Goal: Information Seeking & Learning: Learn about a topic

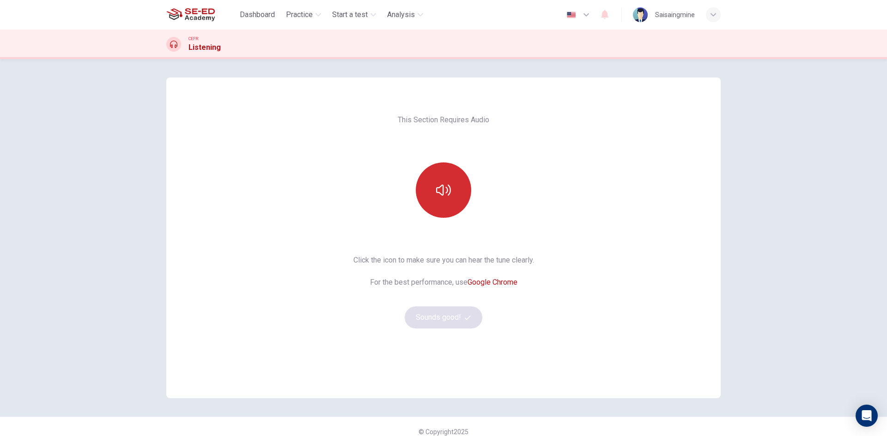
click at [428, 199] on button "button" at bounding box center [443, 190] width 55 height 55
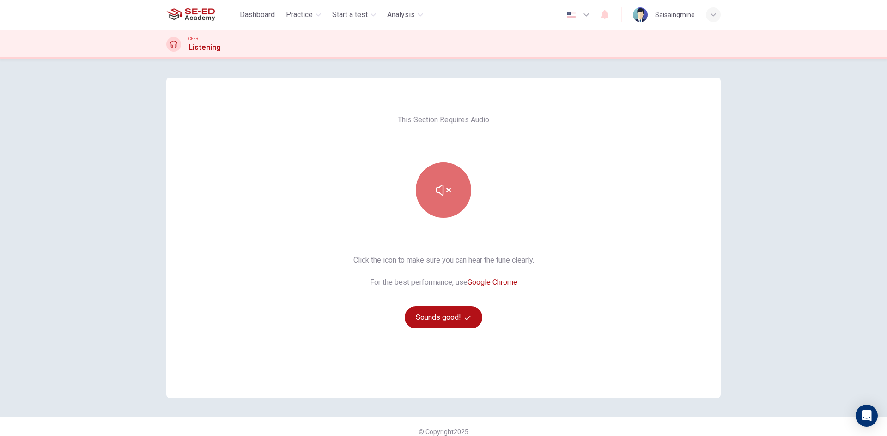
click at [455, 190] on button "button" at bounding box center [443, 190] width 55 height 55
click at [752, 173] on div "This Section Requires Audio Click the icon to make sure you can hear the tune c…" at bounding box center [443, 247] width 887 height 377
click at [447, 321] on button "Sounds good!" at bounding box center [444, 318] width 78 height 22
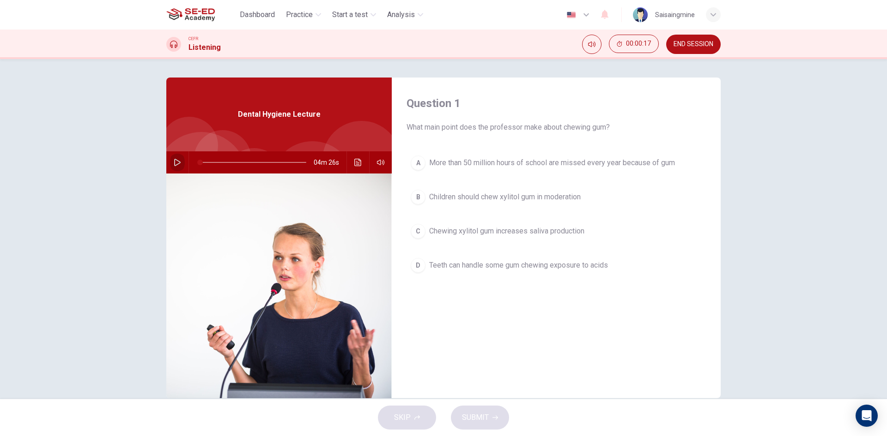
click at [174, 162] on icon "button" at bounding box center [177, 162] width 7 height 7
click at [175, 164] on icon "button" at bounding box center [177, 163] width 5 height 6
click at [174, 164] on icon "button" at bounding box center [177, 162] width 7 height 7
click at [174, 163] on icon "button" at bounding box center [177, 162] width 7 height 7
click at [174, 169] on button "button" at bounding box center [177, 162] width 15 height 22
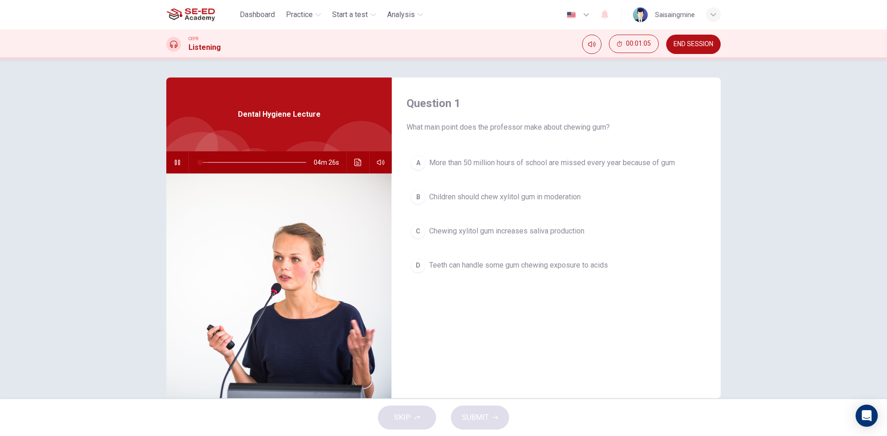
click at [197, 161] on span at bounding box center [200, 163] width 6 height 6
click at [171, 158] on button "button" at bounding box center [177, 162] width 15 height 22
click at [636, 42] on span "00:01:26" at bounding box center [638, 43] width 25 height 7
click at [680, 41] on span "END SESSION" at bounding box center [693, 44] width 40 height 7
click at [611, 91] on div "Question 1 What main point does the professor make about chewing gum? A More th…" at bounding box center [556, 238] width 329 height 321
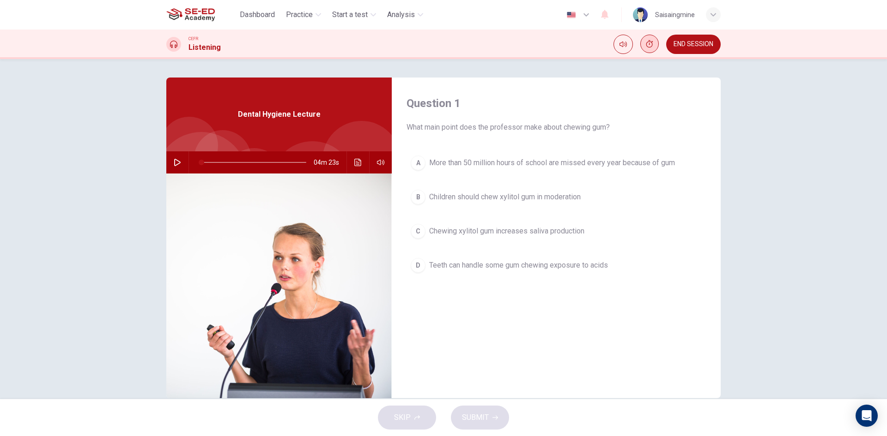
type input "1"
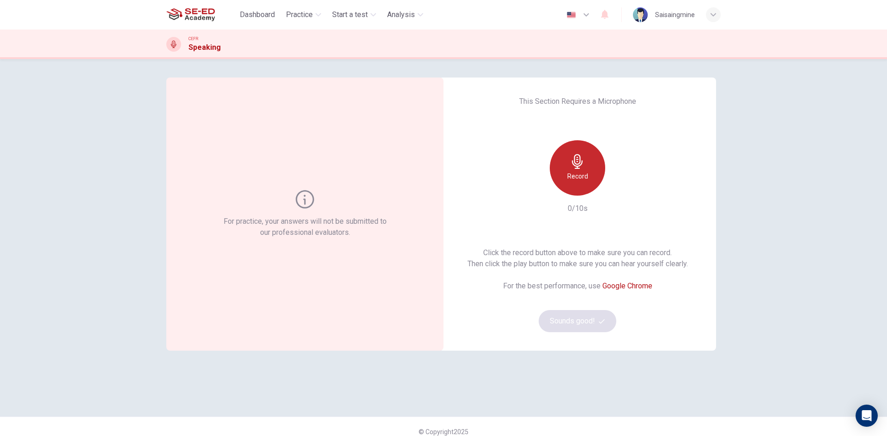
click at [563, 165] on div "Record" at bounding box center [577, 167] width 55 height 55
click at [612, 188] on div "button" at bounding box center [619, 188] width 15 height 15
click at [615, 193] on icon "button" at bounding box center [619, 188] width 9 height 9
click at [588, 320] on button "Sounds good!" at bounding box center [577, 321] width 78 height 22
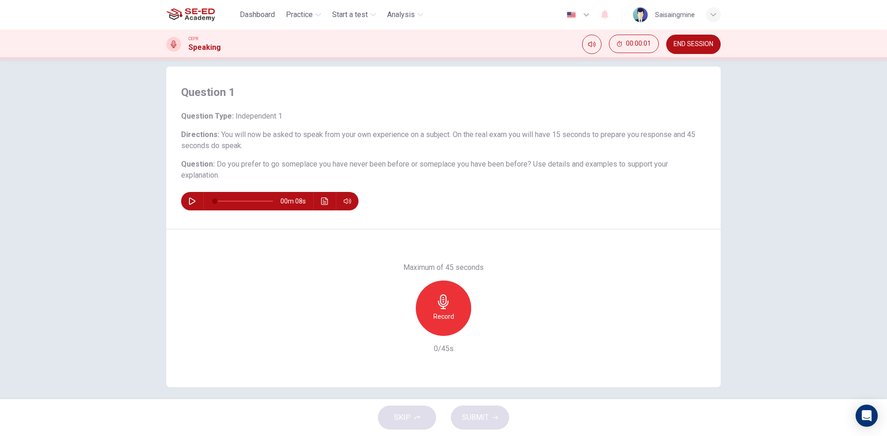
scroll to position [18, 0]
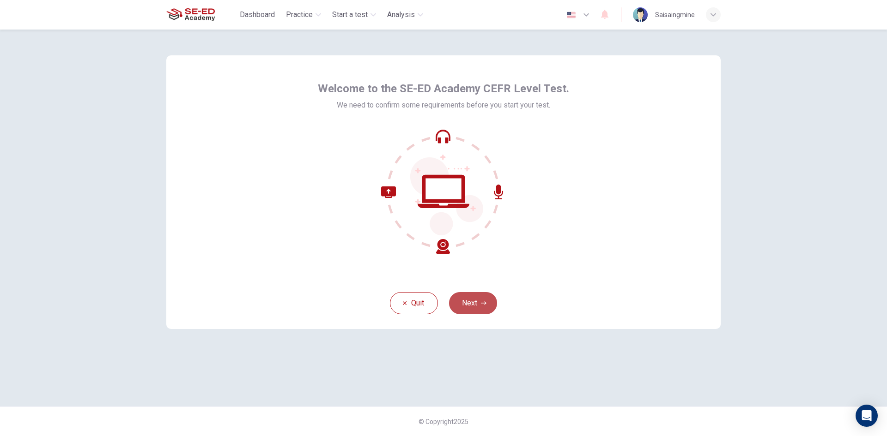
click at [481, 307] on button "Next" at bounding box center [473, 303] width 48 height 22
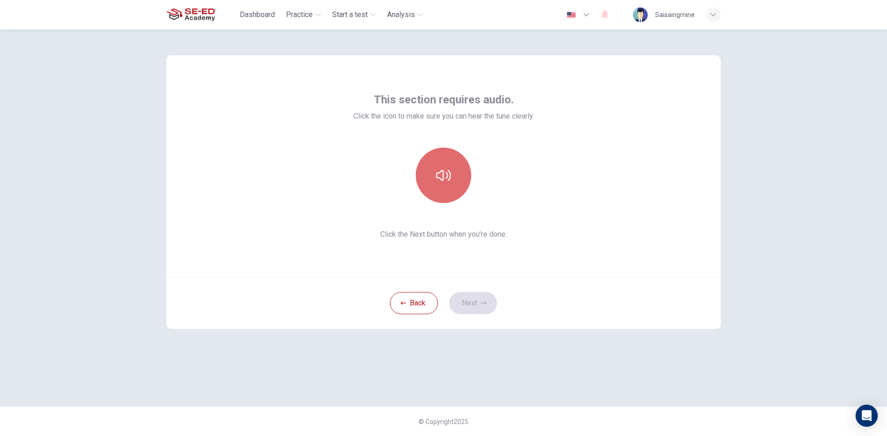
click at [442, 177] on icon "button" at bounding box center [443, 175] width 15 height 15
click at [482, 302] on icon "button" at bounding box center [484, 304] width 6 height 6
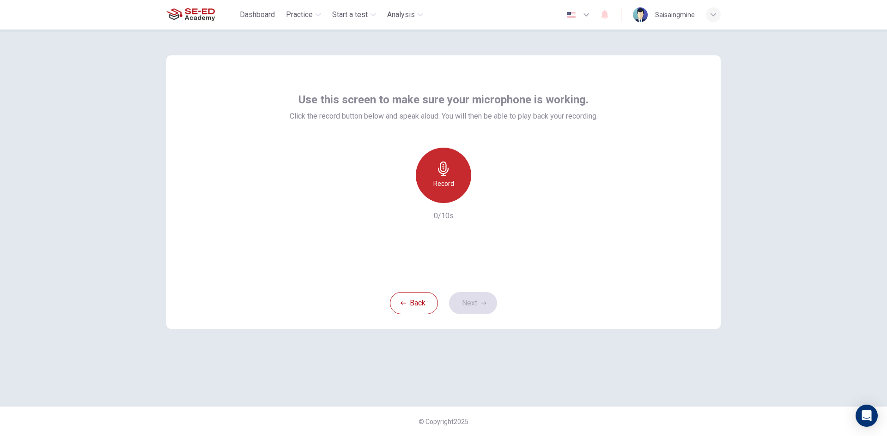
click at [448, 189] on h6 "Record" at bounding box center [443, 183] width 21 height 11
click at [481, 194] on div "button" at bounding box center [485, 195] width 15 height 15
click at [483, 300] on button "Next" at bounding box center [473, 303] width 48 height 22
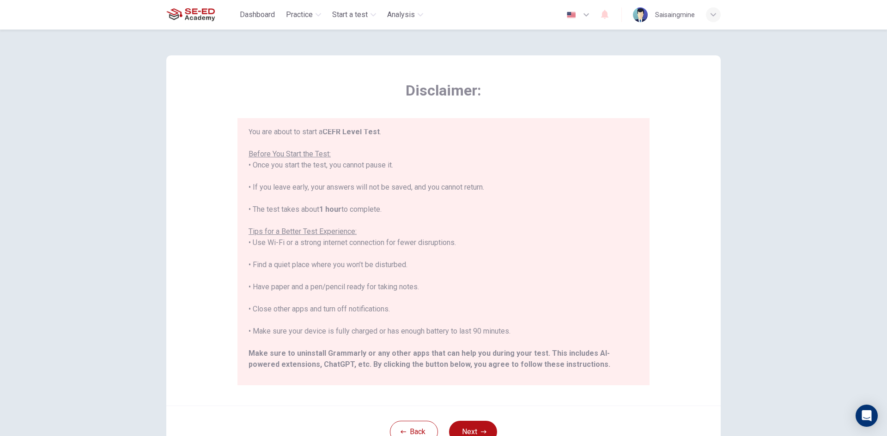
scroll to position [88, 0]
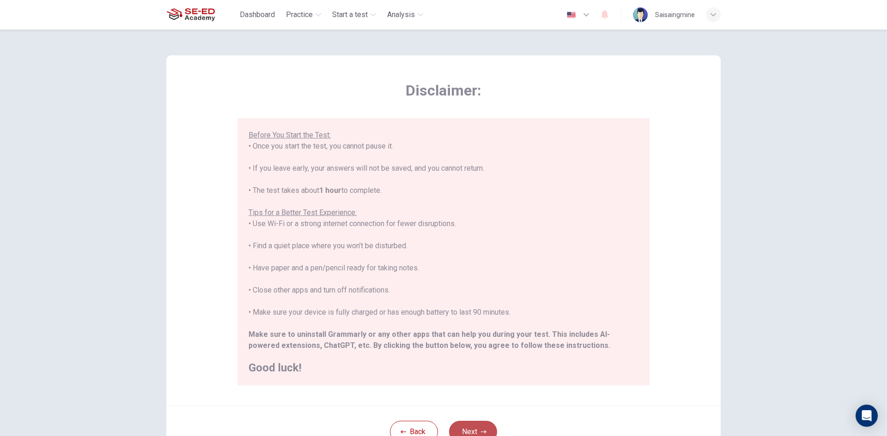
click at [478, 423] on button "Next" at bounding box center [473, 432] width 48 height 22
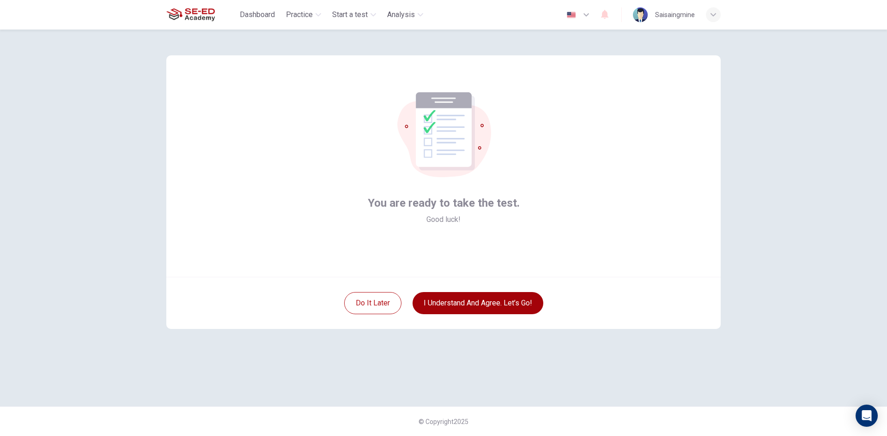
click at [496, 306] on button "I understand and agree. Let’s go!" at bounding box center [477, 303] width 131 height 22
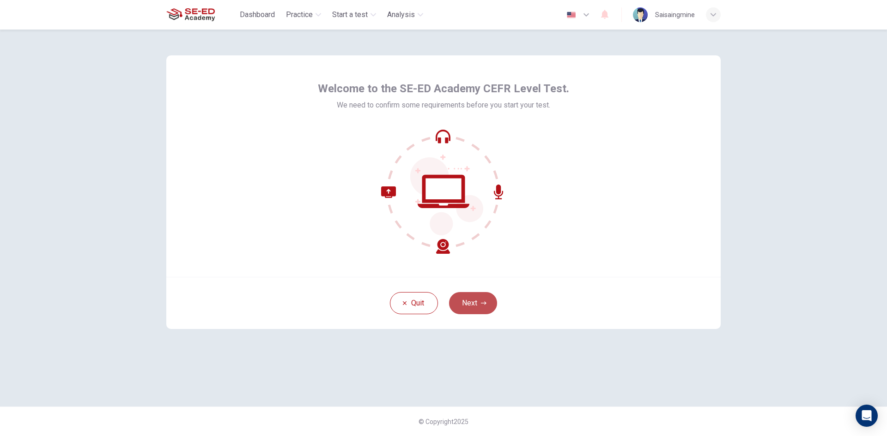
click at [474, 300] on button "Next" at bounding box center [473, 303] width 48 height 22
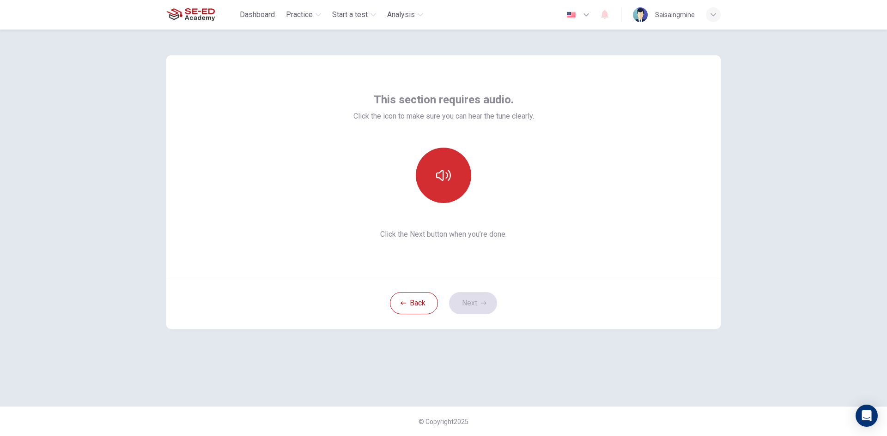
click at [452, 186] on button "button" at bounding box center [443, 175] width 55 height 55
click at [456, 298] on button "Next" at bounding box center [473, 303] width 48 height 22
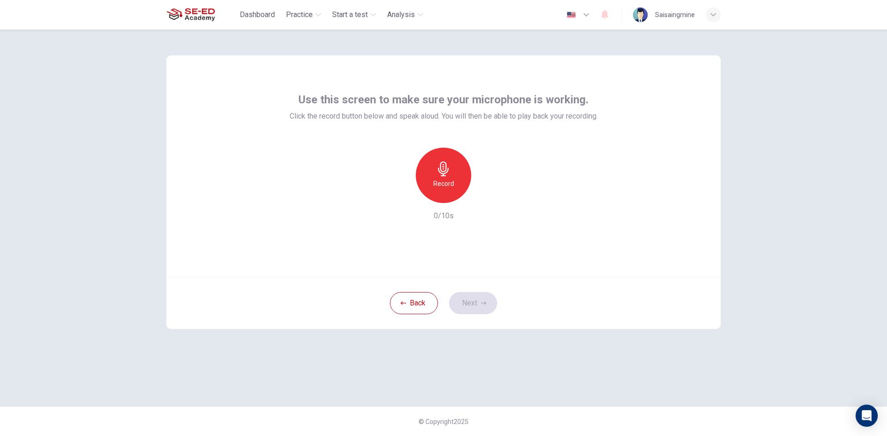
click at [444, 178] on div "Record" at bounding box center [443, 175] width 55 height 55
click at [442, 175] on icon "button" at bounding box center [443, 169] width 15 height 15
click at [488, 195] on icon "button" at bounding box center [486, 196] width 4 height 6
click at [472, 305] on button "Next" at bounding box center [473, 303] width 48 height 22
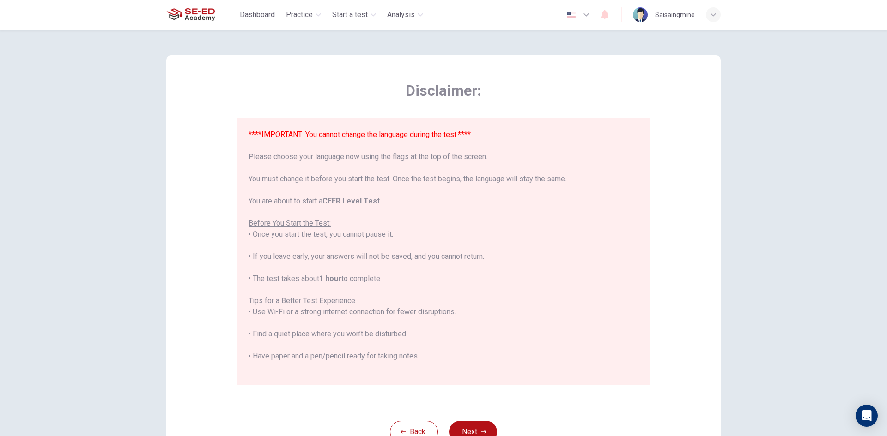
scroll to position [88, 0]
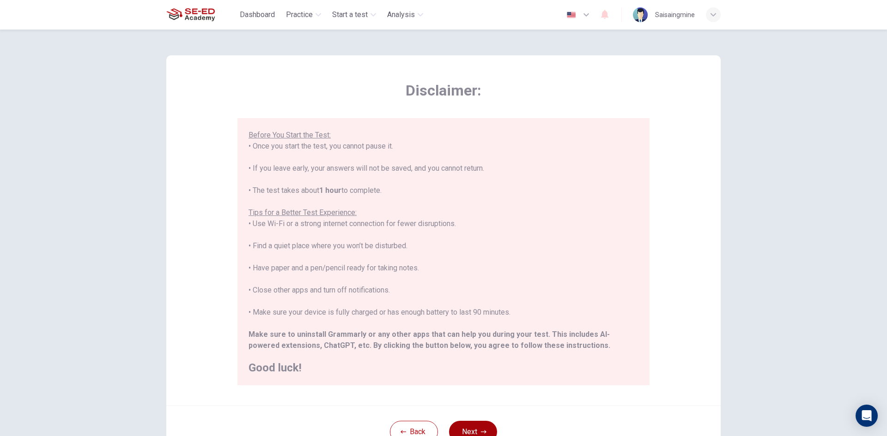
click at [478, 431] on button "Next" at bounding box center [473, 432] width 48 height 22
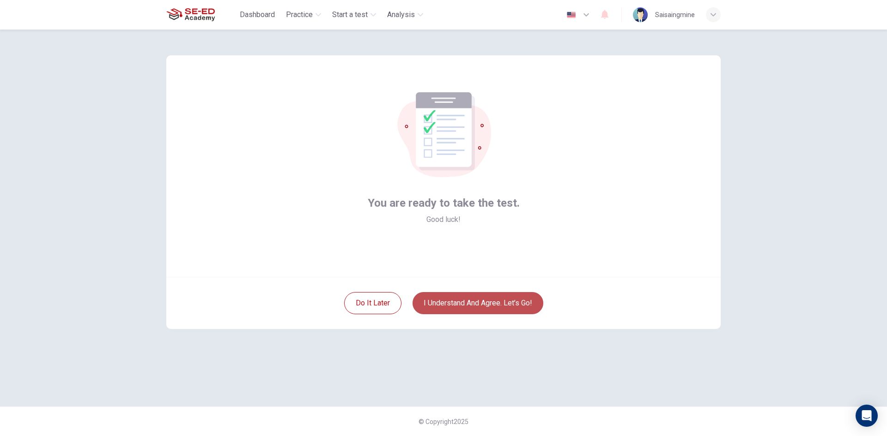
click at [505, 302] on button "I understand and agree. Let’s go!" at bounding box center [477, 303] width 131 height 22
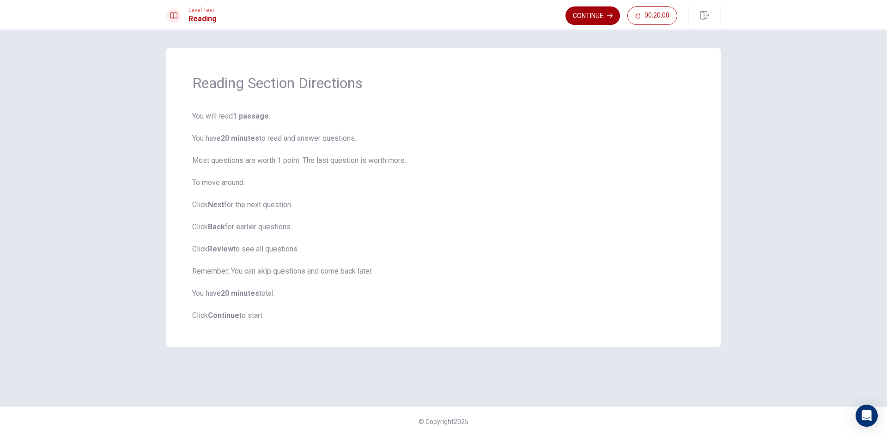
click at [584, 9] on button "Continue" at bounding box center [592, 15] width 54 height 18
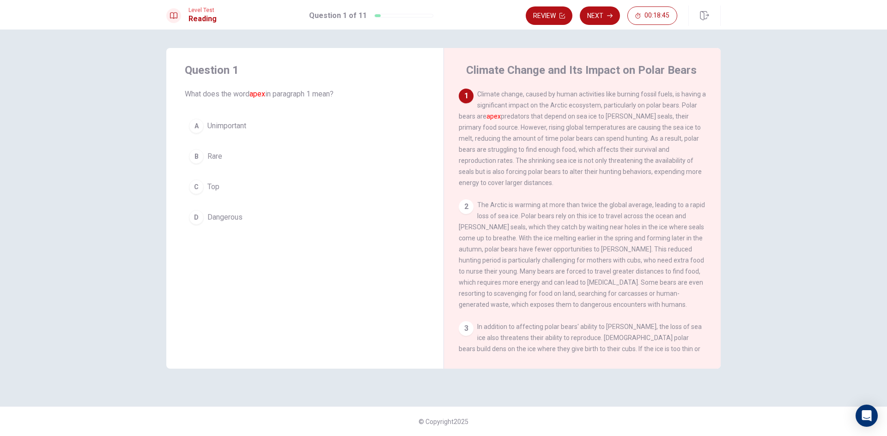
click at [215, 156] on span "Rare" at bounding box center [214, 156] width 15 height 11
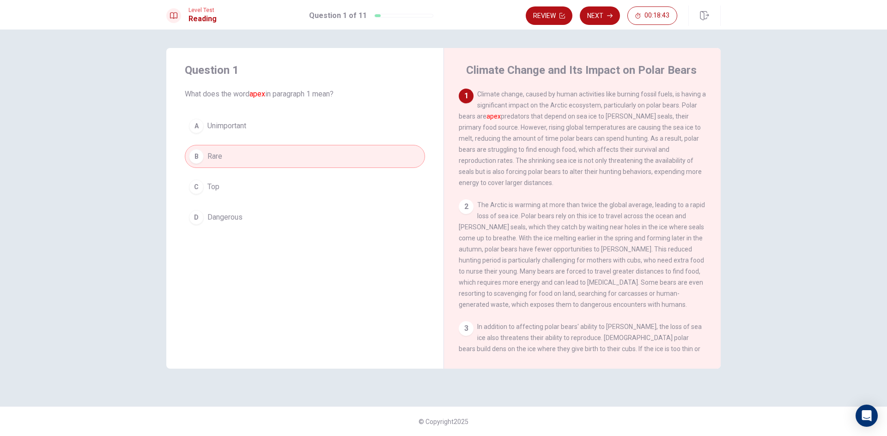
click at [275, 181] on button "C Top" at bounding box center [305, 186] width 240 height 23
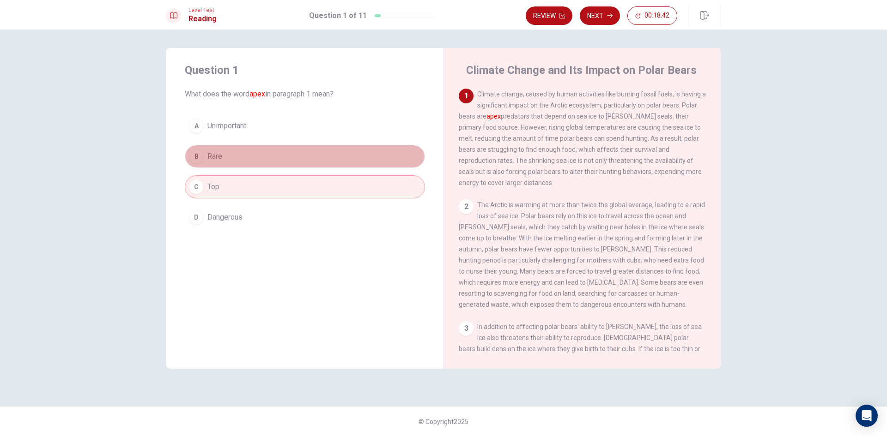
click at [275, 145] on button "B Rare" at bounding box center [305, 156] width 240 height 23
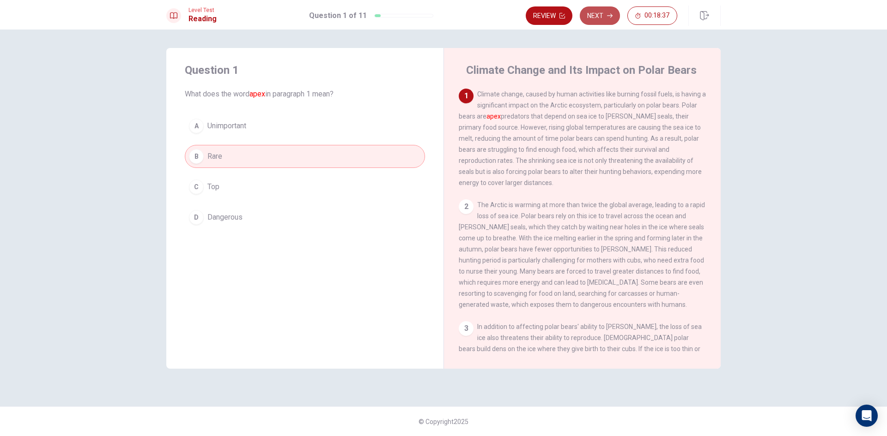
click at [598, 18] on button "Next" at bounding box center [600, 15] width 40 height 18
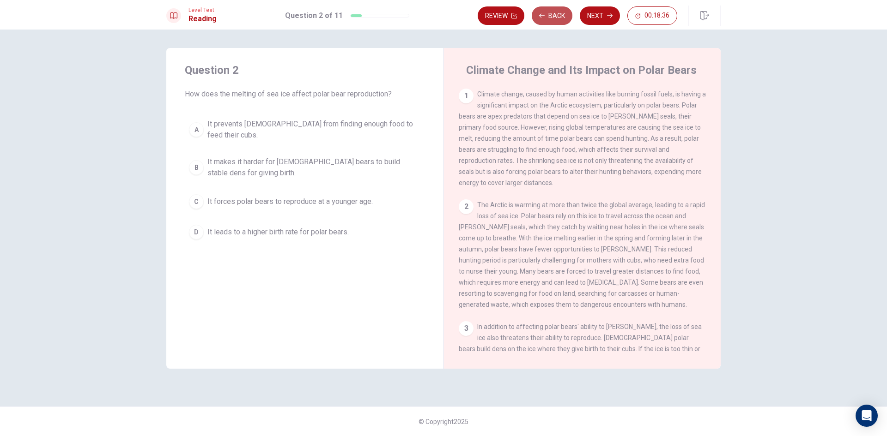
click at [550, 14] on button "Back" at bounding box center [552, 15] width 41 height 18
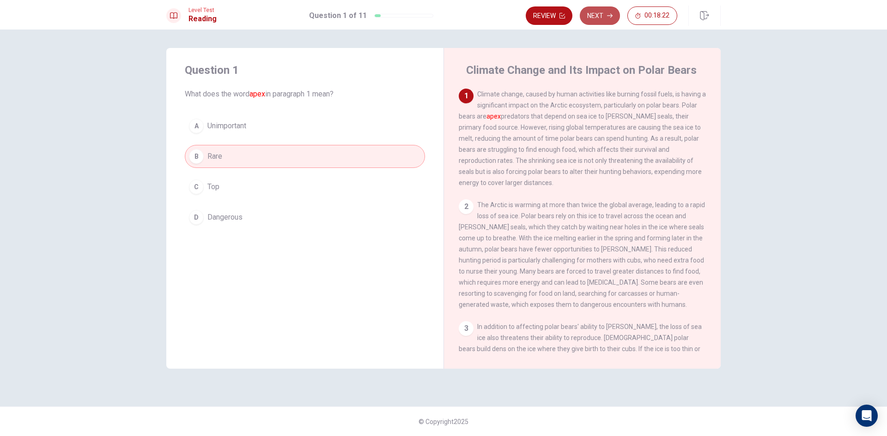
click at [598, 14] on button "Next" at bounding box center [600, 15] width 40 height 18
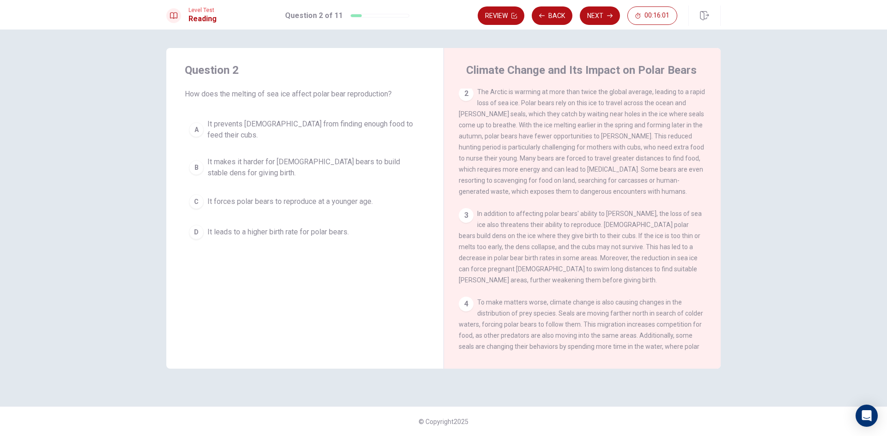
scroll to position [21, 0]
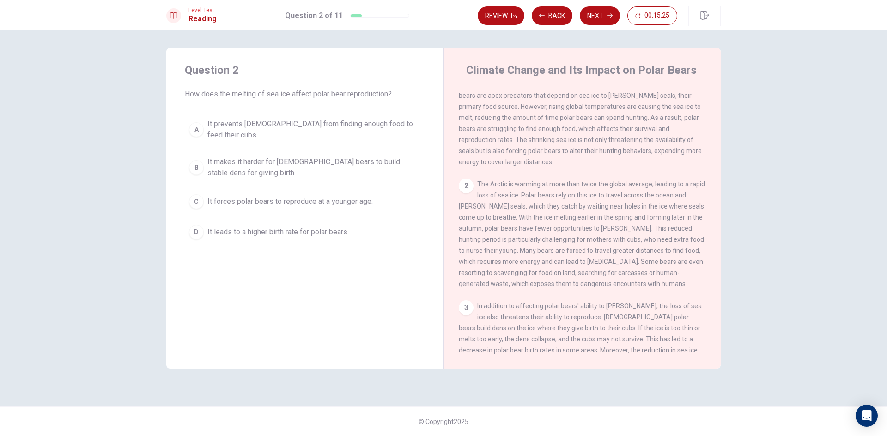
click at [333, 132] on button "A It prevents females from finding enough food to feed their cubs." at bounding box center [305, 130] width 240 height 30
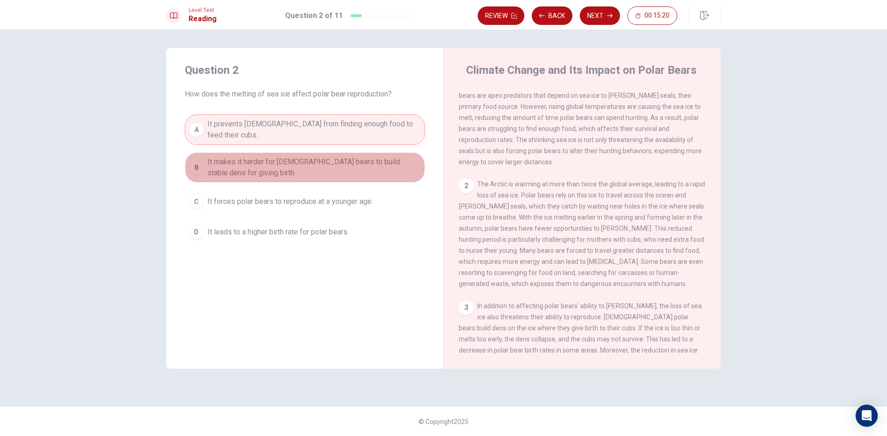
click at [360, 163] on span "It makes it harder for female bears to build stable dens for giving birth." at bounding box center [313, 168] width 213 height 22
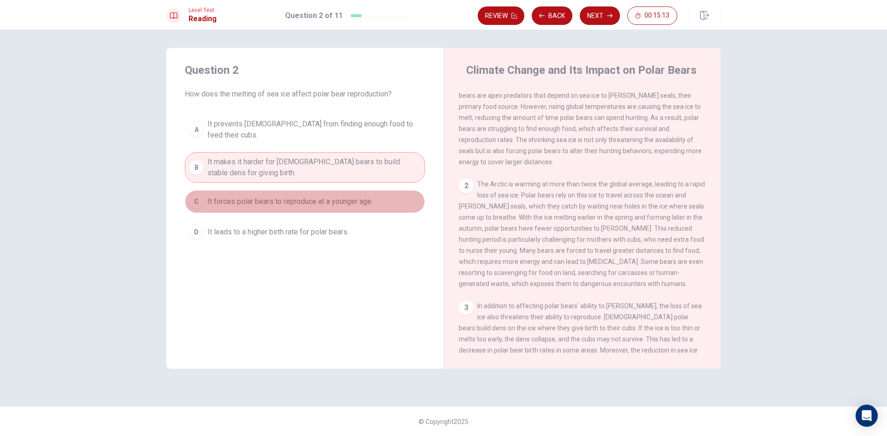
click at [337, 196] on span "It forces polar bears to reproduce at a younger age." at bounding box center [289, 201] width 165 height 11
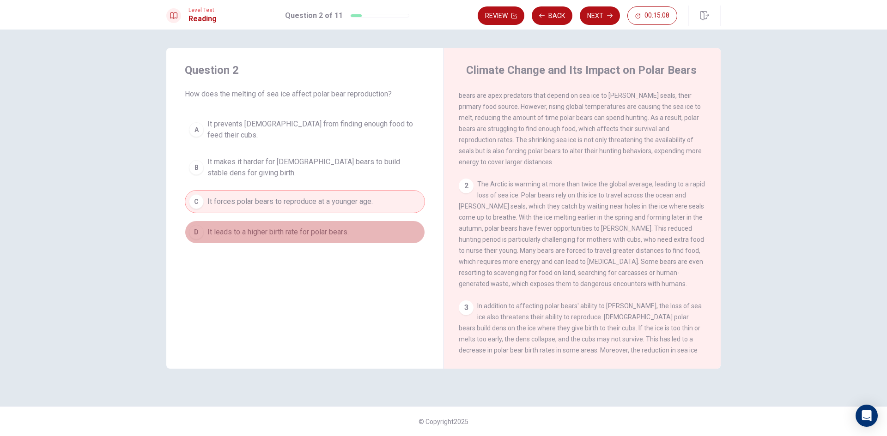
click at [308, 232] on button "D It leads to a higher birth rate for polar bears." at bounding box center [305, 232] width 240 height 23
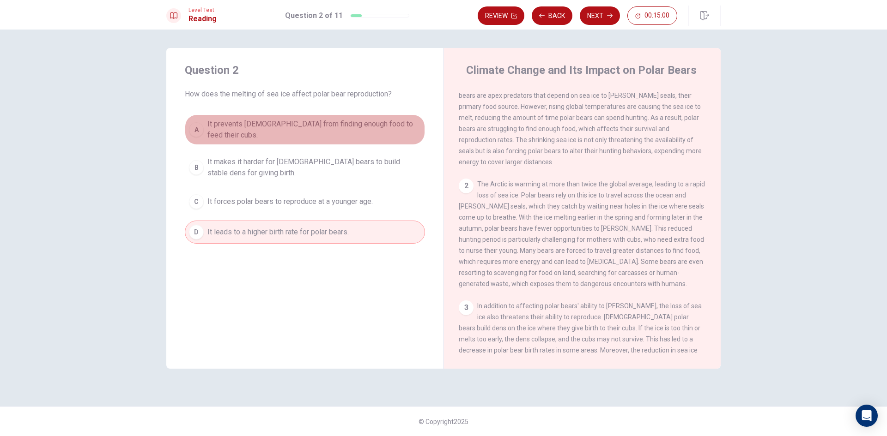
click at [368, 124] on span "It prevents females from finding enough food to feed their cubs." at bounding box center [313, 130] width 213 height 22
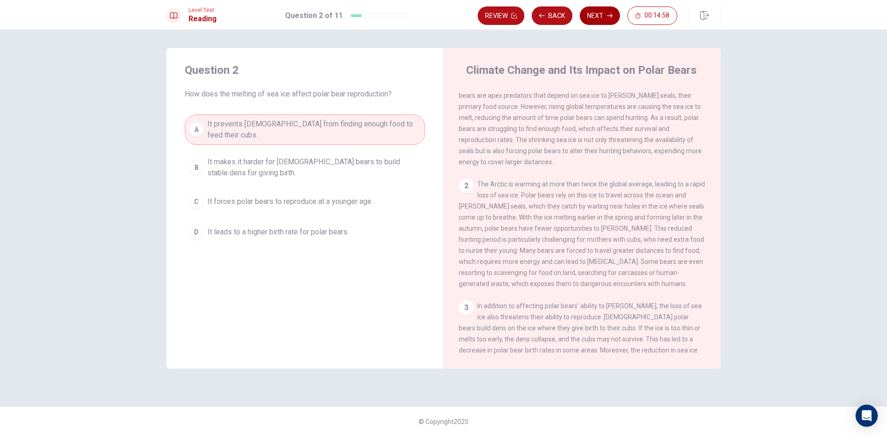
click at [594, 17] on button "Next" at bounding box center [600, 15] width 40 height 18
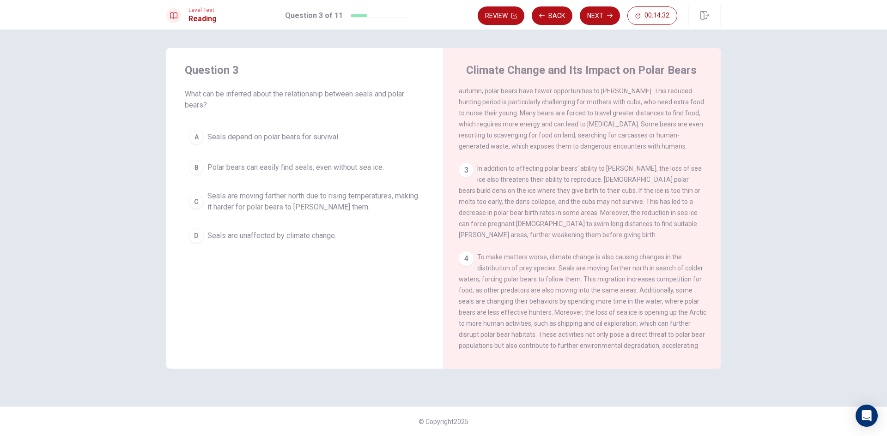
scroll to position [159, 0]
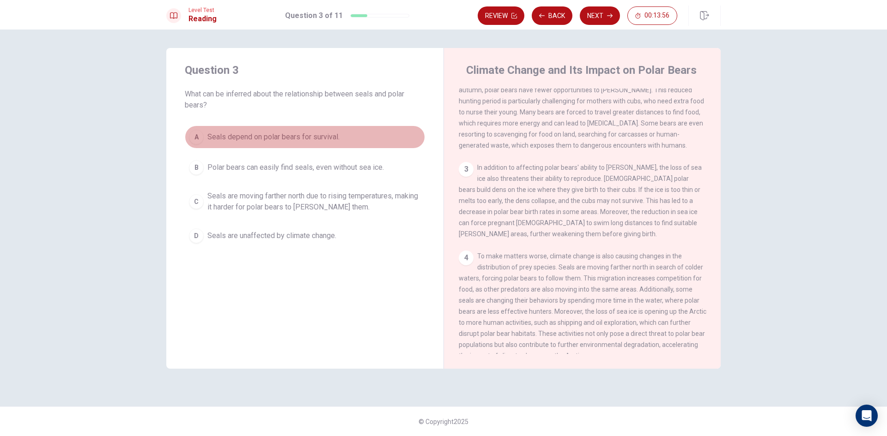
click at [243, 130] on button "A Seals depend on polar bears for survival." at bounding box center [305, 137] width 240 height 23
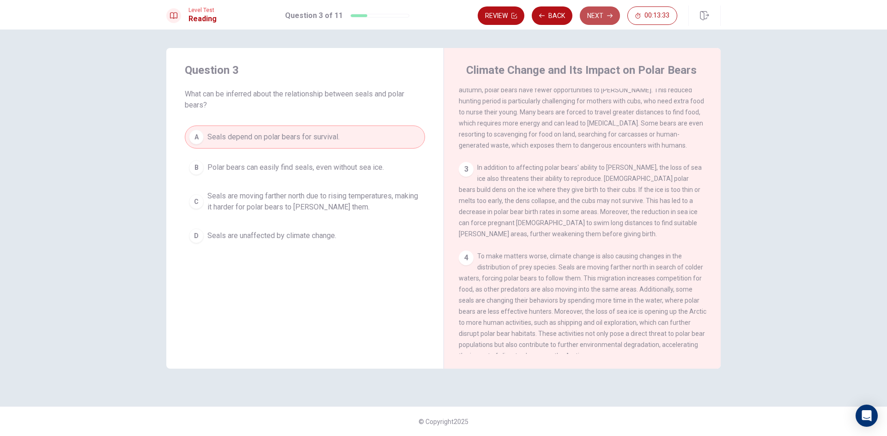
click at [609, 14] on icon "button" at bounding box center [610, 16] width 6 height 6
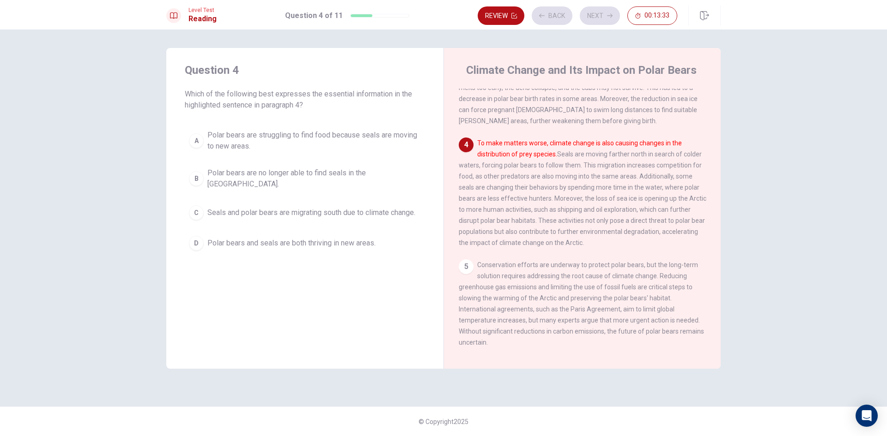
scroll to position [276, 0]
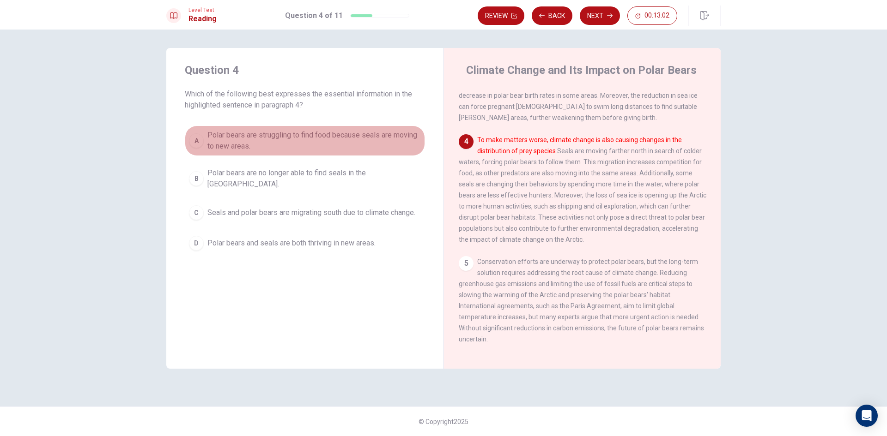
click at [344, 145] on span "Polar bears are struggling to find food because seals are moving to new areas." at bounding box center [313, 141] width 213 height 22
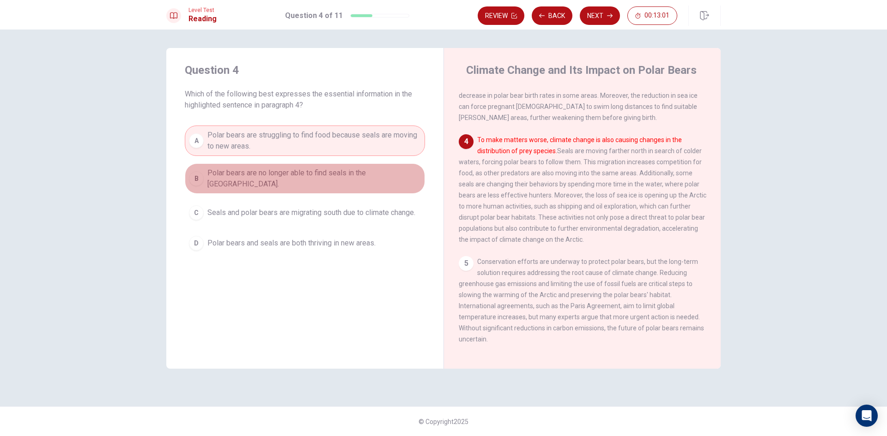
click at [343, 171] on span "Polar bears are no longer able to find seals in the Arctic." at bounding box center [313, 179] width 213 height 22
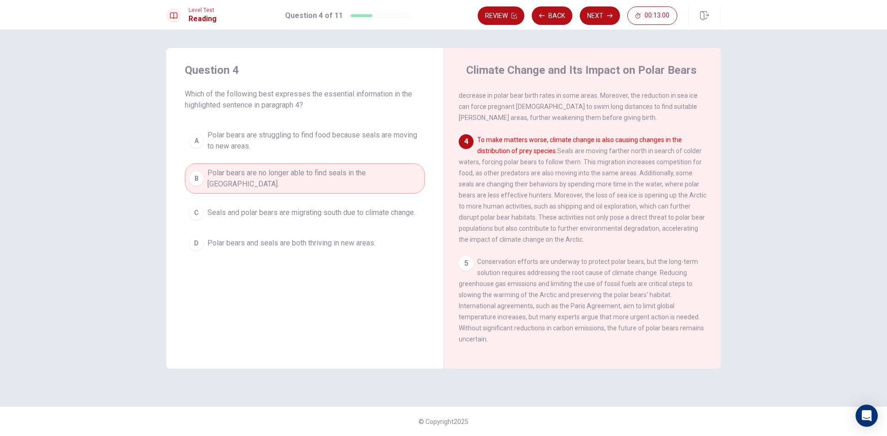
click at [357, 139] on span "Polar bears are struggling to find food because seals are moving to new areas." at bounding box center [313, 141] width 213 height 22
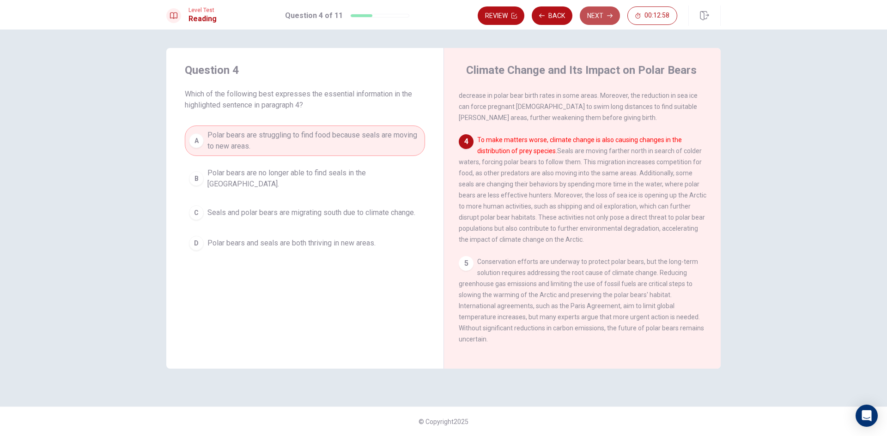
click at [604, 11] on button "Next" at bounding box center [600, 15] width 40 height 18
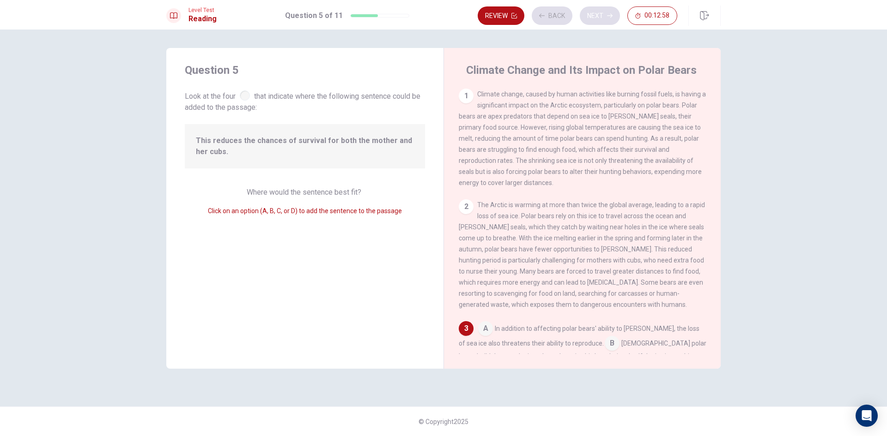
scroll to position [161, 0]
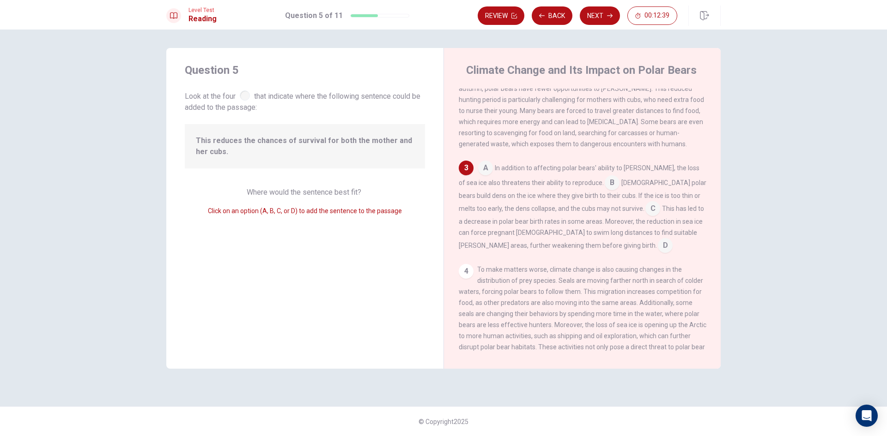
click at [645, 217] on input at bounding box center [652, 209] width 15 height 15
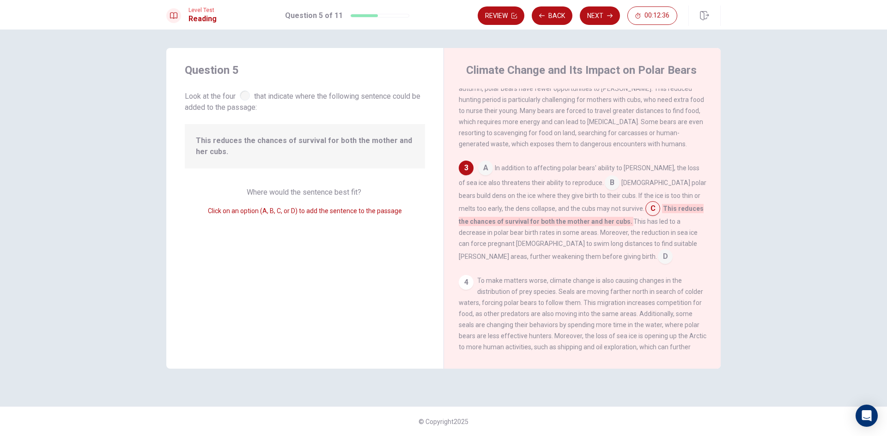
click at [658, 265] on input at bounding box center [665, 257] width 15 height 15
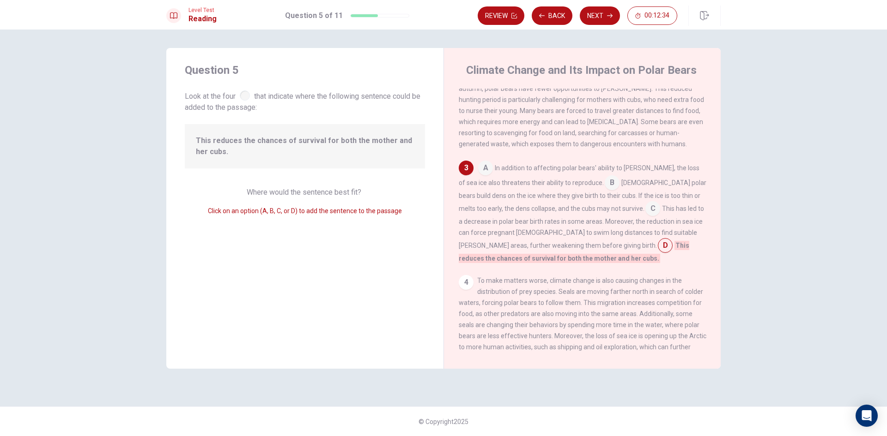
click at [645, 215] on input at bounding box center [652, 209] width 15 height 15
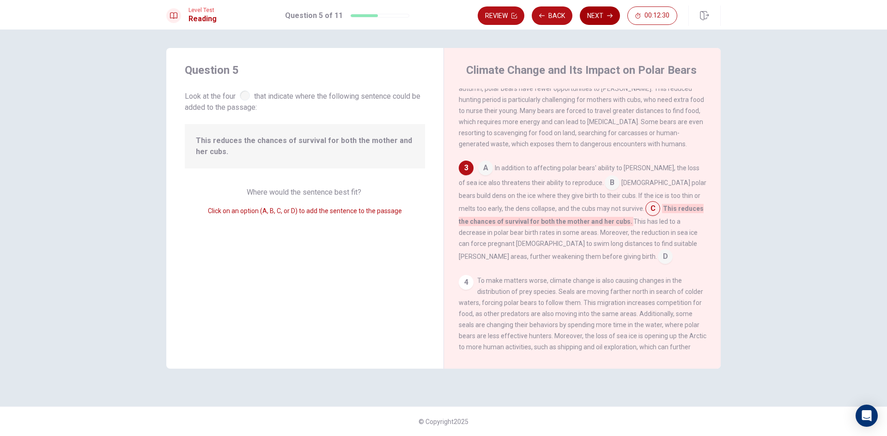
click at [593, 14] on button "Next" at bounding box center [600, 15] width 40 height 18
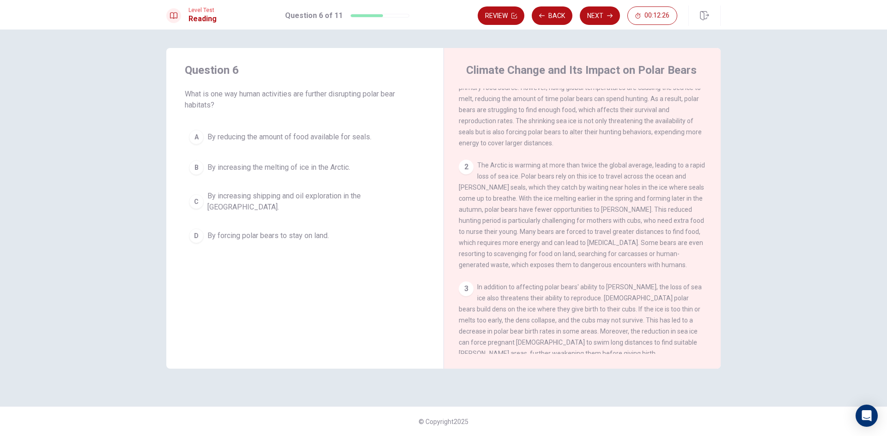
scroll to position [0, 0]
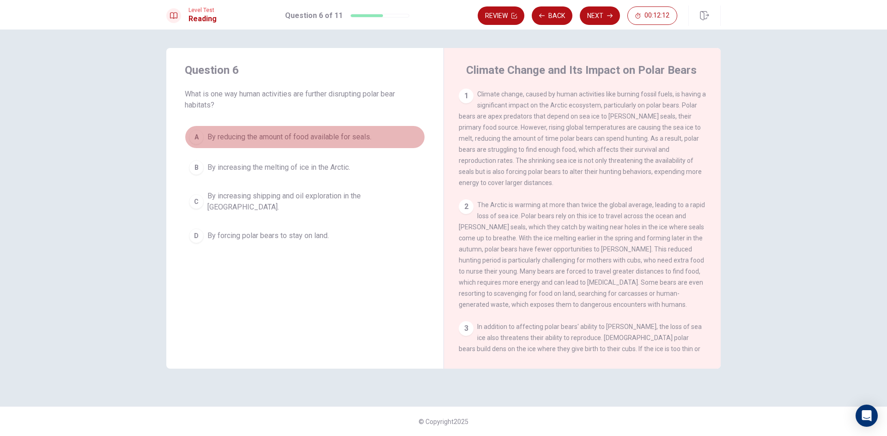
click at [301, 139] on span "By reducing the amount of food available for seals." at bounding box center [289, 137] width 164 height 11
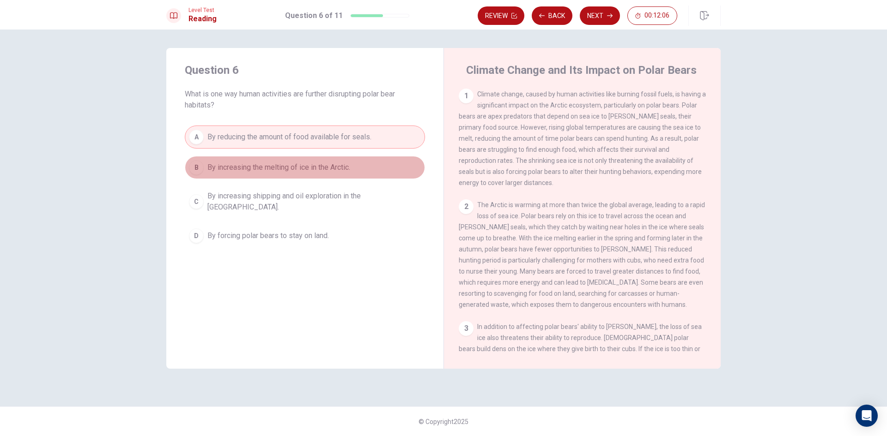
click at [301, 175] on button "B By increasing the melting of ice in the Arctic." at bounding box center [305, 167] width 240 height 23
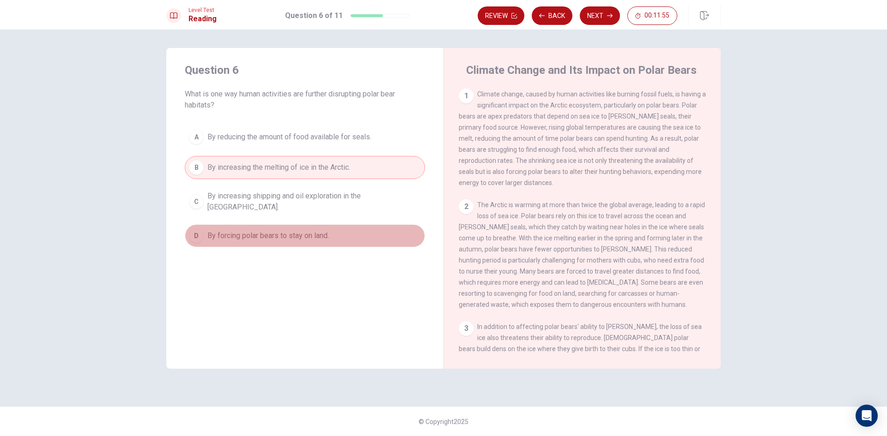
click at [292, 230] on span "By forcing polar bears to stay on land." at bounding box center [267, 235] width 121 height 11
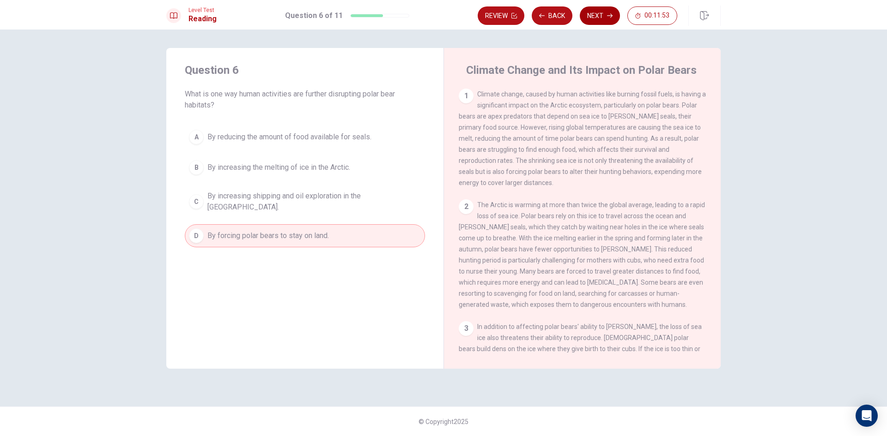
click at [602, 18] on button "Next" at bounding box center [600, 15] width 40 height 18
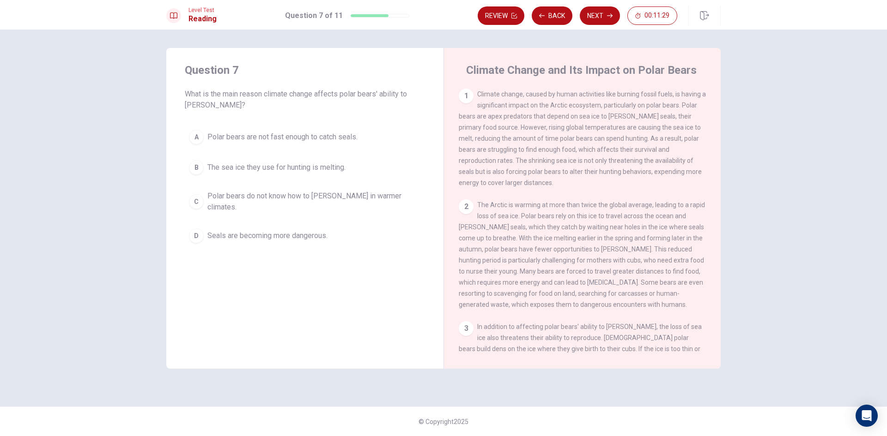
click at [289, 136] on span "Polar bears are not fast enough to catch seals." at bounding box center [282, 137] width 150 height 11
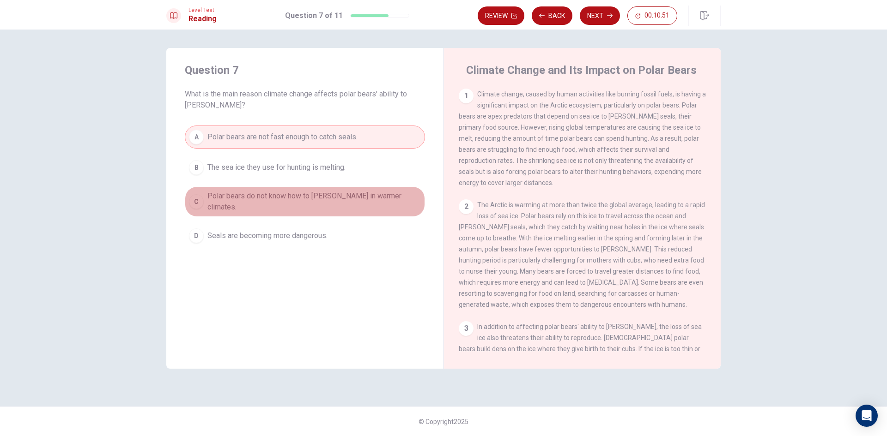
click at [291, 205] on button "C Polar bears do not know how to hunt in warmer climates." at bounding box center [305, 202] width 240 height 30
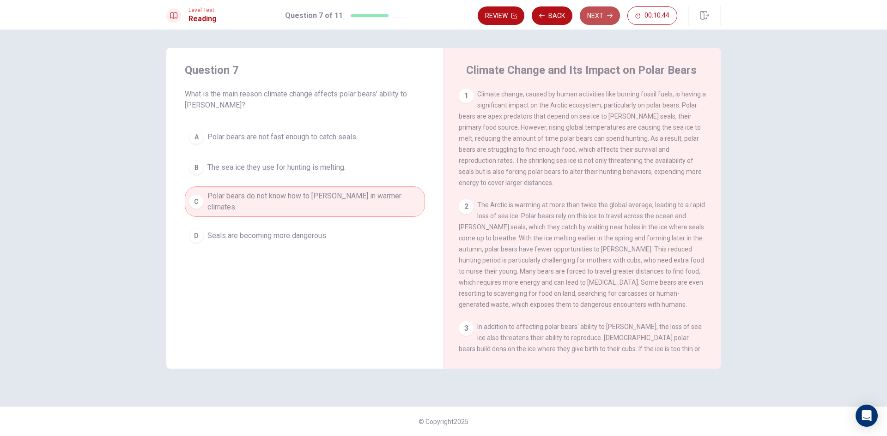
click at [598, 8] on button "Next" at bounding box center [600, 15] width 40 height 18
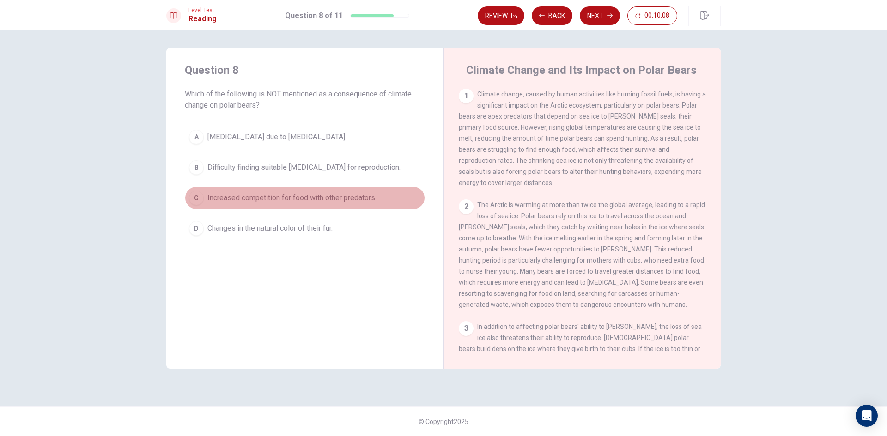
click at [273, 204] on button "C Increased competition for food with other predators." at bounding box center [305, 198] width 240 height 23
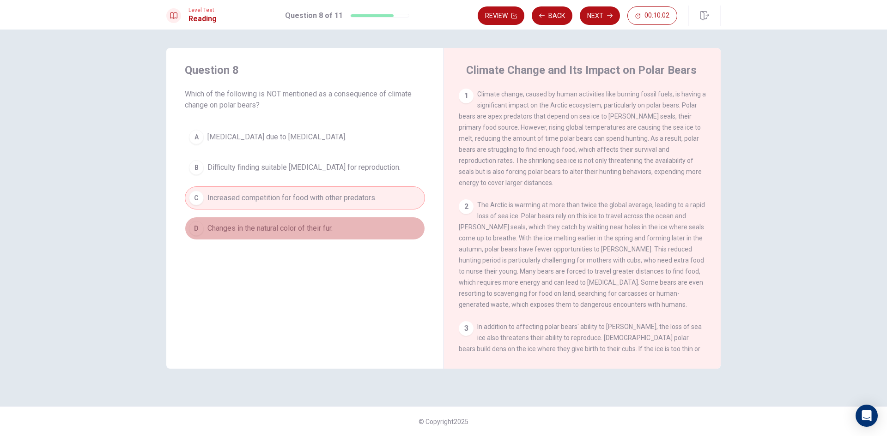
click at [274, 232] on span "Changes in the natural color of their fur." at bounding box center [269, 228] width 125 height 11
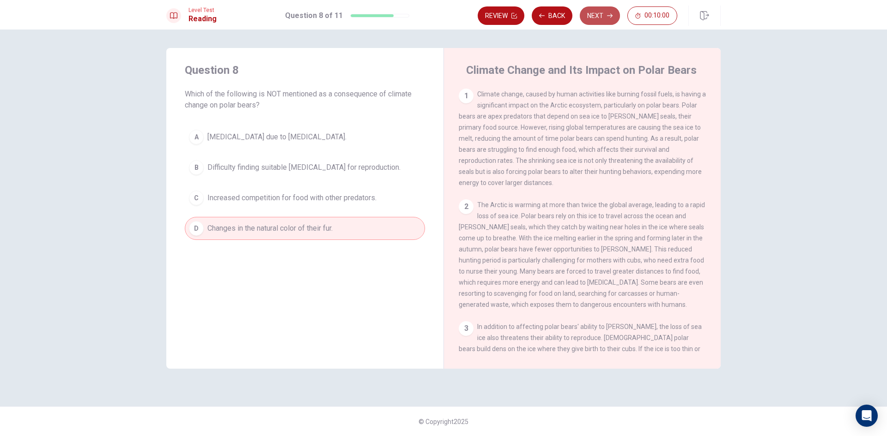
click at [603, 13] on button "Next" at bounding box center [600, 15] width 40 height 18
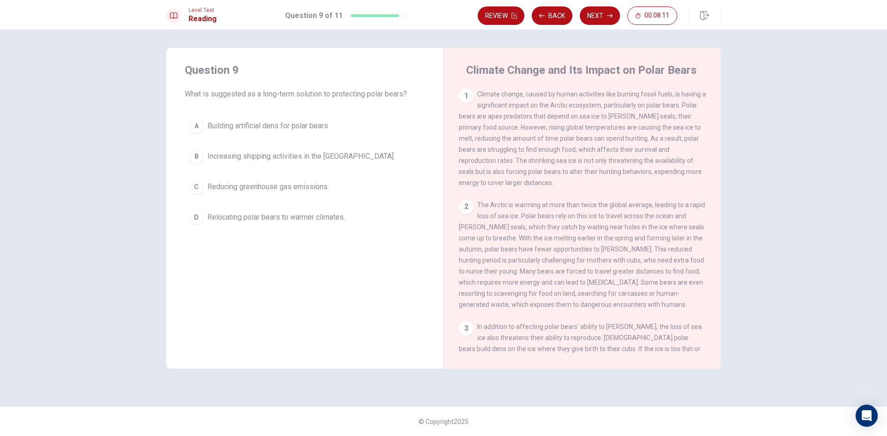
click at [252, 128] on span "Building artificial dens for polar bears." at bounding box center [268, 126] width 122 height 11
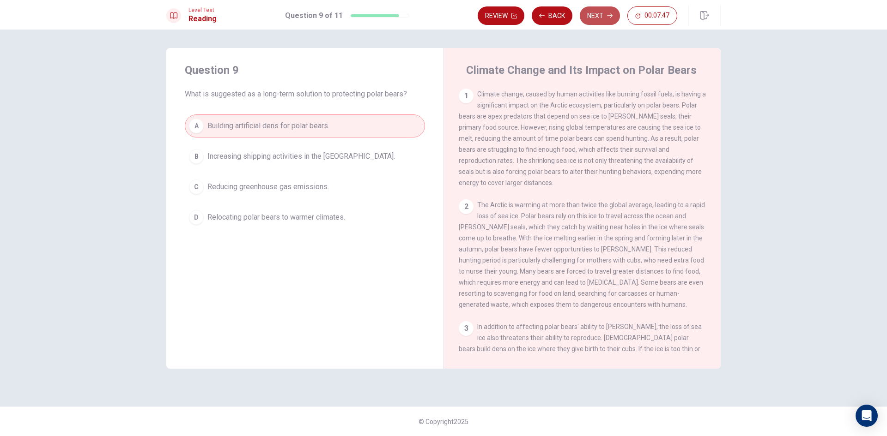
click at [590, 19] on button "Next" at bounding box center [600, 15] width 40 height 18
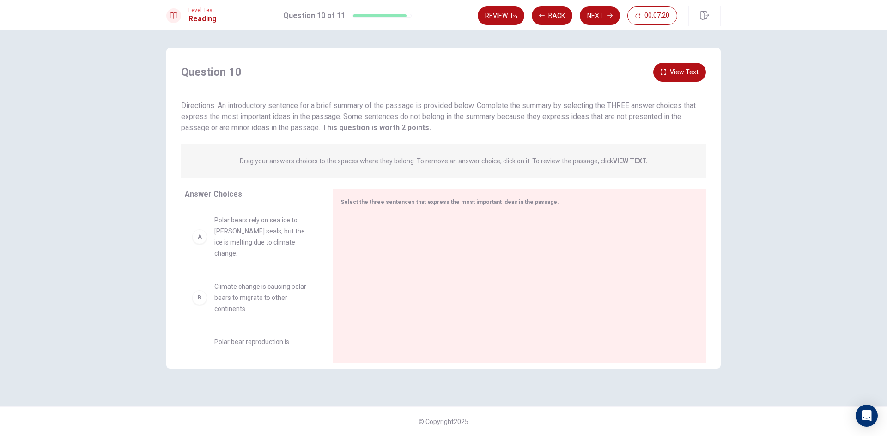
click at [681, 71] on button "View Text" at bounding box center [679, 72] width 53 height 19
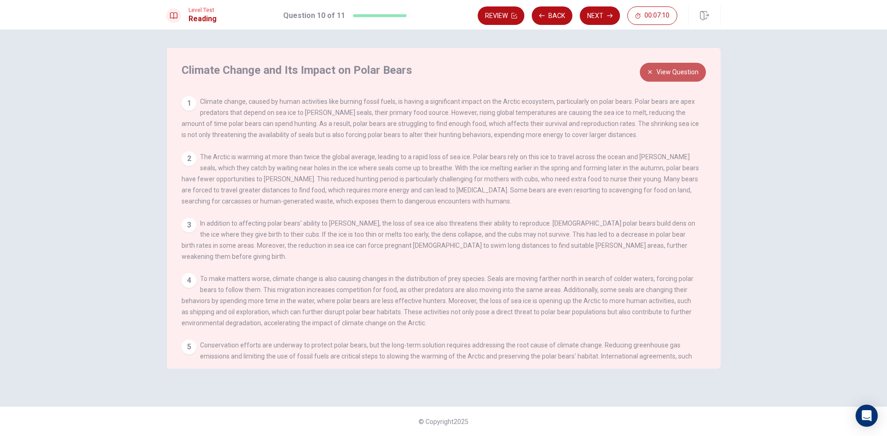
click at [667, 73] on button "View Question" at bounding box center [673, 72] width 66 height 19
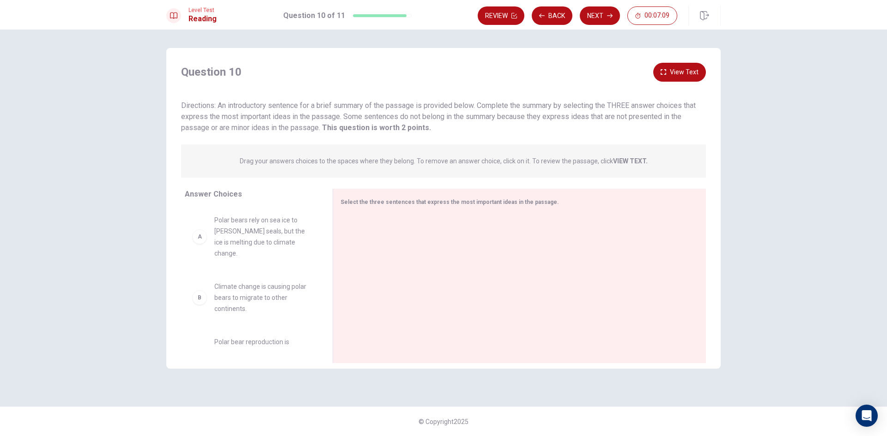
click at [675, 69] on button "View Text" at bounding box center [679, 72] width 53 height 19
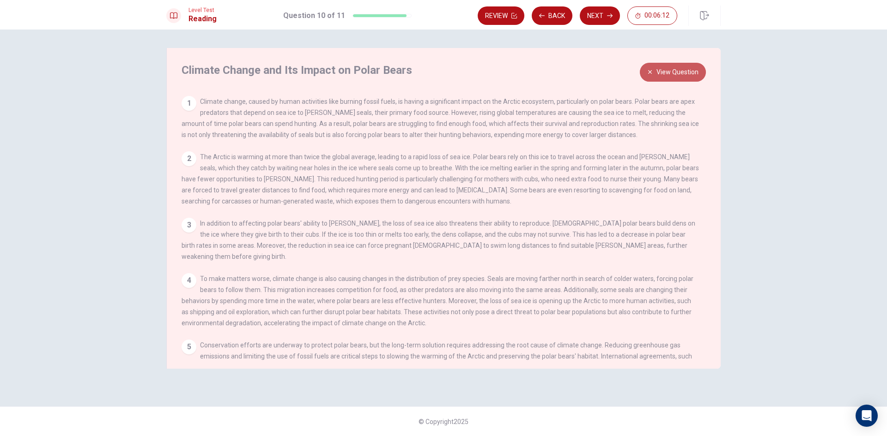
click at [664, 70] on button "View Question" at bounding box center [673, 72] width 66 height 19
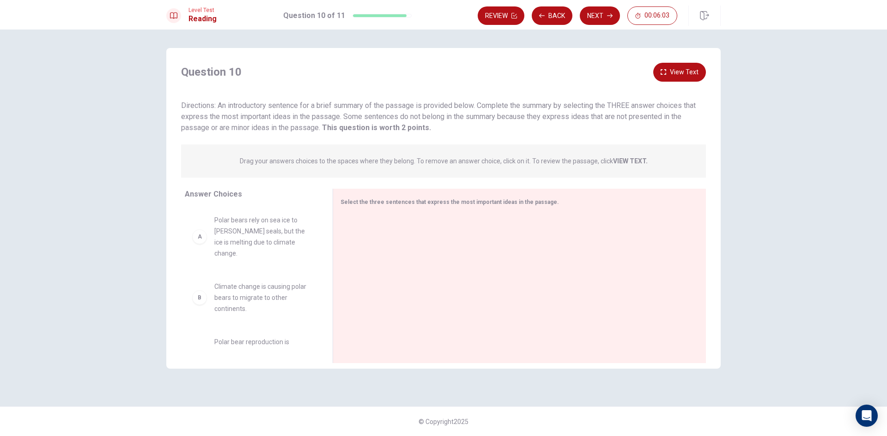
click at [248, 238] on span "Polar bears rely on sea ice to hunt seals, but the ice is melting due to climat…" at bounding box center [262, 237] width 96 height 44
click at [202, 233] on div "A" at bounding box center [199, 237] width 15 height 15
click at [238, 242] on span "Polar bears rely on sea ice to hunt seals, but the ice is melting due to climat…" at bounding box center [262, 237] width 96 height 44
click at [390, 213] on div "Select the three sentences that express the most important ideas in the passage." at bounding box center [519, 276] width 373 height 175
click at [393, 207] on div "Select the three sentences that express the most important ideas in the passage." at bounding box center [513, 202] width 347 height 12
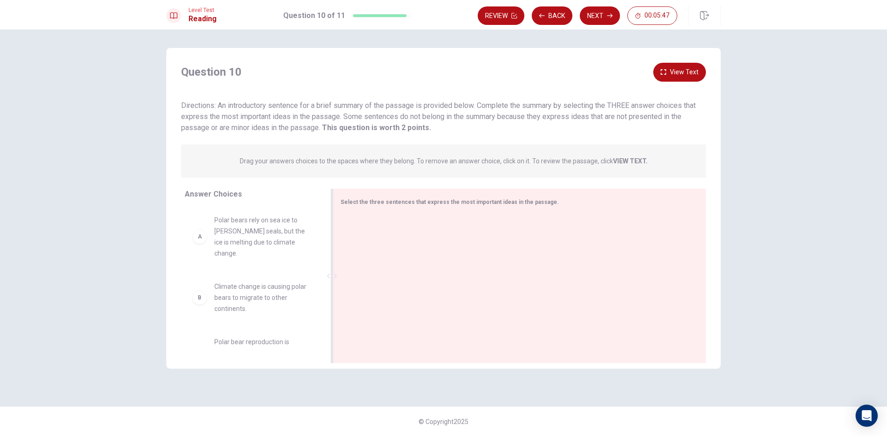
click at [514, 202] on span "Select the three sentences that express the most important ideas in the passage." at bounding box center [449, 202] width 218 height 6
click at [511, 206] on div "Select the three sentences that express the most important ideas in the passage." at bounding box center [513, 202] width 347 height 12
click at [537, 203] on span "Select the three sentences that express the most important ideas in the passage." at bounding box center [449, 202] width 218 height 6
click at [553, 203] on div "Select the three sentences that express the most important ideas in the passage." at bounding box center [513, 202] width 347 height 12
click at [292, 227] on span "Polar bears rely on sea ice to hunt seals, but the ice is melting due to climat…" at bounding box center [262, 237] width 96 height 44
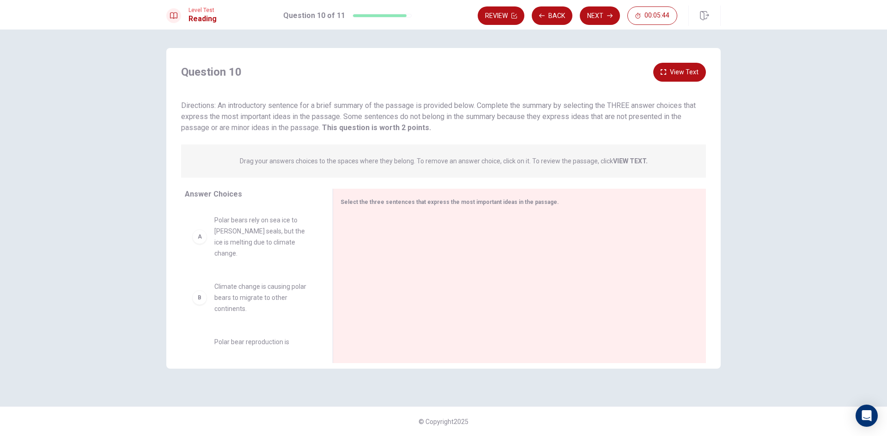
click at [266, 238] on span "Polar bears rely on sea ice to hunt seals, but the ice is melting due to climat…" at bounding box center [262, 237] width 96 height 44
click at [192, 236] on div "A Polar bears rely on sea ice to hunt seals, but the ice is melting due to clim…" at bounding box center [251, 237] width 118 height 44
click at [221, 247] on span "Polar bears rely on sea ice to hunt seals, but the ice is melting due to climat…" at bounding box center [262, 237] width 96 height 44
click at [269, 236] on span "Polar bears rely on sea ice to hunt seals, but the ice is melting due to climat…" at bounding box center [262, 237] width 96 height 44
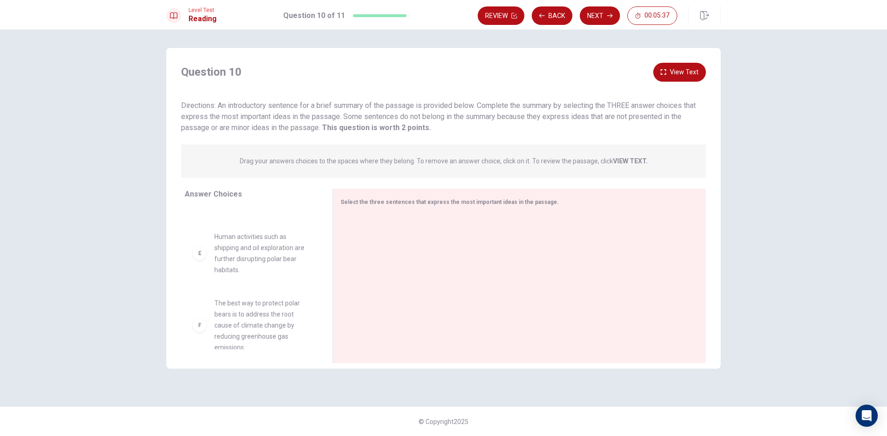
click at [203, 322] on div "F The best way to protect polar bears is to address the root cause of climate c…" at bounding box center [251, 325] width 118 height 55
click at [224, 312] on span "The best way to protect polar bears is to address the root cause of climate cha…" at bounding box center [262, 325] width 96 height 55
click at [261, 307] on span "The best way to protect polar bears is to address the root cause of climate cha…" at bounding box center [262, 325] width 96 height 55
drag, startPoint x: 273, startPoint y: 309, endPoint x: 248, endPoint y: 308, distance: 24.5
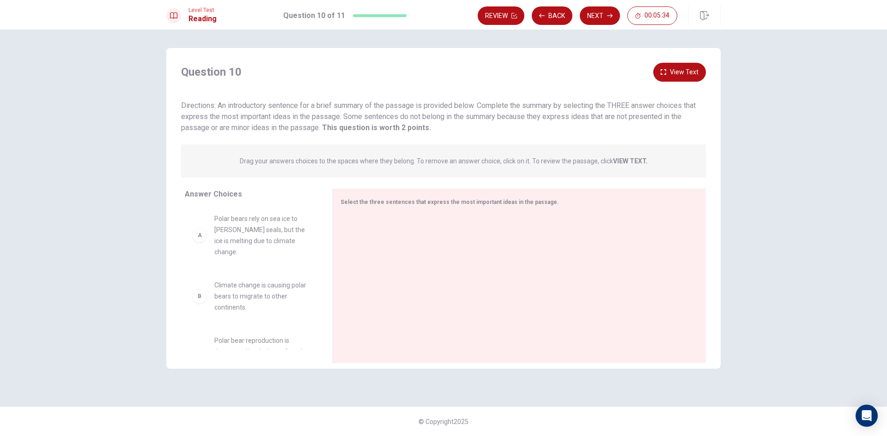
scroll to position [0, 0]
drag, startPoint x: 260, startPoint y: 239, endPoint x: 420, endPoint y: 240, distance: 160.3
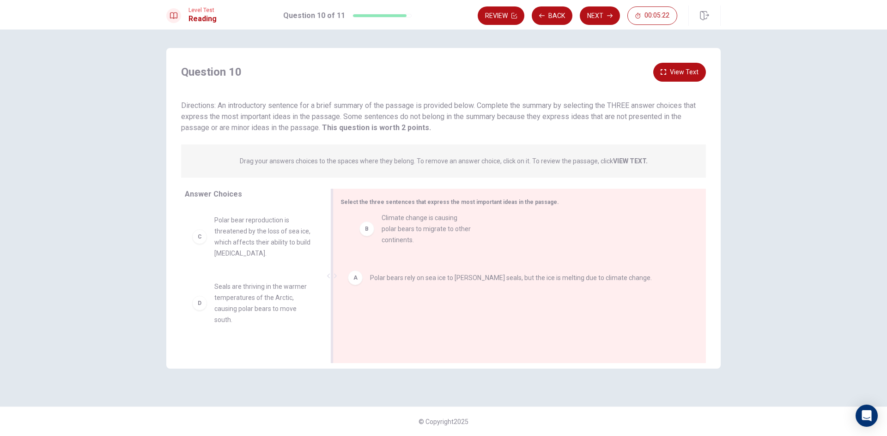
drag, startPoint x: 248, startPoint y: 238, endPoint x: 419, endPoint y: 235, distance: 170.9
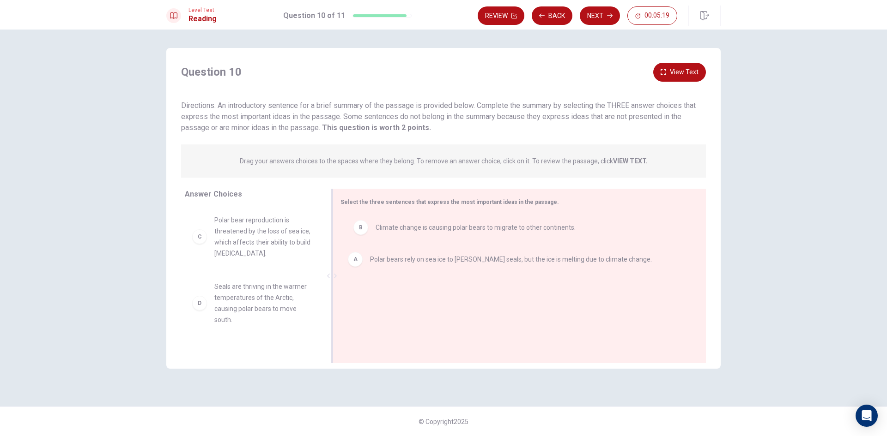
drag, startPoint x: 400, startPoint y: 275, endPoint x: 406, endPoint y: 232, distance: 43.4
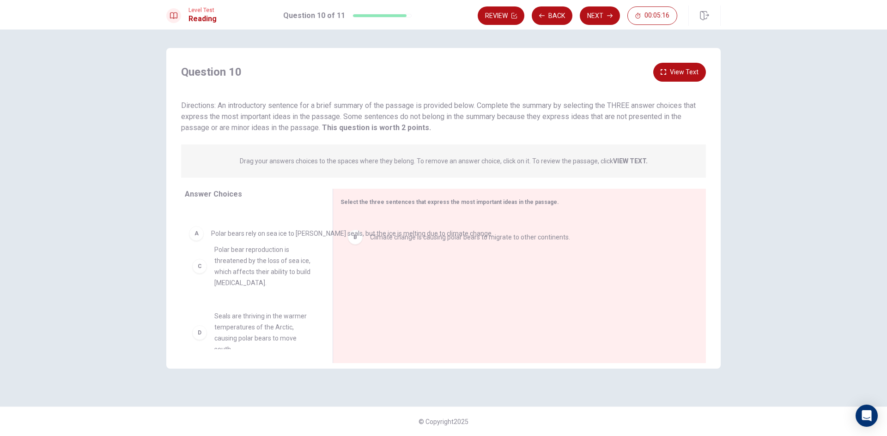
drag, startPoint x: 418, startPoint y: 232, endPoint x: 245, endPoint y: 236, distance: 173.2
drag, startPoint x: 380, startPoint y: 231, endPoint x: 246, endPoint y: 252, distance: 135.5
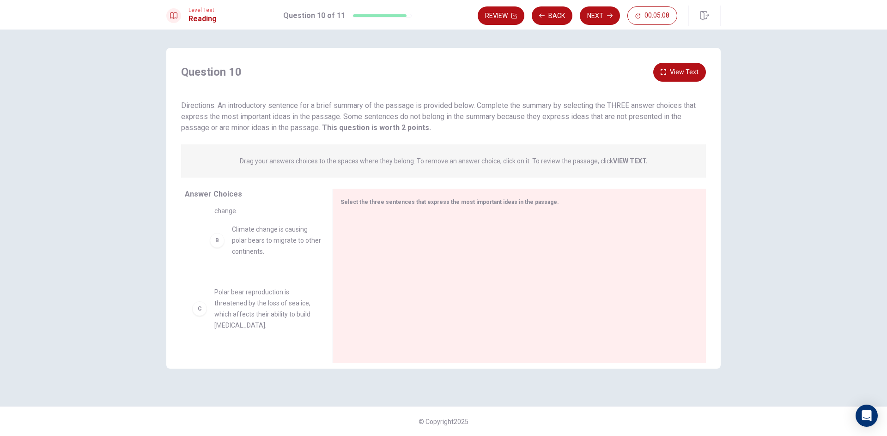
scroll to position [37, 0]
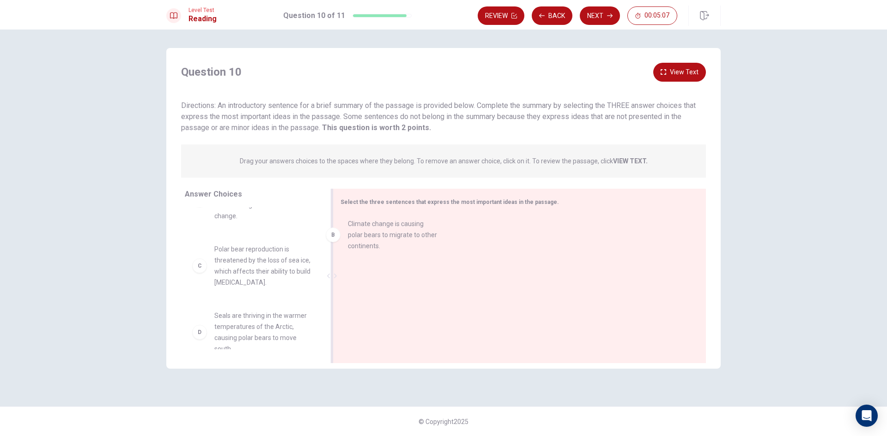
drag, startPoint x: 250, startPoint y: 246, endPoint x: 386, endPoint y: 240, distance: 136.3
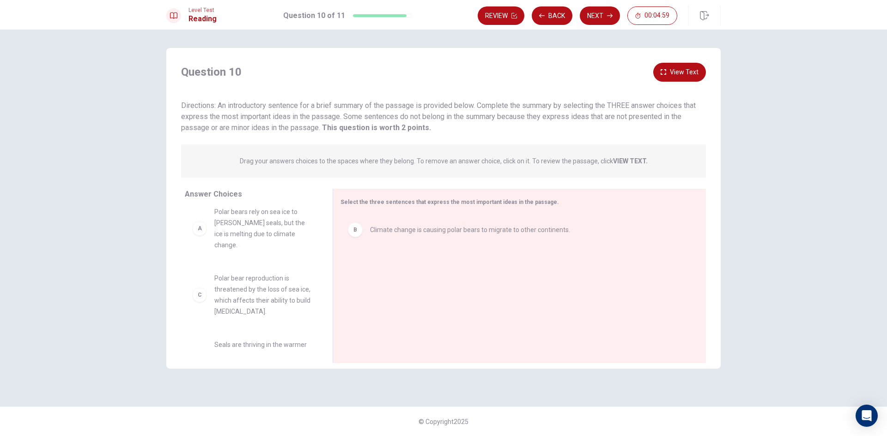
scroll to position [0, 0]
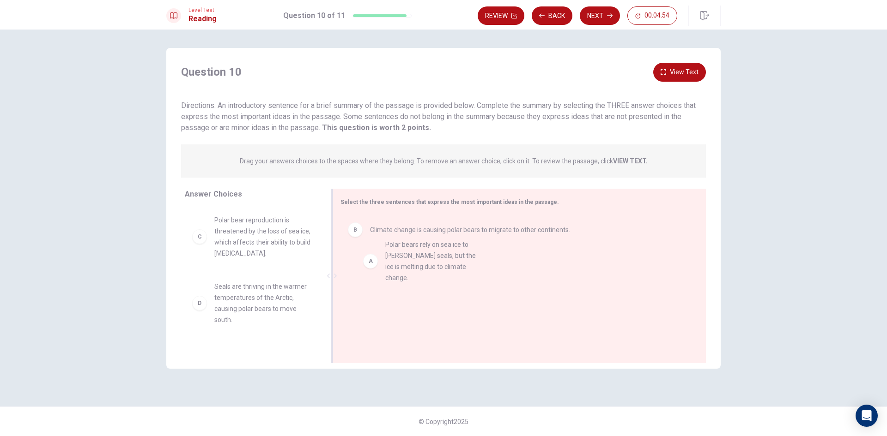
drag, startPoint x: 265, startPoint y: 234, endPoint x: 438, endPoint y: 259, distance: 175.4
click at [362, 235] on div "A Polar bears rely on sea ice to hunt seals, but the ice is melting due to clim…" at bounding box center [516, 230] width 336 height 15
click at [359, 239] on div "B Climate change is causing polar bears to migrate to other continents." at bounding box center [515, 230] width 351 height 30
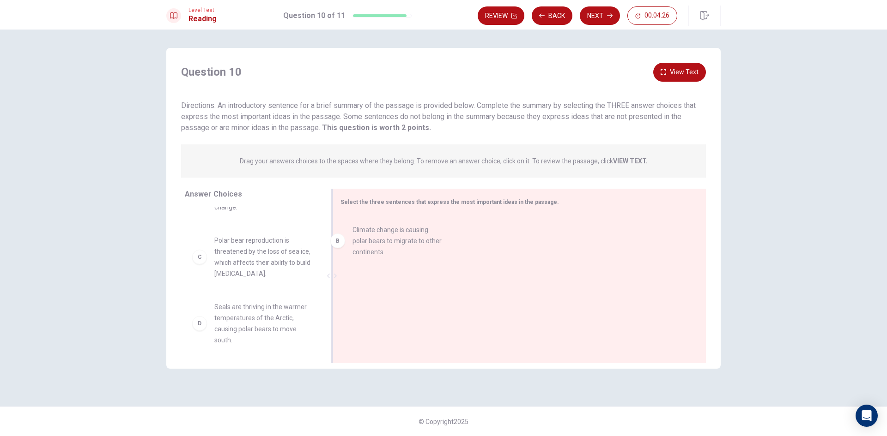
scroll to position [44, 0]
drag, startPoint x: 258, startPoint y: 248, endPoint x: 400, endPoint y: 248, distance: 142.2
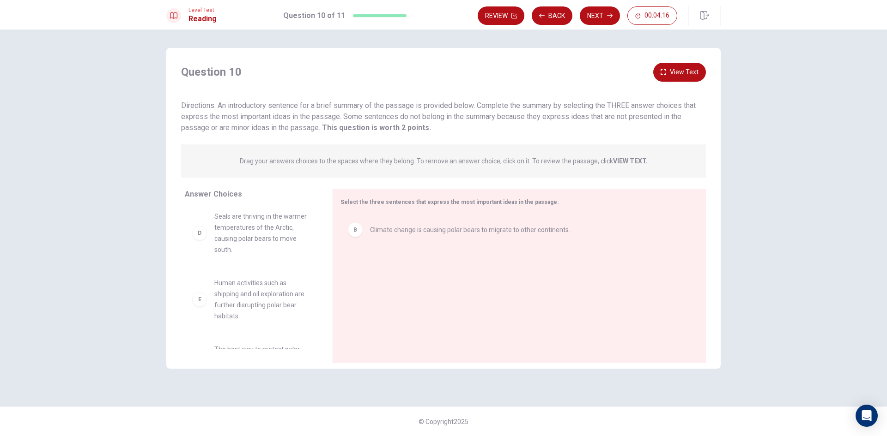
scroll to position [183, 0]
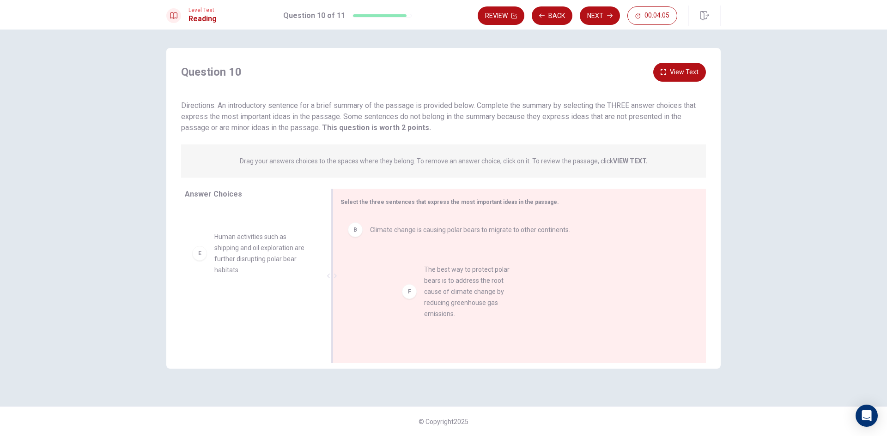
drag, startPoint x: 262, startPoint y: 324, endPoint x: 507, endPoint y: 301, distance: 245.3
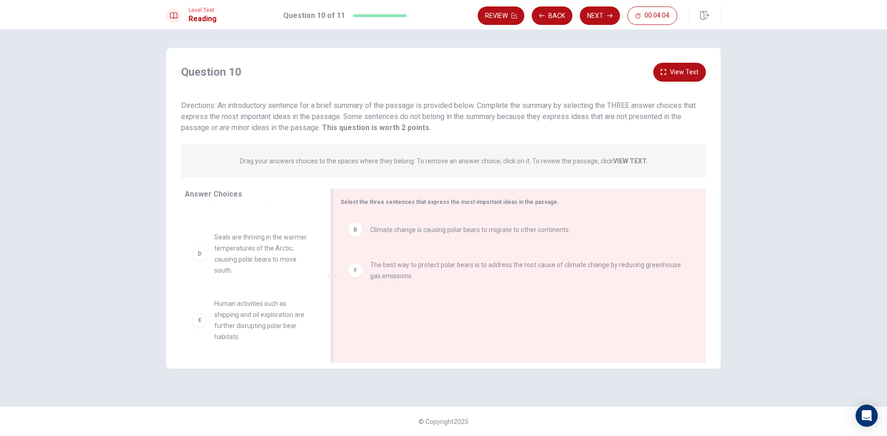
scroll to position [105, 0]
drag, startPoint x: 229, startPoint y: 247, endPoint x: 264, endPoint y: 249, distance: 35.2
click at [603, 12] on button "Next" at bounding box center [600, 15] width 40 height 18
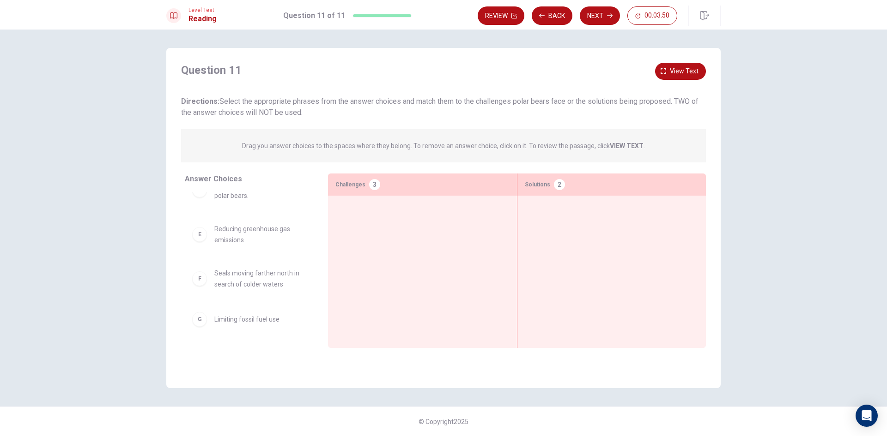
scroll to position [0, 0]
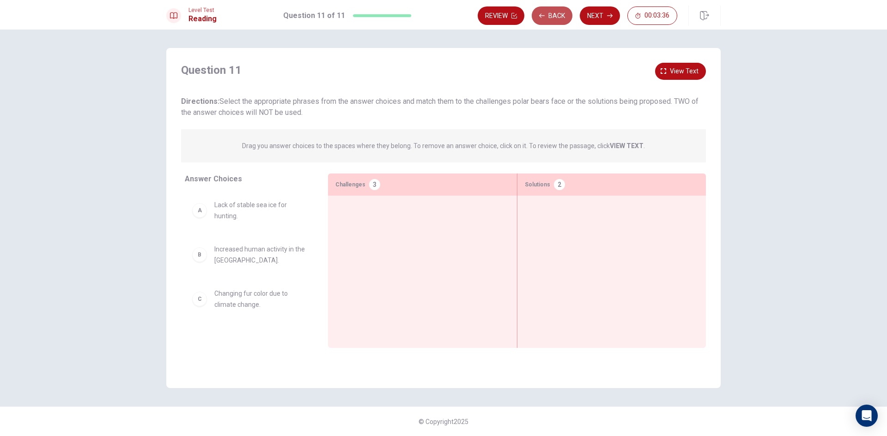
click at [558, 13] on button "Back" at bounding box center [552, 15] width 41 height 18
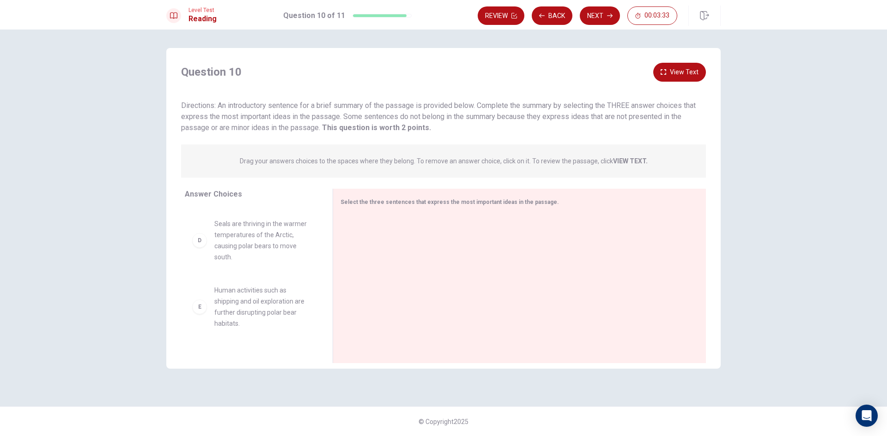
scroll to position [238, 0]
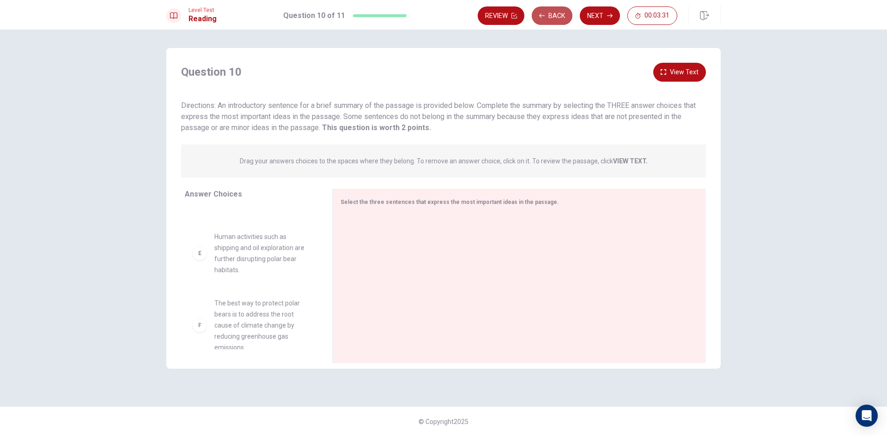
click at [544, 13] on icon "button" at bounding box center [542, 16] width 6 height 6
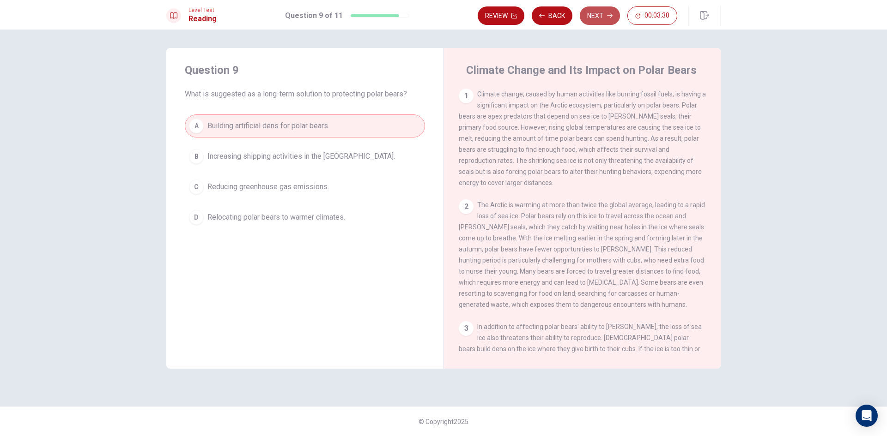
click at [598, 13] on button "Next" at bounding box center [600, 15] width 40 height 18
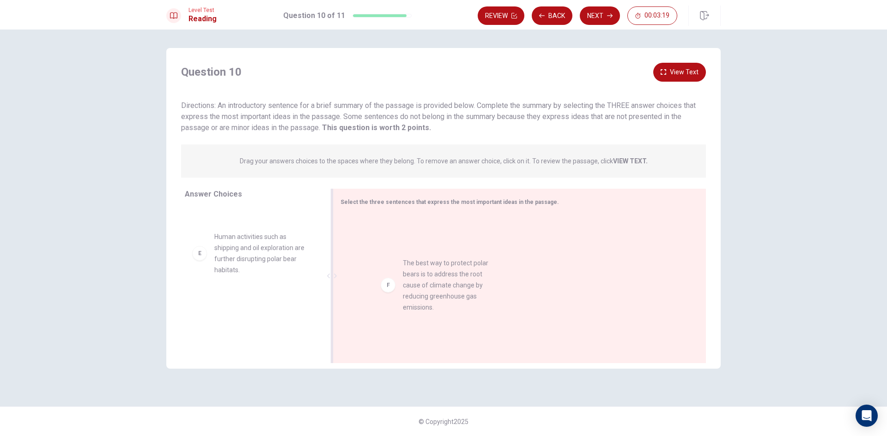
drag, startPoint x: 253, startPoint y: 311, endPoint x: 452, endPoint y: 279, distance: 201.5
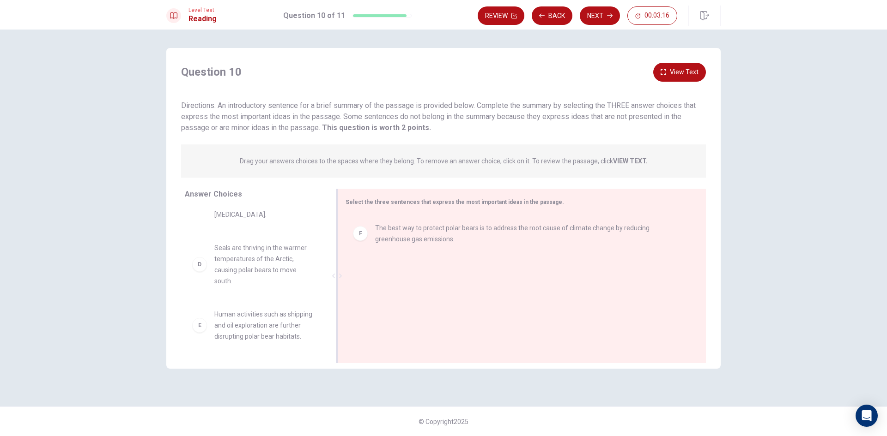
scroll to position [139, 0]
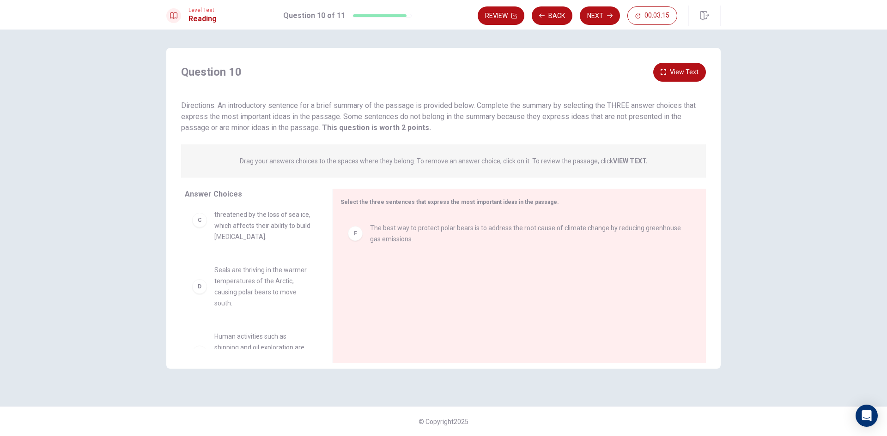
drag, startPoint x: 336, startPoint y: 278, endPoint x: 315, endPoint y: 276, distance: 21.3
click at [315, 276] on div "Answer Choices A Polar bears rely on sea ice to hunt seals, but the ice is melt…" at bounding box center [443, 278] width 554 height 179
click at [596, 17] on button "Next" at bounding box center [600, 15] width 40 height 18
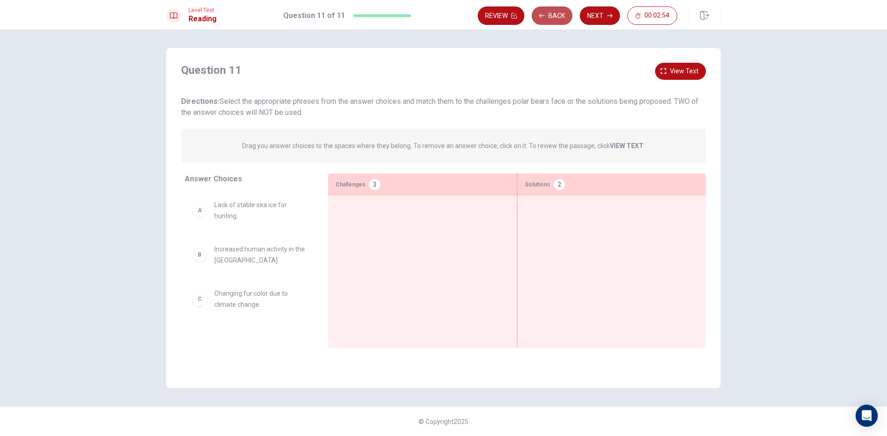
click at [552, 12] on button "Back" at bounding box center [552, 15] width 41 height 18
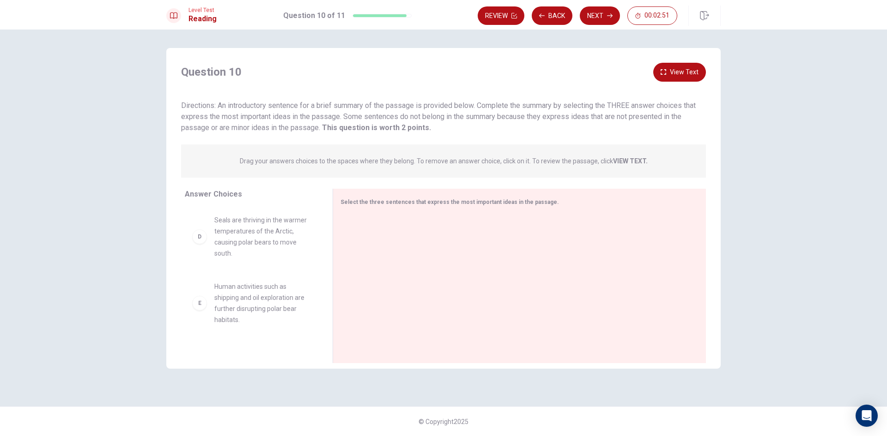
scroll to position [238, 0]
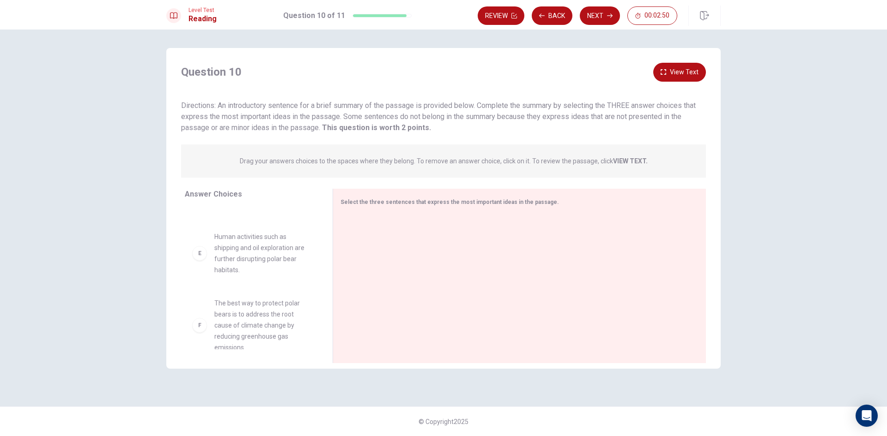
click at [238, 308] on span "The best way to protect polar bears is to address the root cause of climate cha…" at bounding box center [262, 325] width 96 height 55
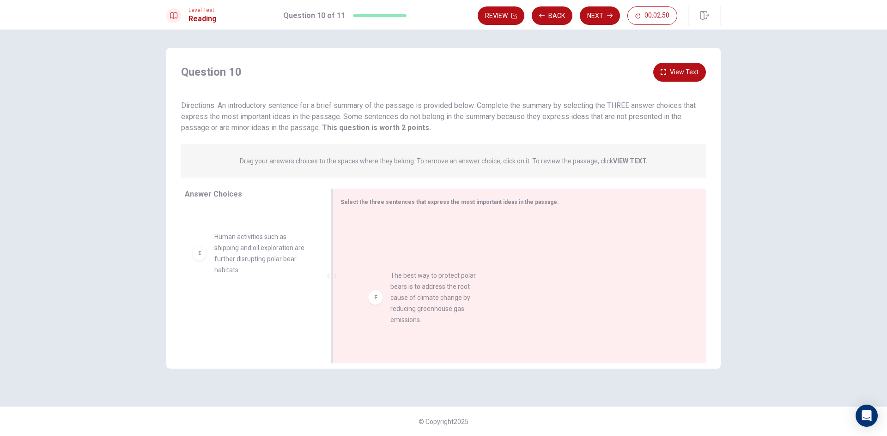
drag, startPoint x: 251, startPoint y: 307, endPoint x: 420, endPoint y: 291, distance: 169.7
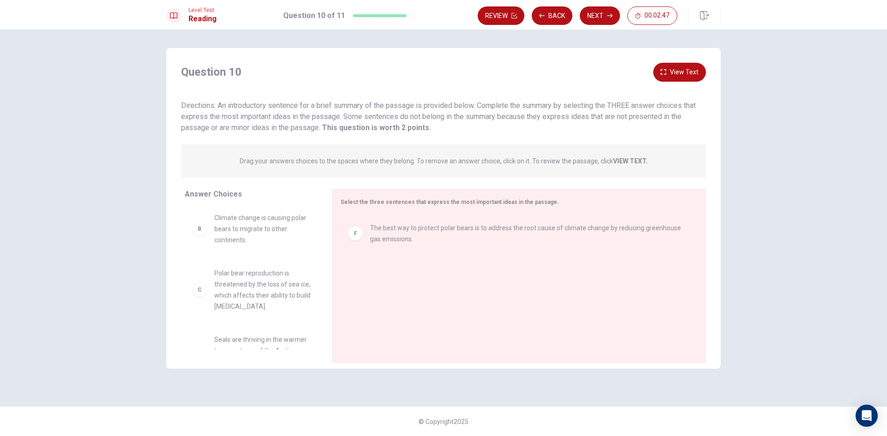
scroll to position [68, 0]
drag, startPoint x: 266, startPoint y: 272, endPoint x: 459, endPoint y: 262, distance: 192.8
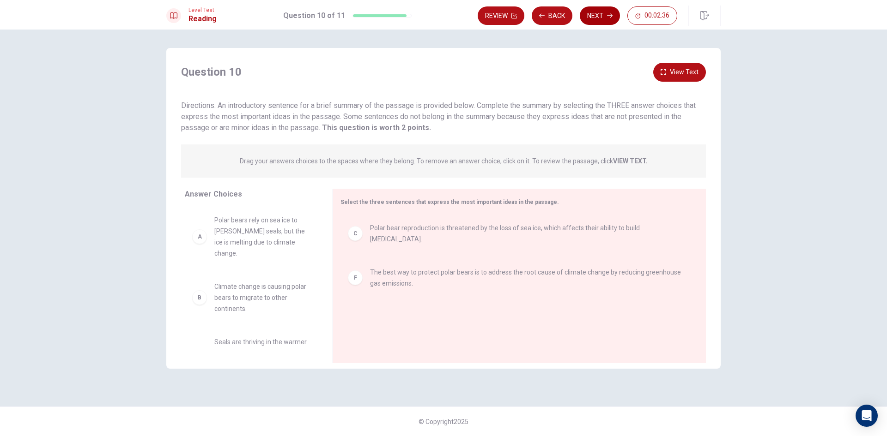
click at [605, 18] on button "Next" at bounding box center [600, 15] width 40 height 18
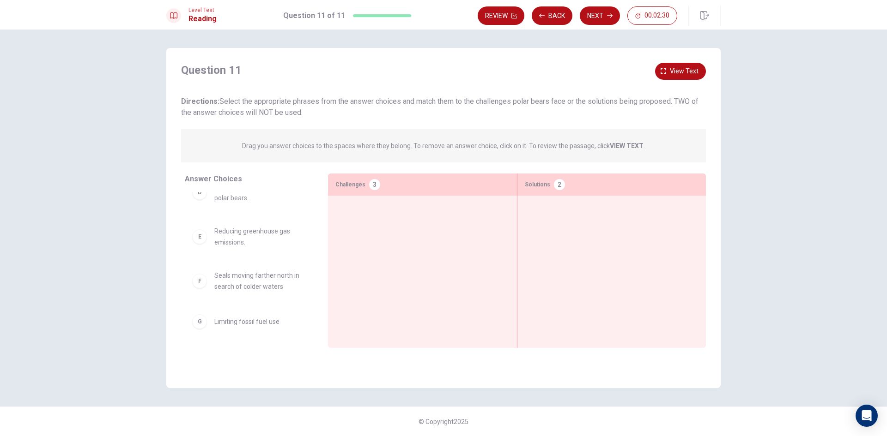
scroll to position [153, 0]
drag, startPoint x: 256, startPoint y: 283, endPoint x: 387, endPoint y: 247, distance: 135.6
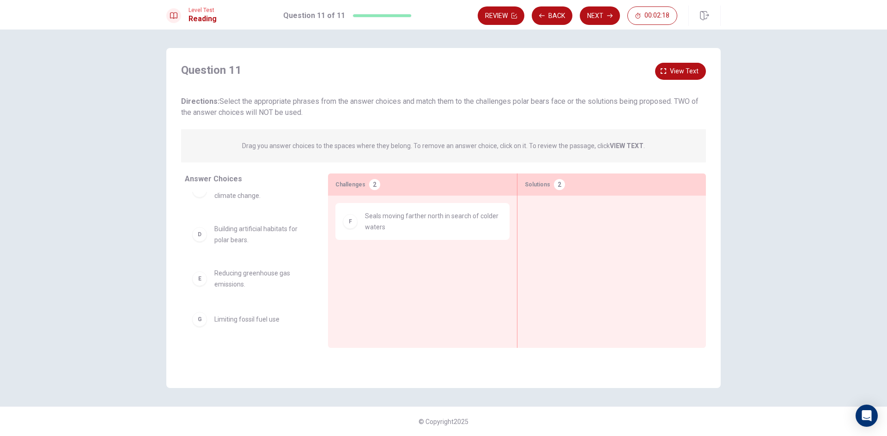
scroll to position [109, 0]
drag, startPoint x: 263, startPoint y: 282, endPoint x: 642, endPoint y: 237, distance: 382.3
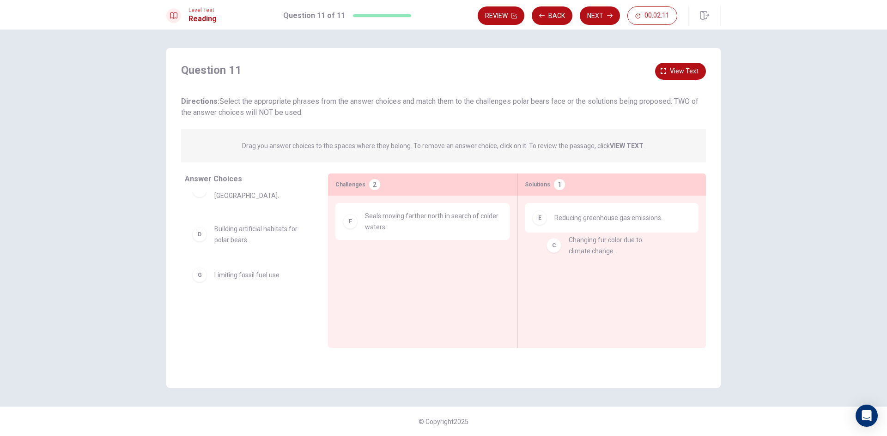
drag, startPoint x: 269, startPoint y: 236, endPoint x: 631, endPoint y: 248, distance: 362.2
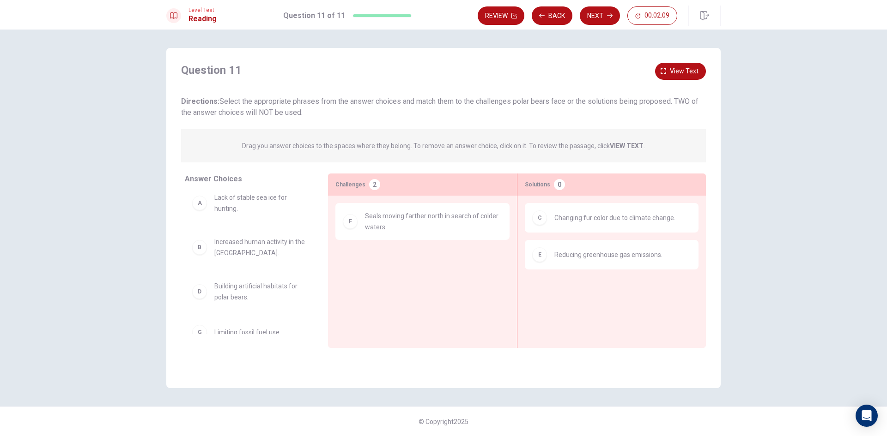
scroll to position [0, 0]
drag, startPoint x: 275, startPoint y: 214, endPoint x: 667, endPoint y: 311, distance: 403.8
drag, startPoint x: 250, startPoint y: 214, endPoint x: 625, endPoint y: 299, distance: 384.0
drag, startPoint x: 230, startPoint y: 262, endPoint x: 409, endPoint y: 284, distance: 179.6
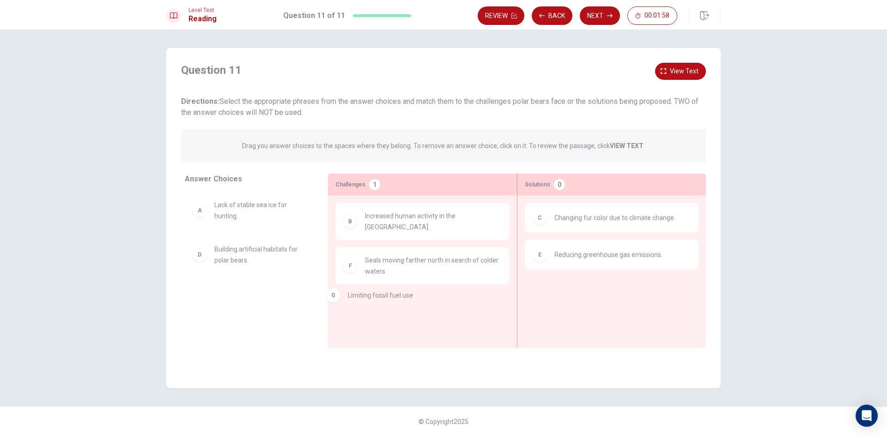
drag, startPoint x: 278, startPoint y: 295, endPoint x: 426, endPoint y: 295, distance: 147.8
drag, startPoint x: 411, startPoint y: 303, endPoint x: 282, endPoint y: 293, distance: 130.2
drag, startPoint x: 257, startPoint y: 259, endPoint x: 385, endPoint y: 303, distance: 134.8
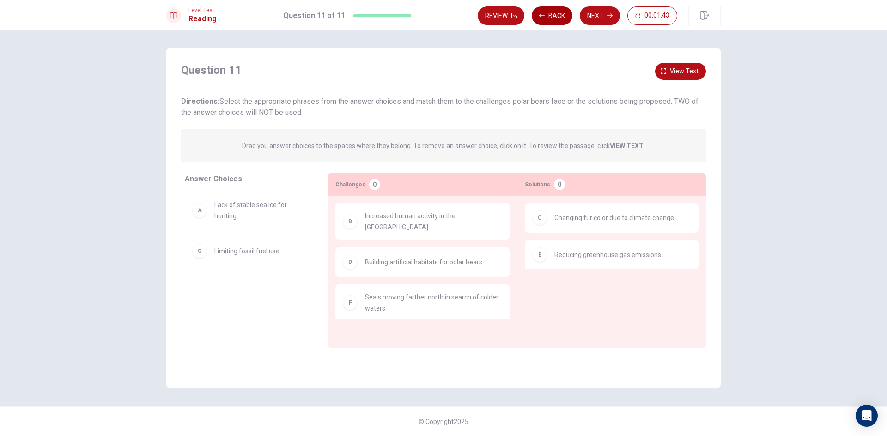
click at [562, 16] on button "Back" at bounding box center [552, 15] width 41 height 18
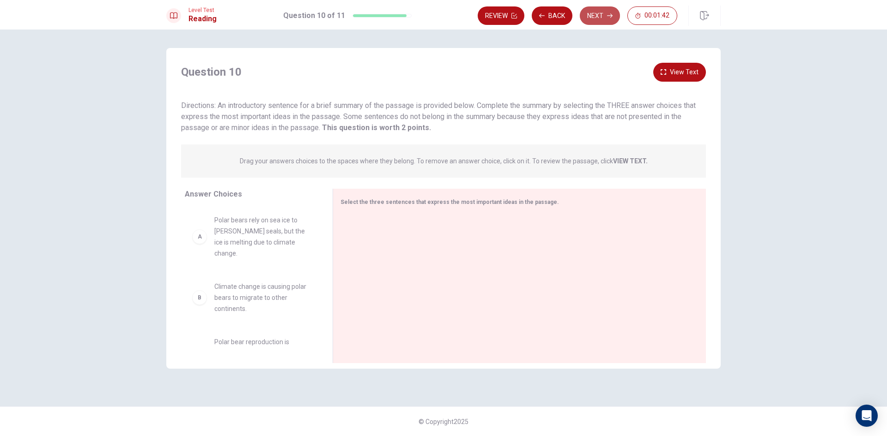
click at [611, 19] on button "Next" at bounding box center [600, 15] width 40 height 18
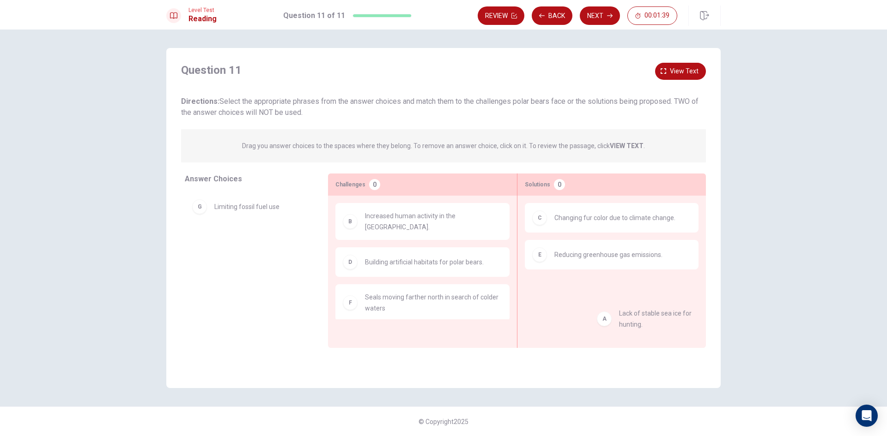
drag, startPoint x: 260, startPoint y: 200, endPoint x: 664, endPoint y: 309, distance: 417.6
click at [550, 12] on button "Back" at bounding box center [552, 15] width 41 height 18
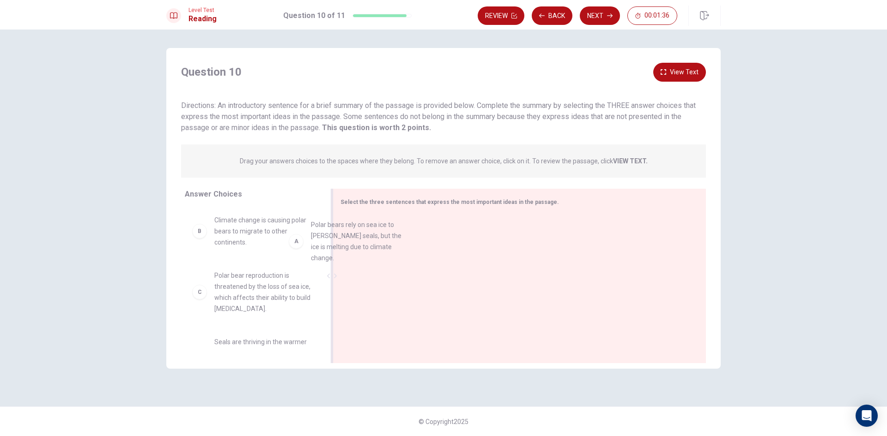
drag, startPoint x: 251, startPoint y: 233, endPoint x: 422, endPoint y: 246, distance: 171.9
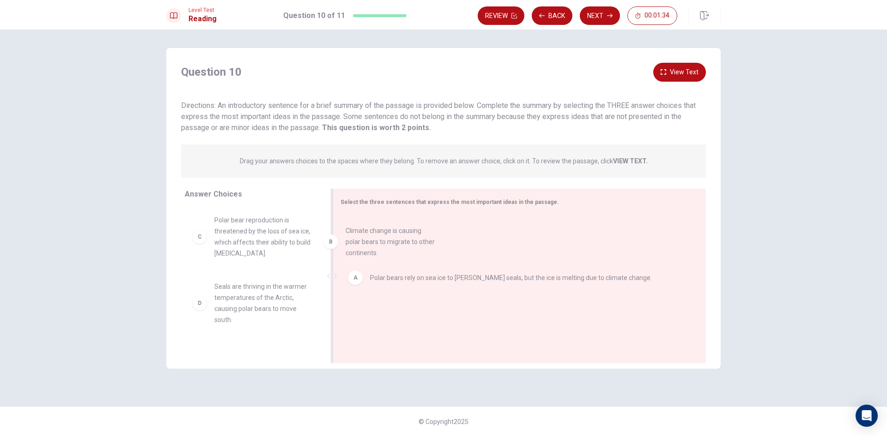
drag, startPoint x: 258, startPoint y: 225, endPoint x: 395, endPoint y: 238, distance: 137.3
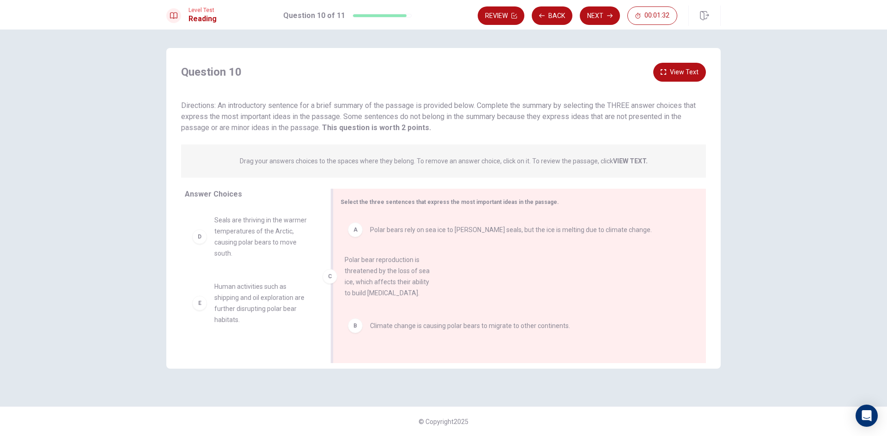
drag, startPoint x: 266, startPoint y: 241, endPoint x: 467, endPoint y: 313, distance: 214.4
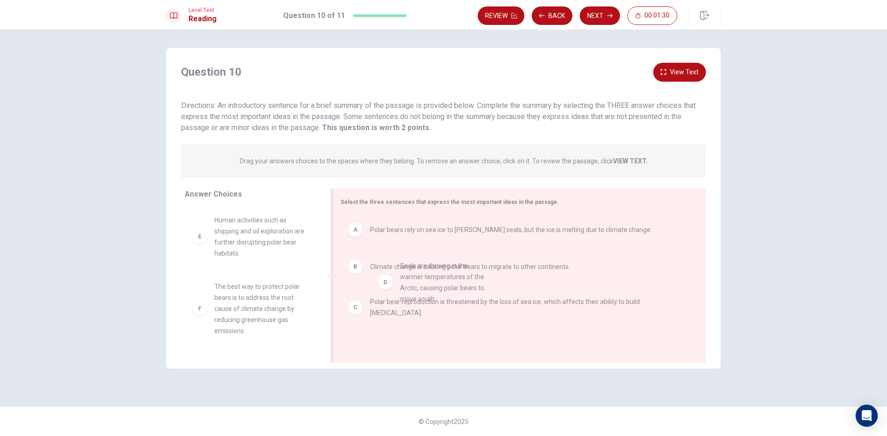
drag, startPoint x: 282, startPoint y: 248, endPoint x: 476, endPoint y: 295, distance: 199.4
drag, startPoint x: 266, startPoint y: 240, endPoint x: 474, endPoint y: 278, distance: 211.4
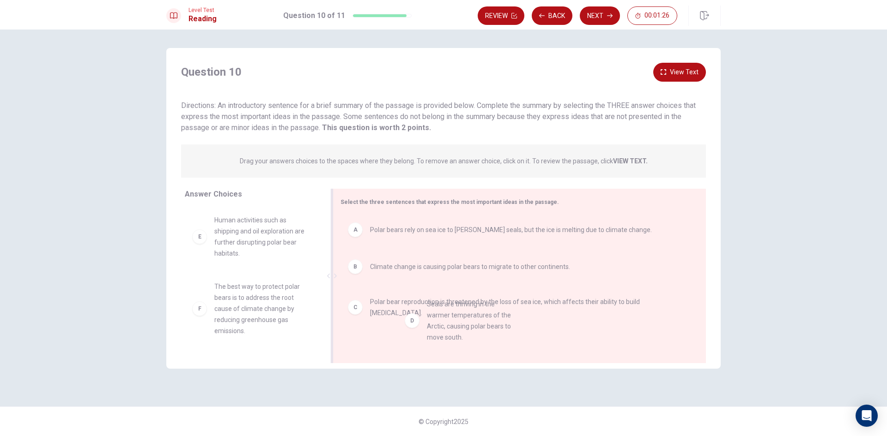
drag, startPoint x: 242, startPoint y: 226, endPoint x: 454, endPoint y: 310, distance: 228.5
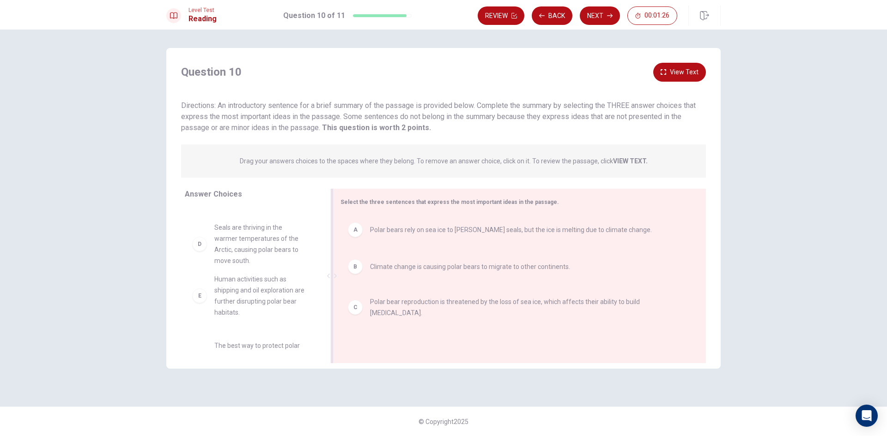
drag, startPoint x: 454, startPoint y: 310, endPoint x: 435, endPoint y: 326, distance: 24.6
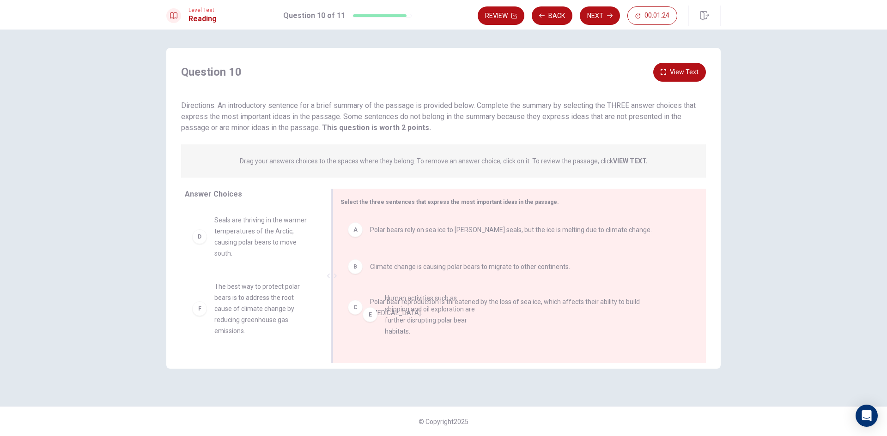
drag, startPoint x: 261, startPoint y: 295, endPoint x: 472, endPoint y: 311, distance: 211.7
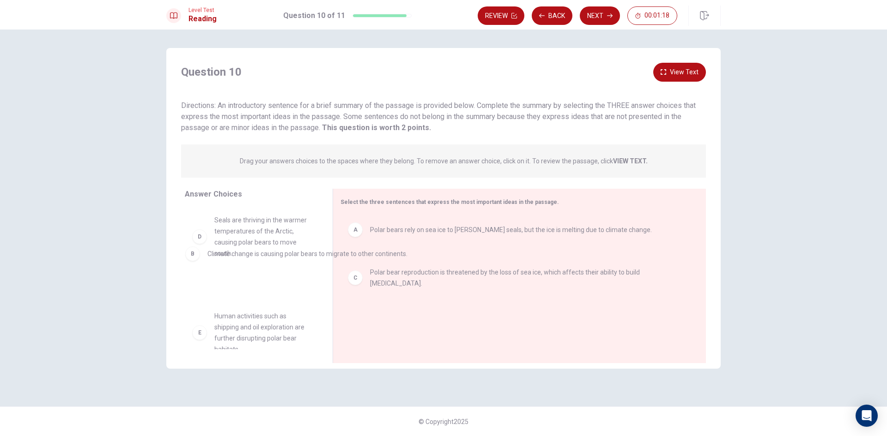
drag, startPoint x: 440, startPoint y: 275, endPoint x: 260, endPoint y: 262, distance: 180.6
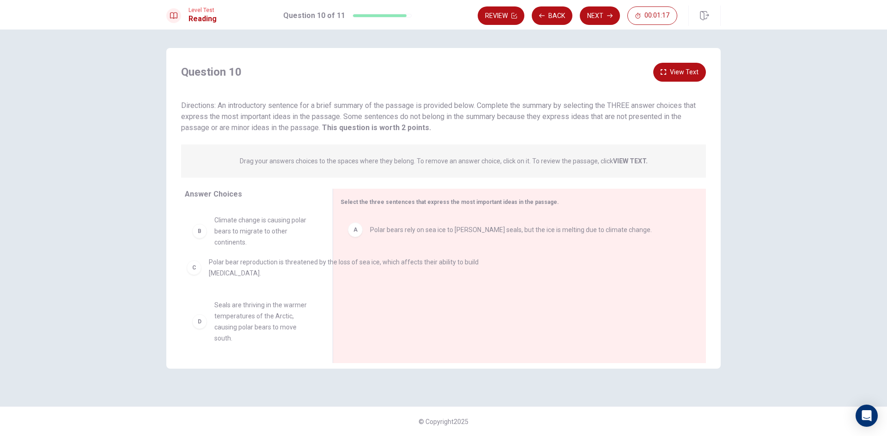
drag, startPoint x: 423, startPoint y: 270, endPoint x: 192, endPoint y: 278, distance: 230.6
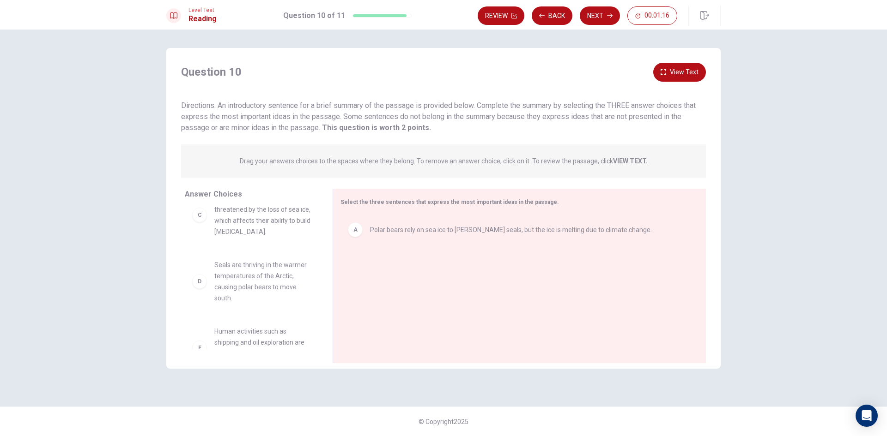
scroll to position [183, 0]
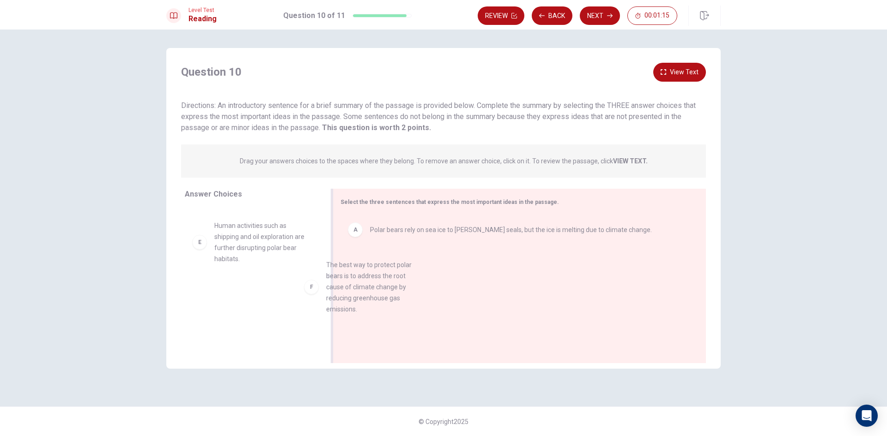
drag, startPoint x: 256, startPoint y: 309, endPoint x: 446, endPoint y: 269, distance: 193.5
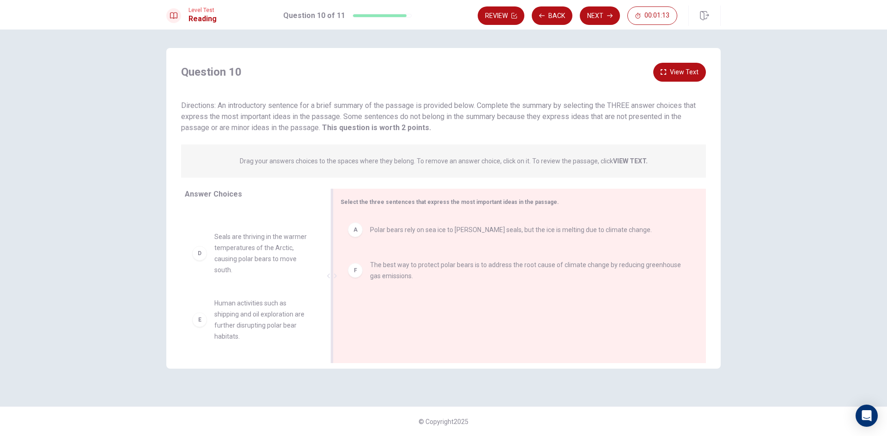
scroll to position [7, 0]
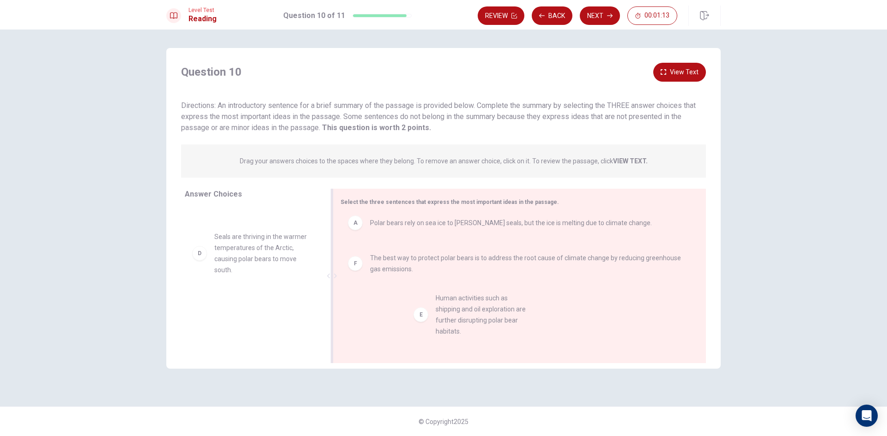
drag, startPoint x: 243, startPoint y: 320, endPoint x: 486, endPoint y: 313, distance: 243.5
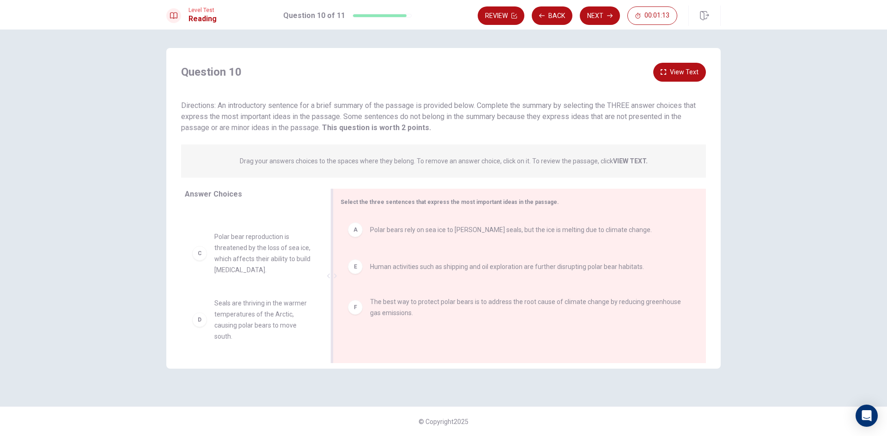
scroll to position [39, 0]
click at [594, 17] on button "Next" at bounding box center [600, 15] width 40 height 18
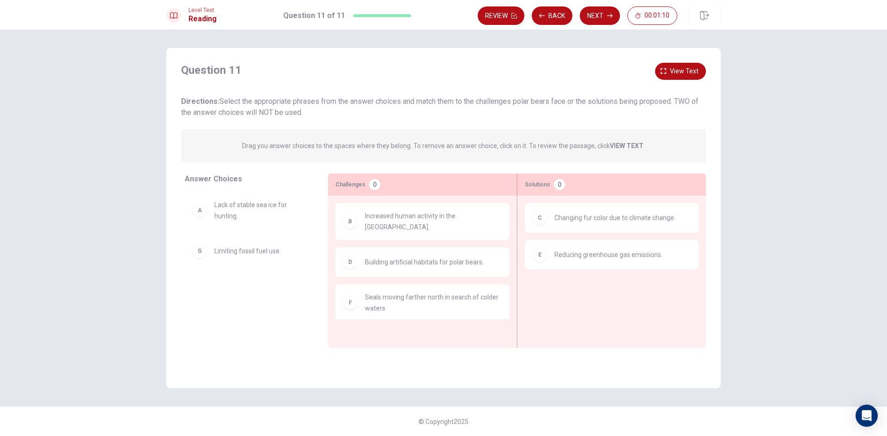
click at [547, 16] on button "Back" at bounding box center [552, 15] width 41 height 18
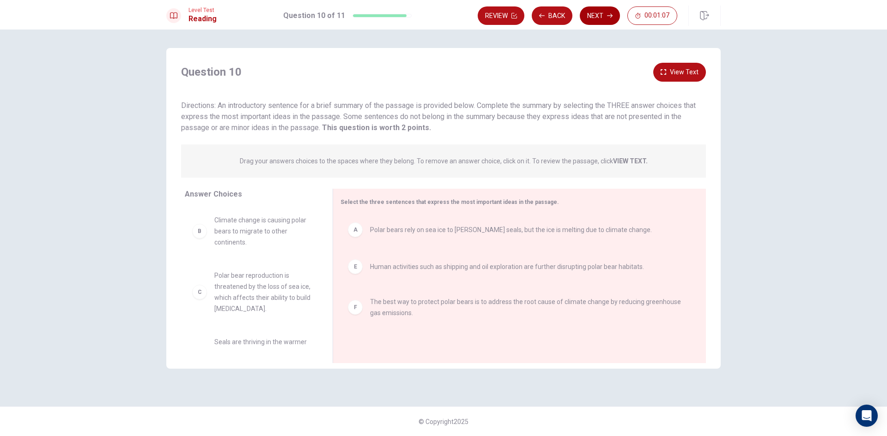
click at [598, 17] on button "Next" at bounding box center [600, 15] width 40 height 18
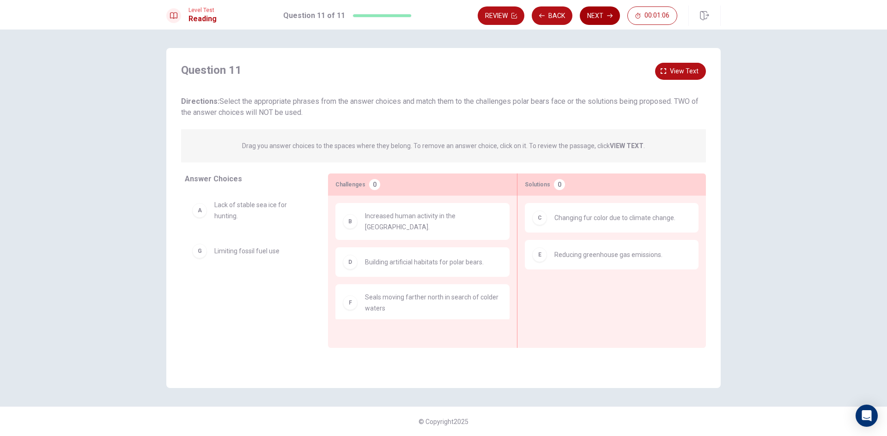
click at [598, 17] on button "Next" at bounding box center [600, 15] width 40 height 18
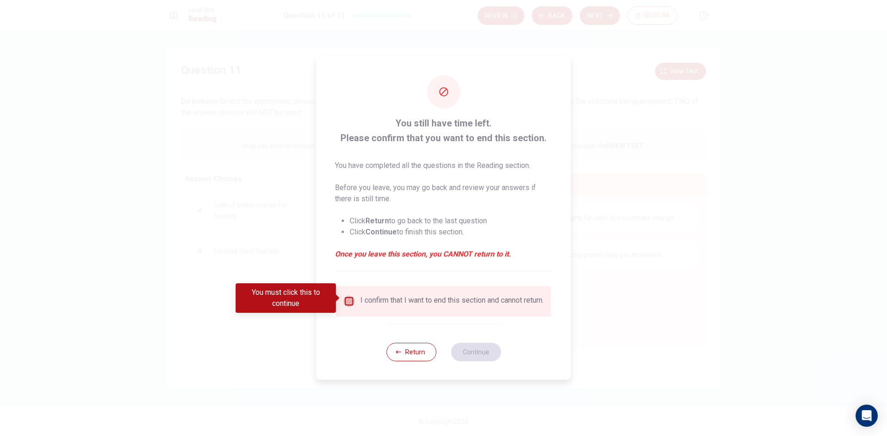
click at [353, 301] on input "You must click this to continue" at bounding box center [349, 301] width 11 height 11
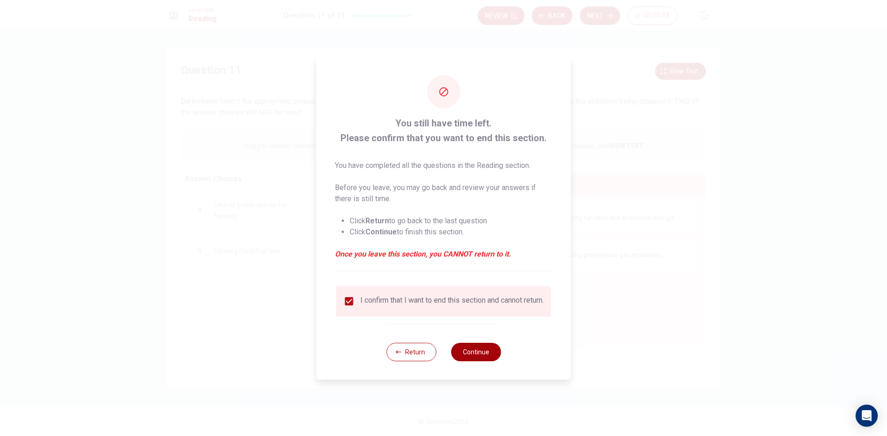
click at [466, 355] on button "Continue" at bounding box center [476, 352] width 50 height 18
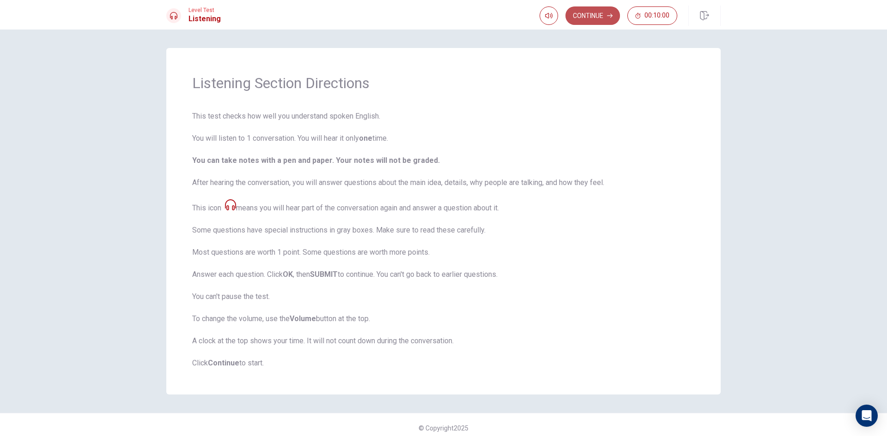
click at [600, 14] on button "Continue" at bounding box center [592, 15] width 54 height 18
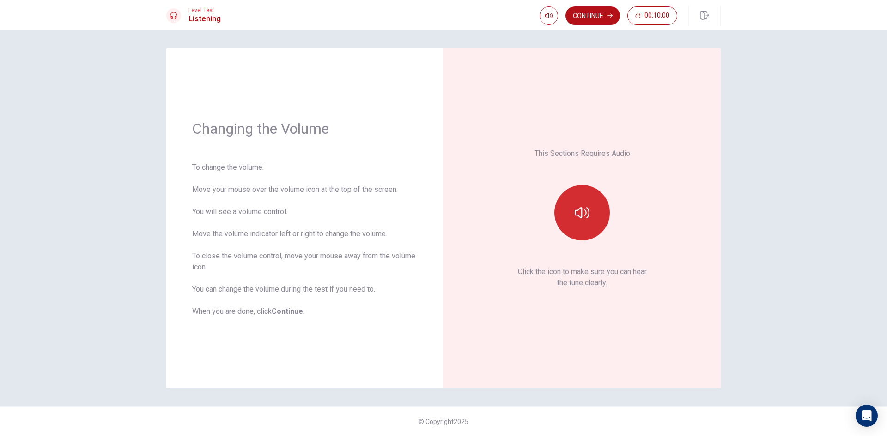
click at [564, 222] on button "button" at bounding box center [581, 212] width 55 height 55
click at [570, 218] on button "button" at bounding box center [581, 212] width 55 height 55
click at [588, 14] on button "Continue" at bounding box center [592, 15] width 54 height 18
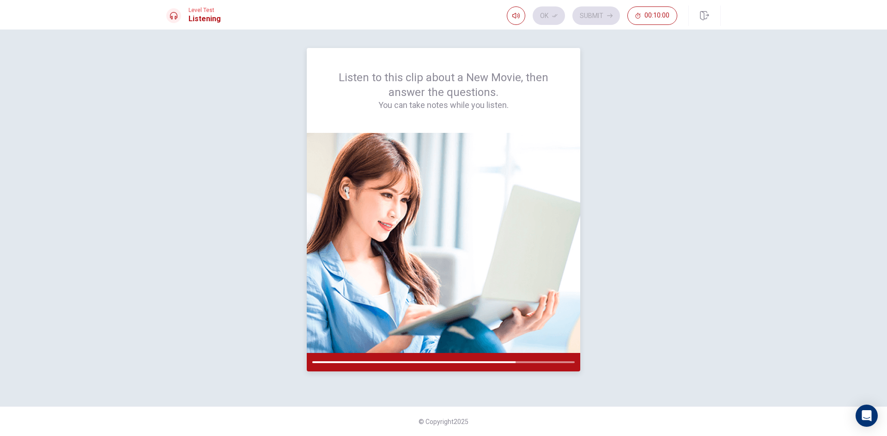
click at [415, 193] on img at bounding box center [443, 243] width 273 height 220
click at [494, 311] on img at bounding box center [443, 243] width 273 height 220
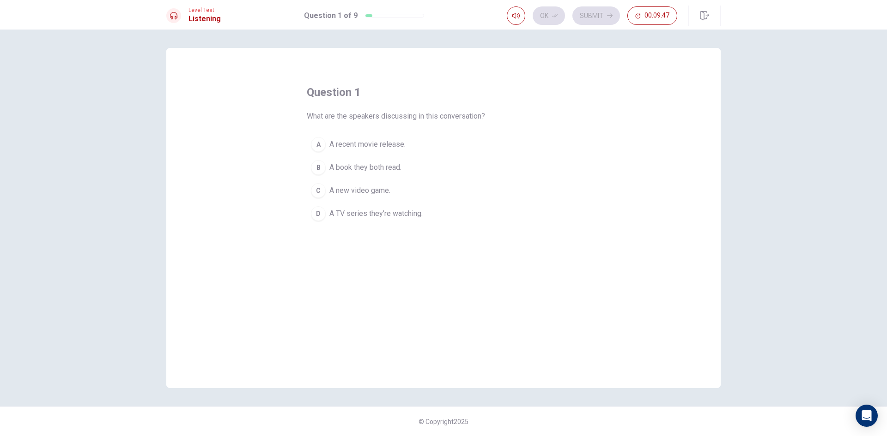
click at [391, 141] on span "A recent movie release." at bounding box center [367, 144] width 76 height 11
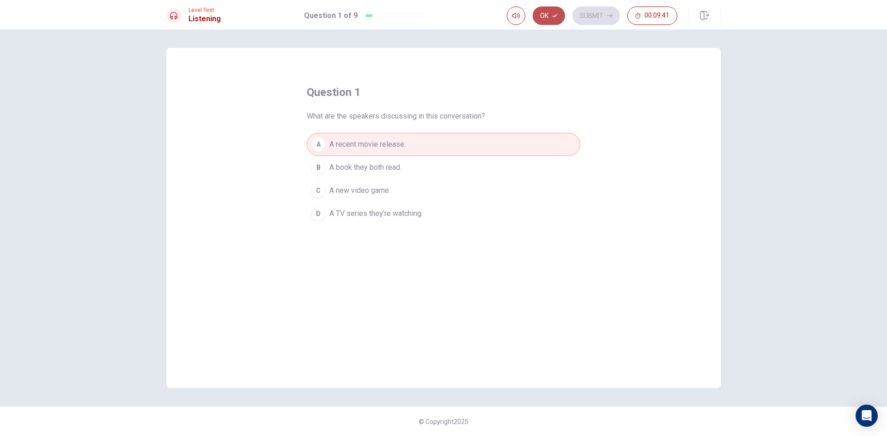
click at [543, 14] on button "Ok" at bounding box center [548, 15] width 32 height 18
click at [598, 15] on button "Submit" at bounding box center [596, 15] width 48 height 18
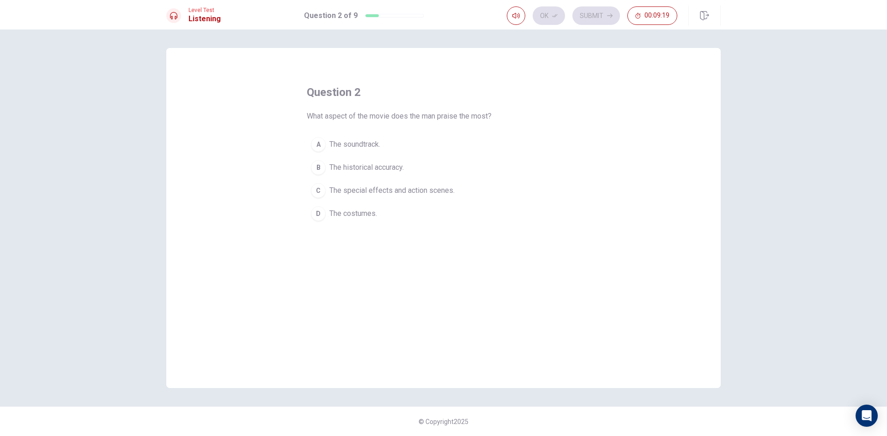
click at [437, 188] on span "The special effects and action scenes." at bounding box center [391, 190] width 125 height 11
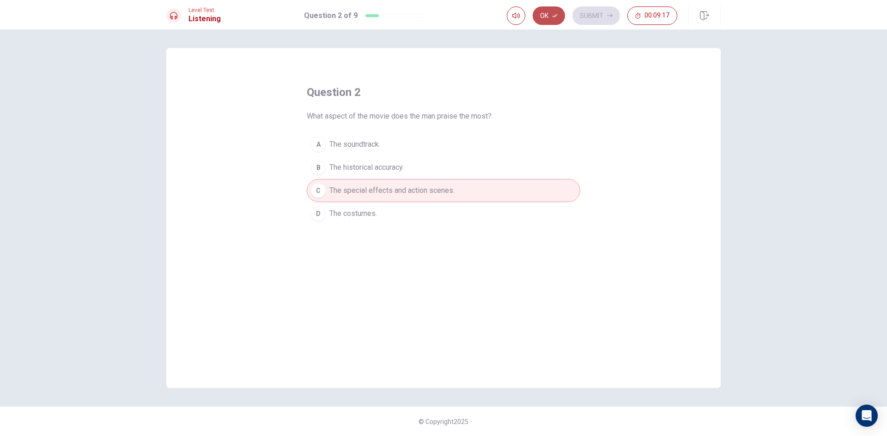
click at [546, 18] on button "Ok" at bounding box center [548, 15] width 32 height 18
click at [583, 13] on button "Submit" at bounding box center [596, 15] width 48 height 18
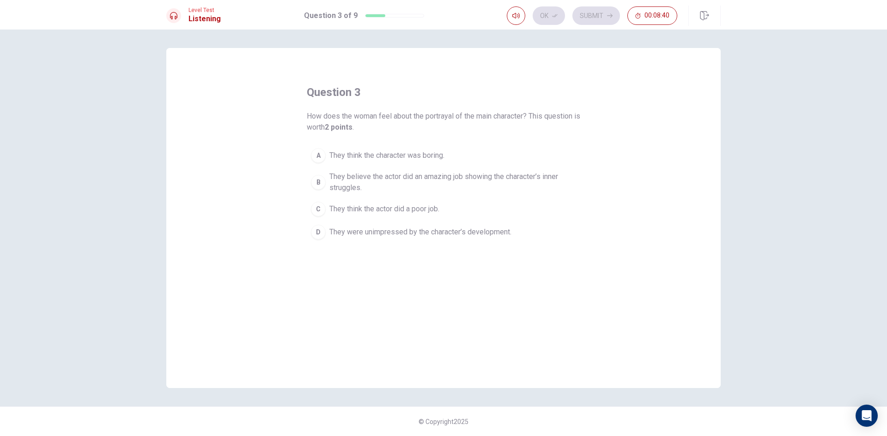
click at [475, 175] on span "They believe the actor did an amazing job showing the character’s inner struggl…" at bounding box center [452, 182] width 247 height 22
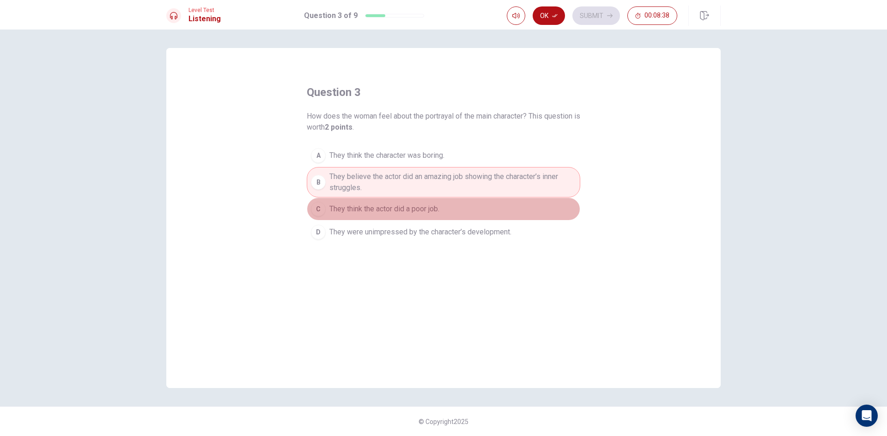
click at [421, 208] on span "They think the actor did a poor job." at bounding box center [384, 209] width 110 height 11
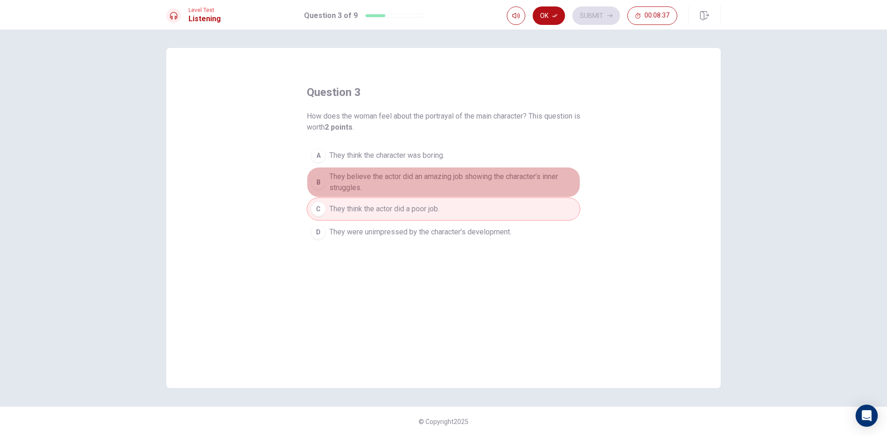
click at [442, 172] on span "They believe the actor did an amazing job showing the character’s inner struggl…" at bounding box center [452, 182] width 247 height 22
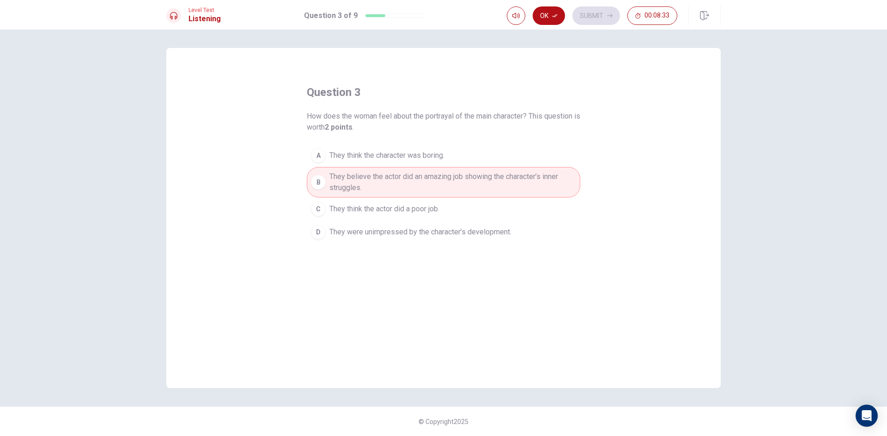
click at [456, 205] on button "C They think the actor did a poor job." at bounding box center [443, 209] width 273 height 23
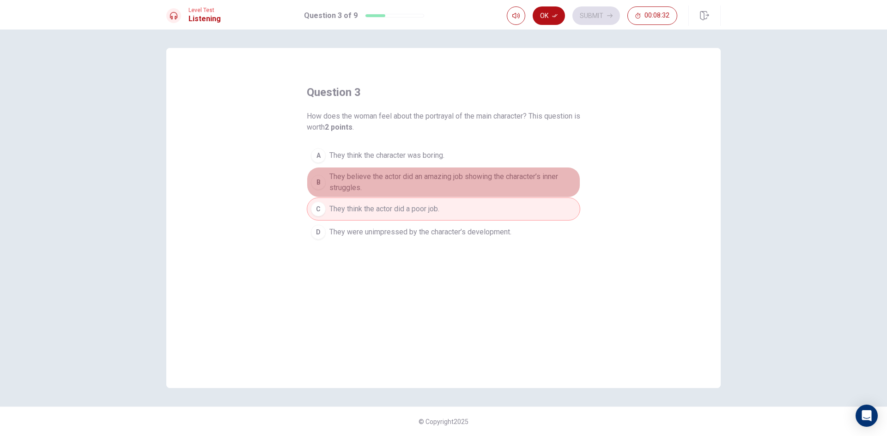
click at [464, 177] on span "They believe the actor did an amazing job showing the character’s inner struggl…" at bounding box center [452, 182] width 247 height 22
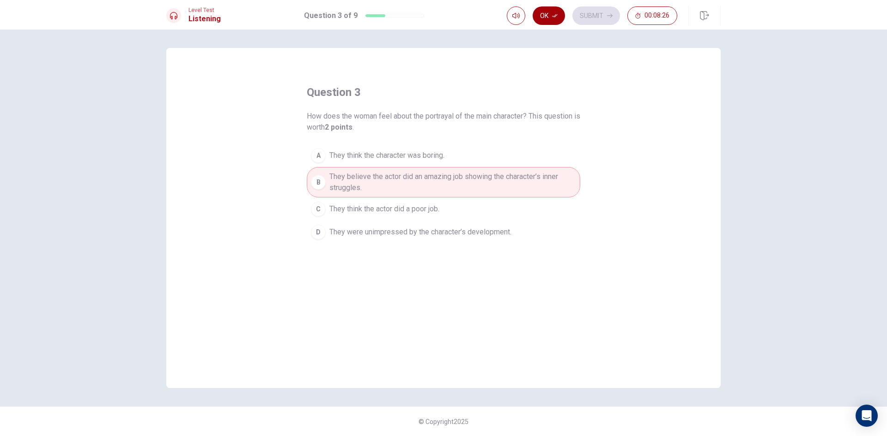
click at [549, 18] on button "Ok" at bounding box center [548, 15] width 32 height 18
click at [593, 17] on button "Submit" at bounding box center [596, 15] width 48 height 18
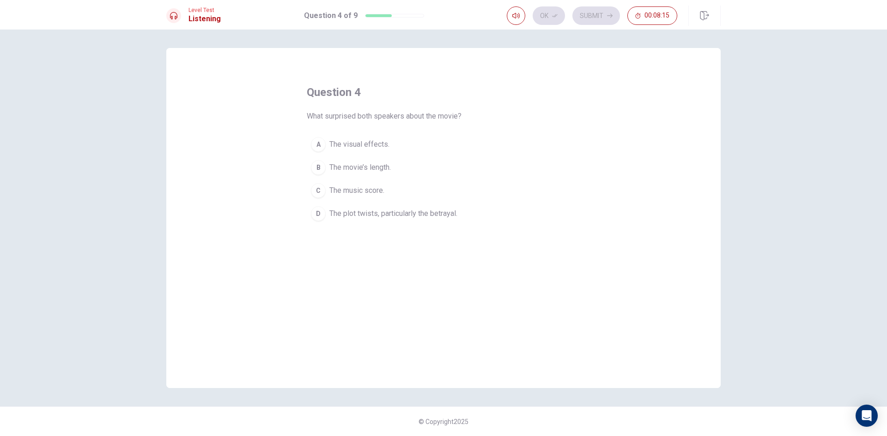
click at [377, 145] on span "The visual effects." at bounding box center [359, 144] width 60 height 11
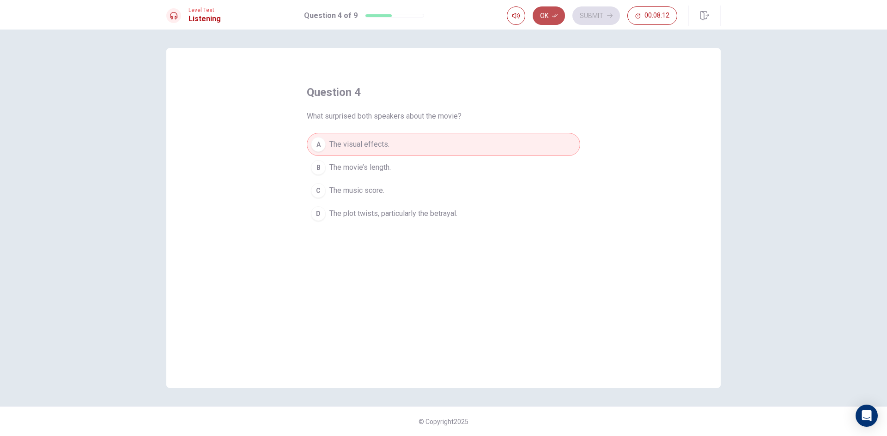
click at [551, 18] on button "Ok" at bounding box center [548, 15] width 32 height 18
click at [586, 15] on button "Submit" at bounding box center [596, 15] width 48 height 18
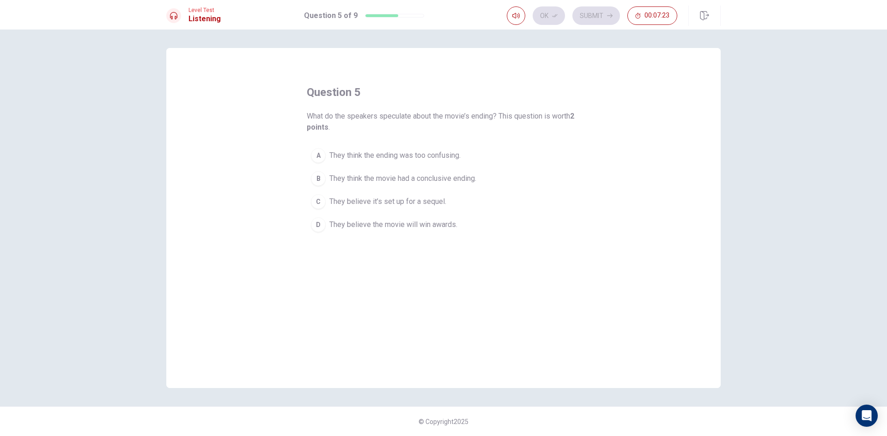
click at [398, 205] on span "They believe it’s set up for a sequel." at bounding box center [387, 201] width 117 height 11
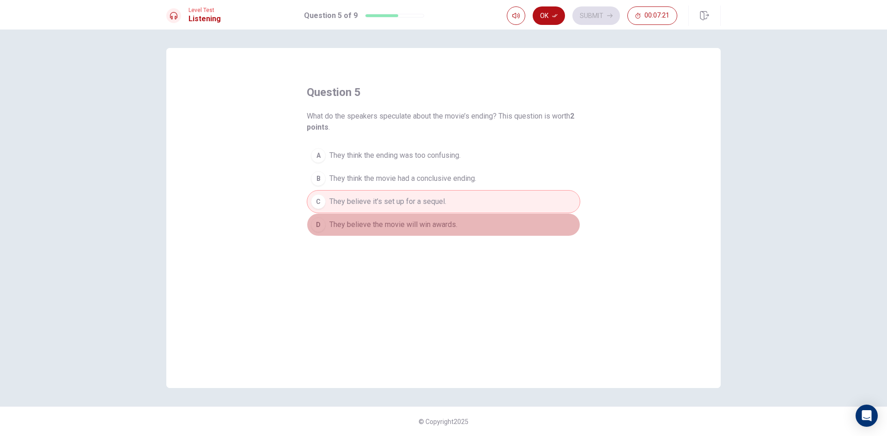
click at [410, 227] on span "They believe the movie will win awards." at bounding box center [393, 224] width 128 height 11
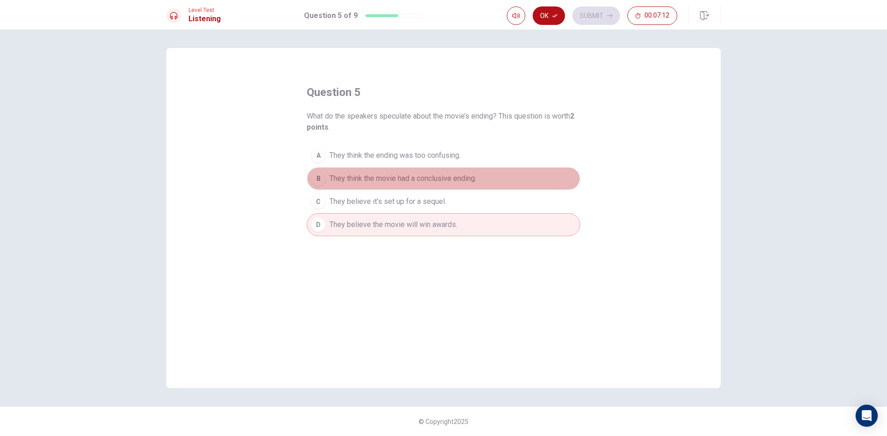
click at [427, 189] on button "B They think the movie had a conclusive ending." at bounding box center [443, 178] width 273 height 23
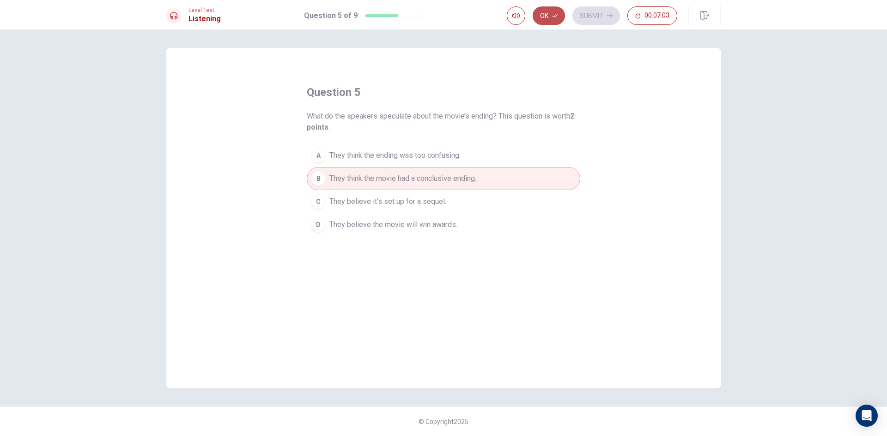
click at [556, 16] on icon "button" at bounding box center [555, 15] width 6 height 3
click at [582, 11] on button "Submit" at bounding box center [596, 15] width 48 height 18
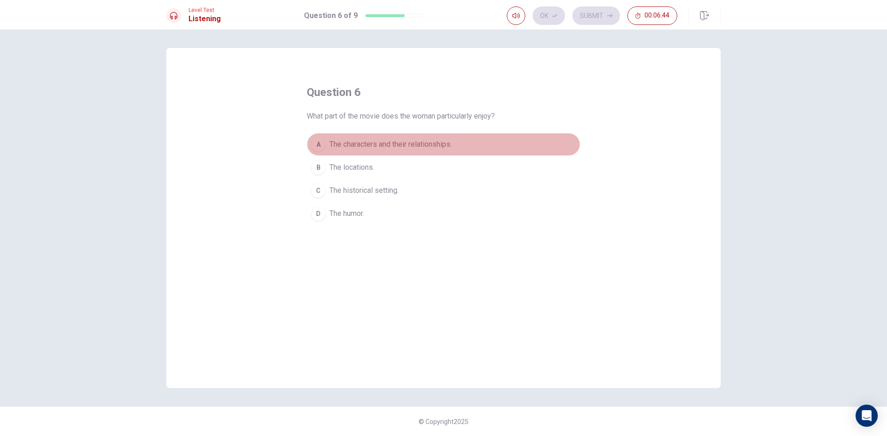
click at [438, 152] on button "A The characters and their relationships." at bounding box center [443, 144] width 273 height 23
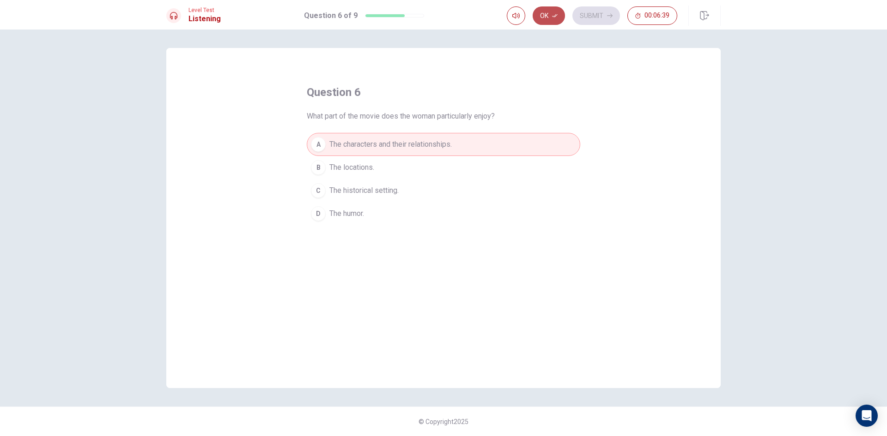
click at [547, 13] on button "Ok" at bounding box center [548, 15] width 32 height 18
click at [582, 13] on button "Submit" at bounding box center [596, 15] width 48 height 18
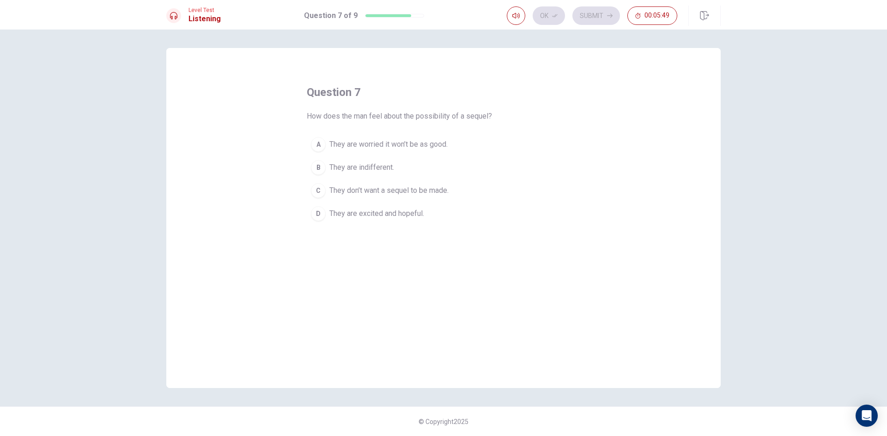
click at [427, 149] on span "They are worried it won’t be as good." at bounding box center [388, 144] width 118 height 11
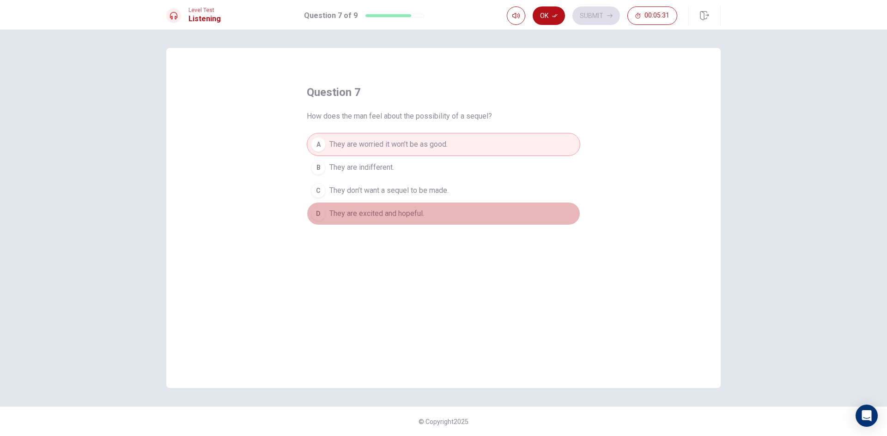
click at [375, 216] on span "They are excited and hopeful." at bounding box center [376, 213] width 95 height 11
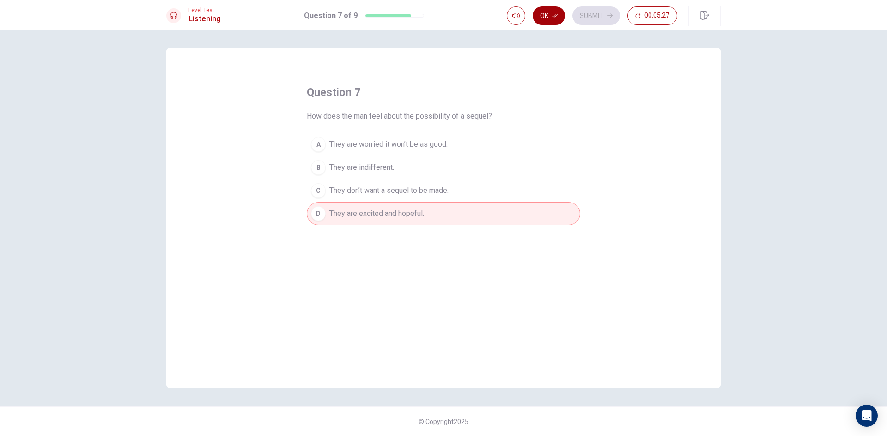
click at [559, 13] on button "Ok" at bounding box center [548, 15] width 32 height 18
click at [579, 6] on div "Ok Submit 00:05:27" at bounding box center [614, 16] width 214 height 20
click at [579, 11] on button "Submit" at bounding box center [596, 15] width 48 height 18
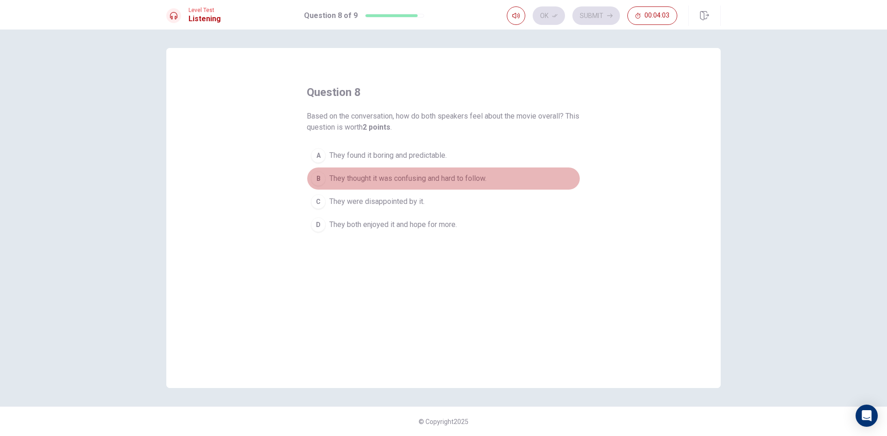
click at [424, 173] on button "B They thought it was confusing and hard to follow." at bounding box center [443, 178] width 273 height 23
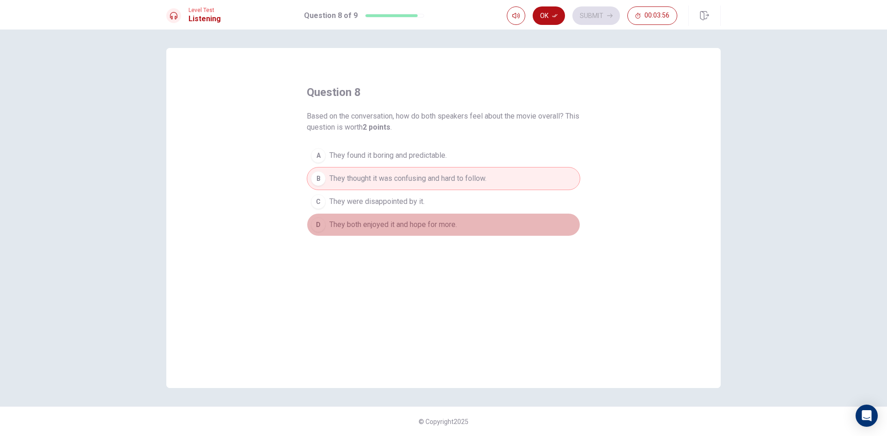
click at [424, 229] on span "They both enjoyed it and hope for more." at bounding box center [392, 224] width 127 height 11
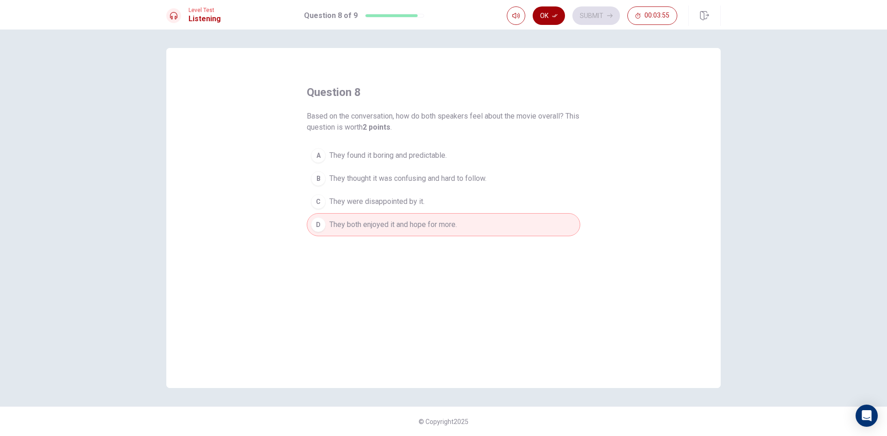
click at [549, 8] on button "Ok" at bounding box center [548, 15] width 32 height 18
click at [593, 19] on button "Submit" at bounding box center [596, 15] width 48 height 18
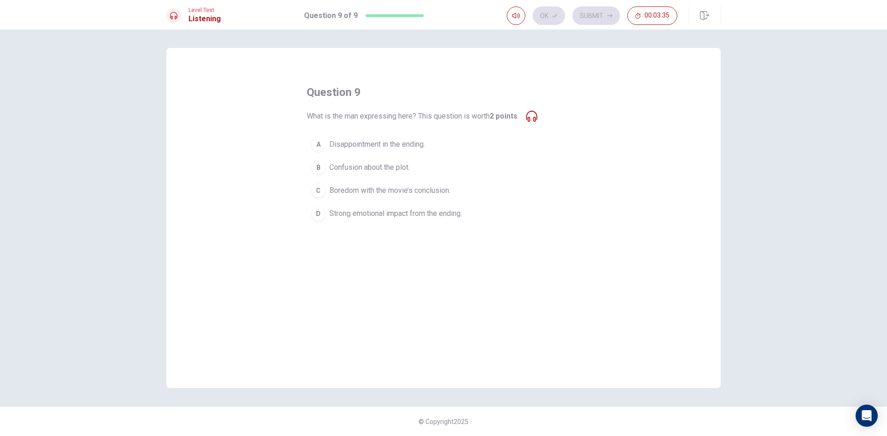
click at [419, 219] on span "Strong emotional impact from the ending." at bounding box center [395, 213] width 133 height 11
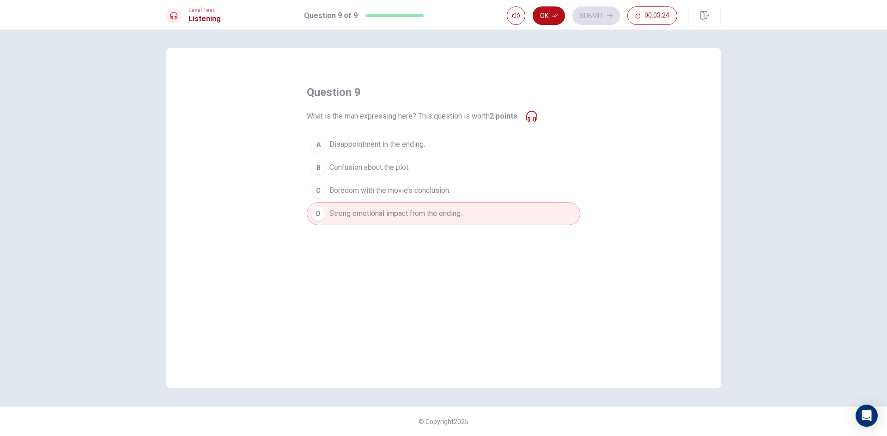
click at [444, 195] on span "Boredom with the movie’s conclusion." at bounding box center [389, 190] width 121 height 11
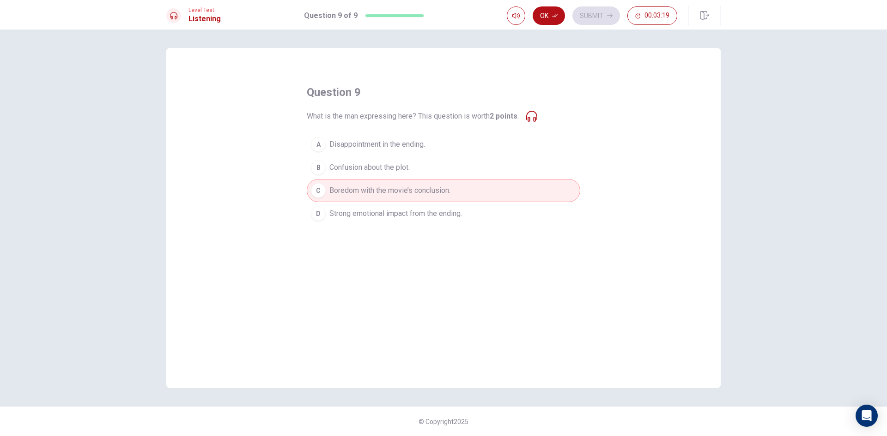
click at [454, 168] on button "B Confusion about the plot." at bounding box center [443, 167] width 273 height 23
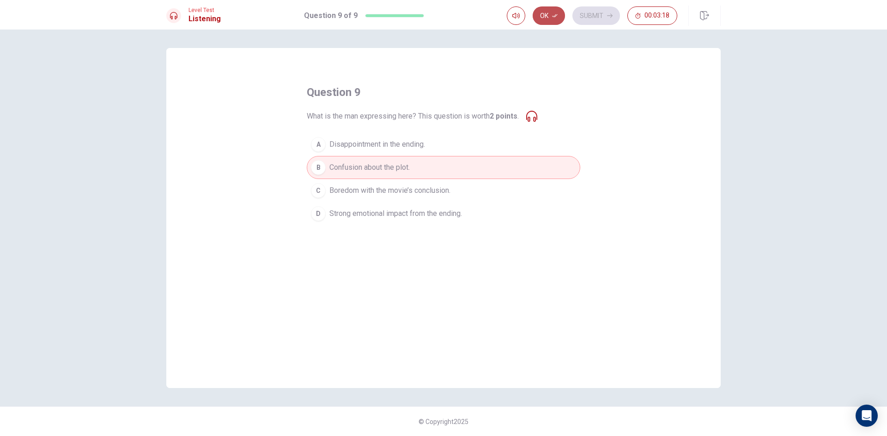
click at [541, 16] on button "Ok" at bounding box center [548, 15] width 32 height 18
click at [602, 15] on button "Submit" at bounding box center [596, 15] width 48 height 18
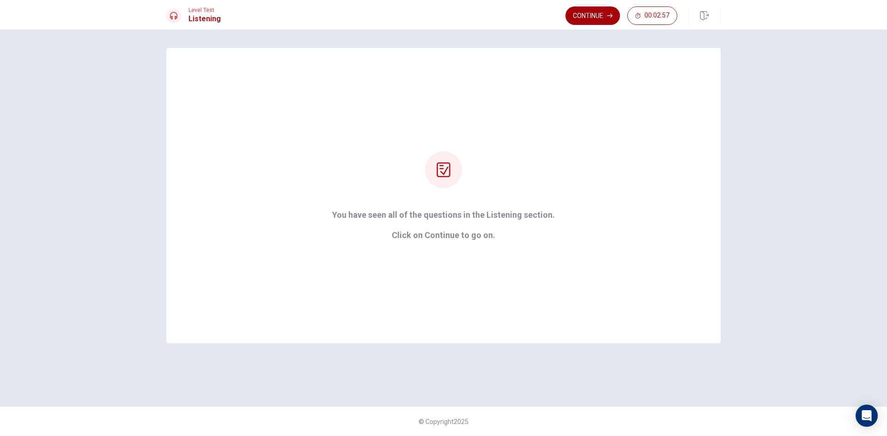
click at [599, 13] on button "Continue" at bounding box center [592, 15] width 54 height 18
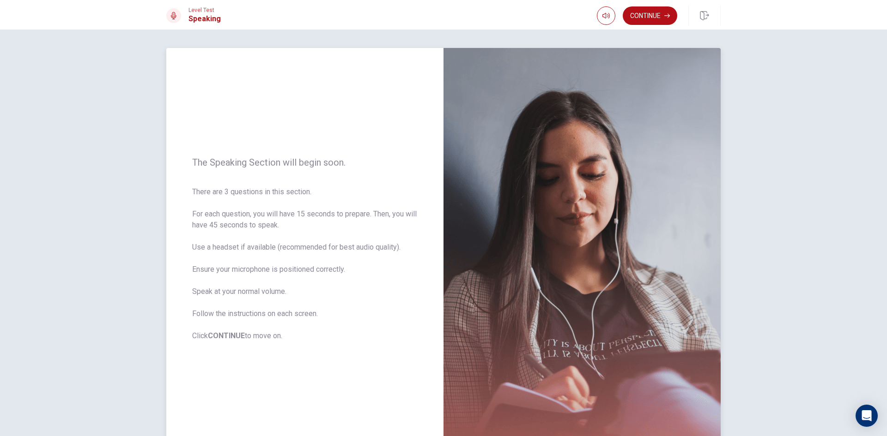
scroll to position [46, 0]
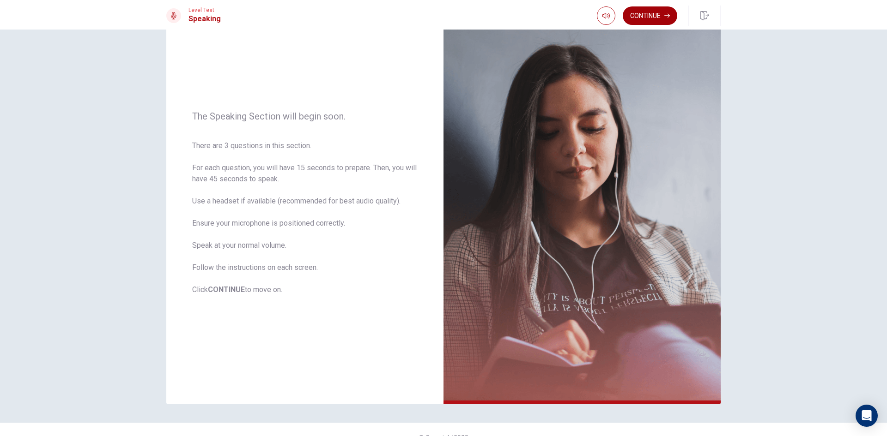
click at [645, 15] on button "Continue" at bounding box center [650, 15] width 54 height 18
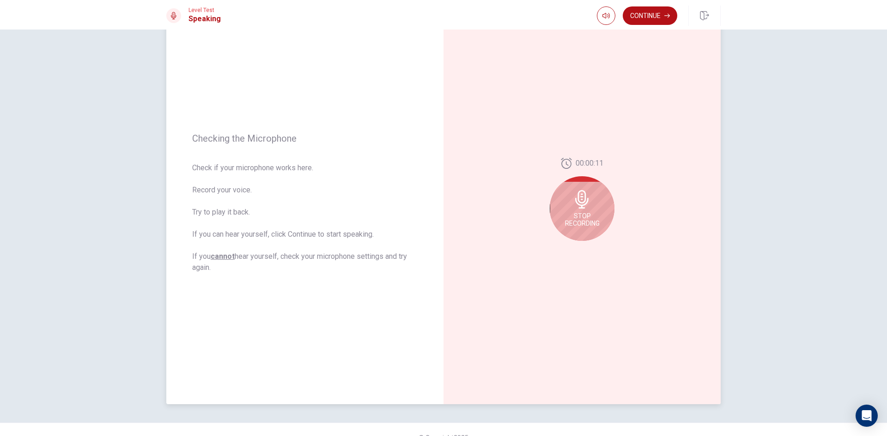
click at [592, 207] on div "Stop Recording" at bounding box center [582, 208] width 65 height 65
click at [569, 250] on icon "Record Again" at bounding box center [572, 249] width 6 height 6
click at [586, 218] on span "Stop Recording" at bounding box center [582, 219] width 35 height 15
click at [590, 247] on icon "Play Audio" at bounding box center [592, 249] width 4 height 6
click at [590, 247] on icon "Pause Audio" at bounding box center [592, 249] width 5 height 6
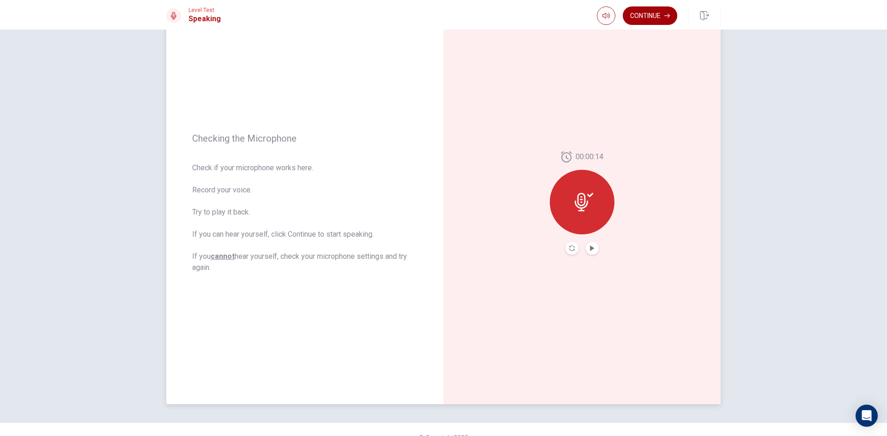
click at [658, 18] on button "Continue" at bounding box center [650, 15] width 54 height 18
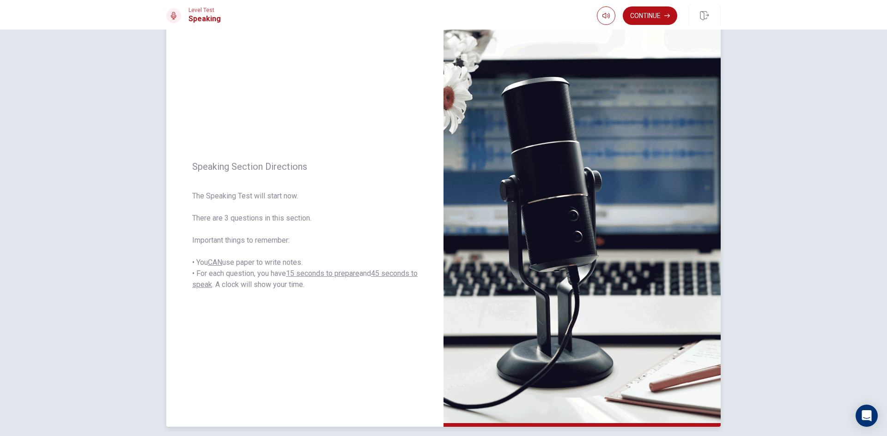
scroll to position [0, 0]
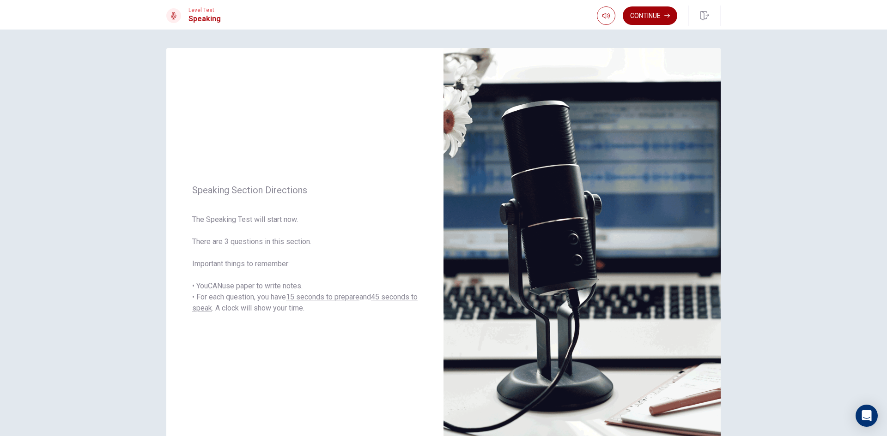
click at [644, 15] on button "Continue" at bounding box center [650, 15] width 54 height 18
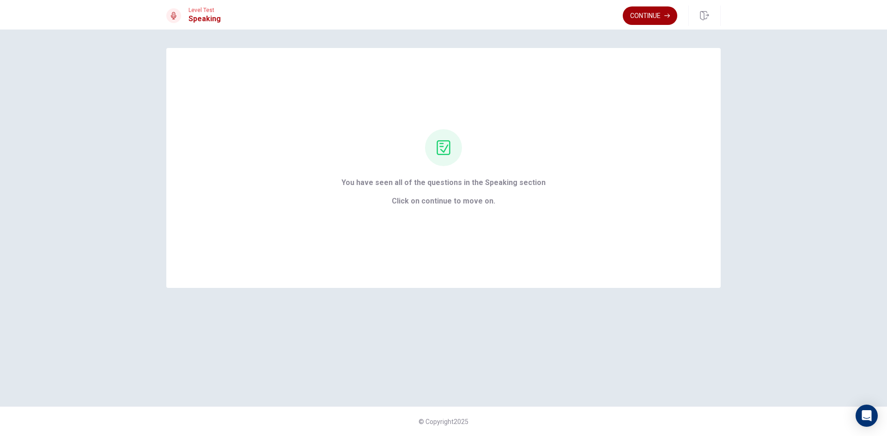
click at [645, 16] on button "Continue" at bounding box center [650, 15] width 54 height 18
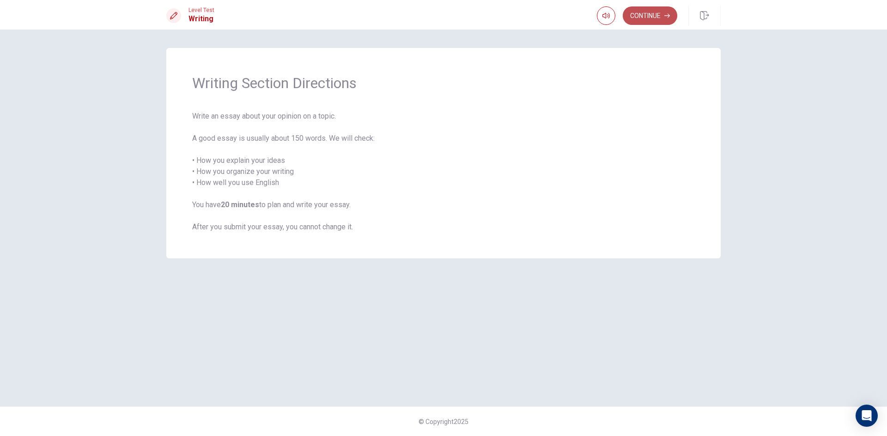
click at [636, 15] on button "Continue" at bounding box center [650, 15] width 54 height 18
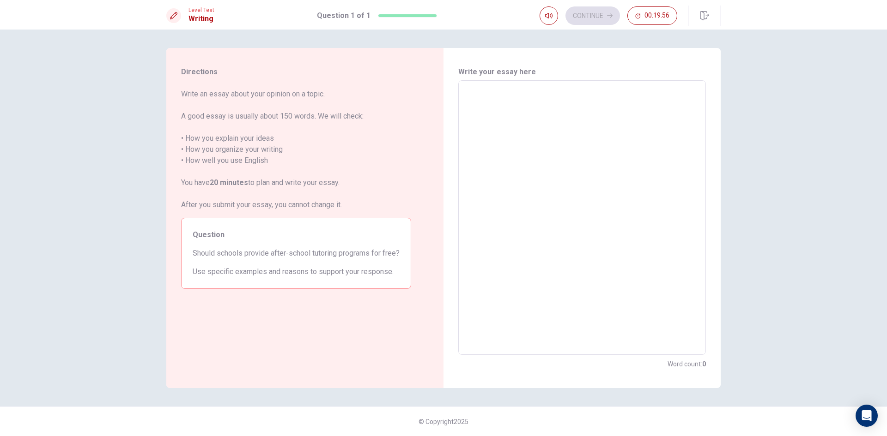
click at [503, 99] on textarea at bounding box center [582, 218] width 235 height 260
type textarea "f"
type textarea "x"
type textarea "fo"
type textarea "x"
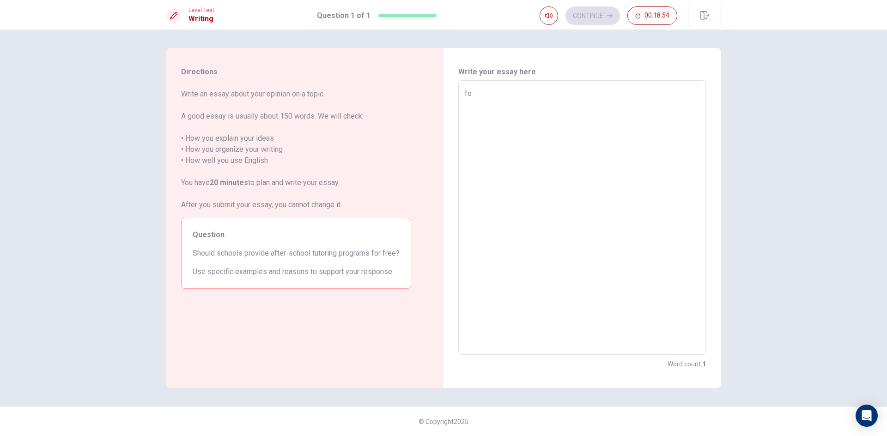
type textarea "for"
type textarea "x"
type textarea "for"
type textarea "x"
type textarea "for m"
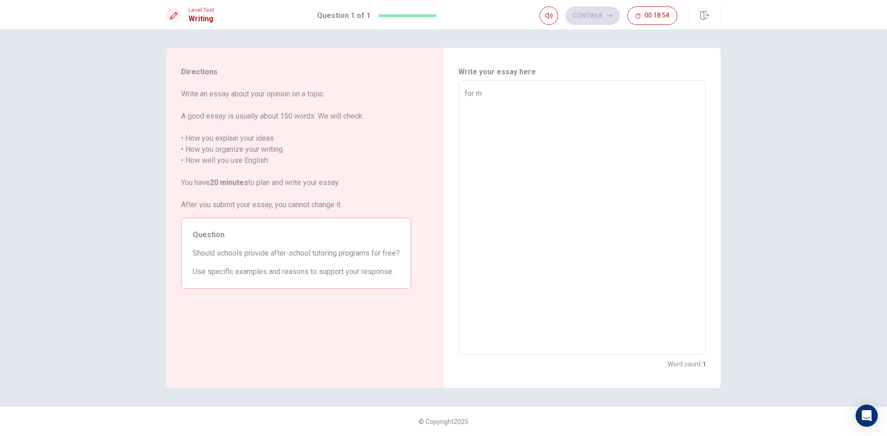
type textarea "x"
type textarea "for me"
type textarea "x"
type textarea "for me,"
type textarea "x"
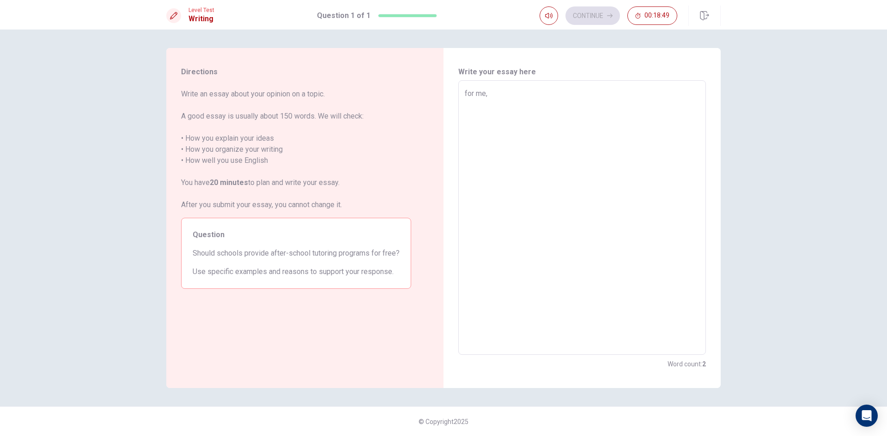
type textarea "for me,"
type textarea "x"
type textarea "for me, I"
type textarea "x"
type textarea "for me, I"
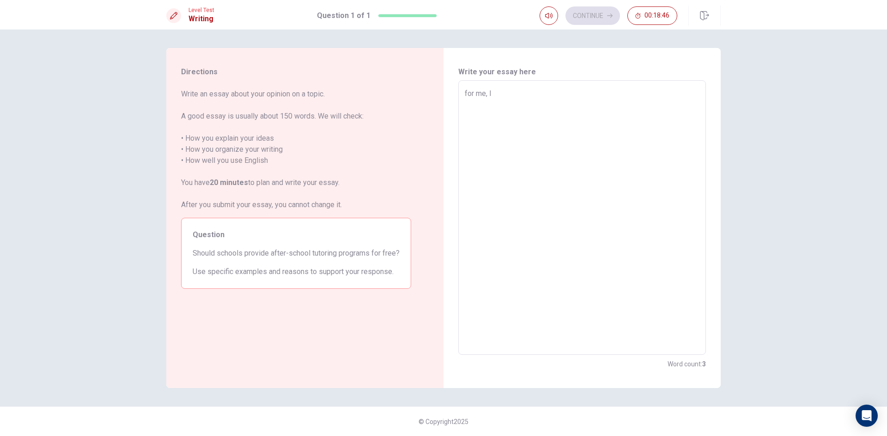
type textarea "x"
type textarea "for me, I b"
type textarea "x"
type textarea "for me, I be"
type textarea "x"
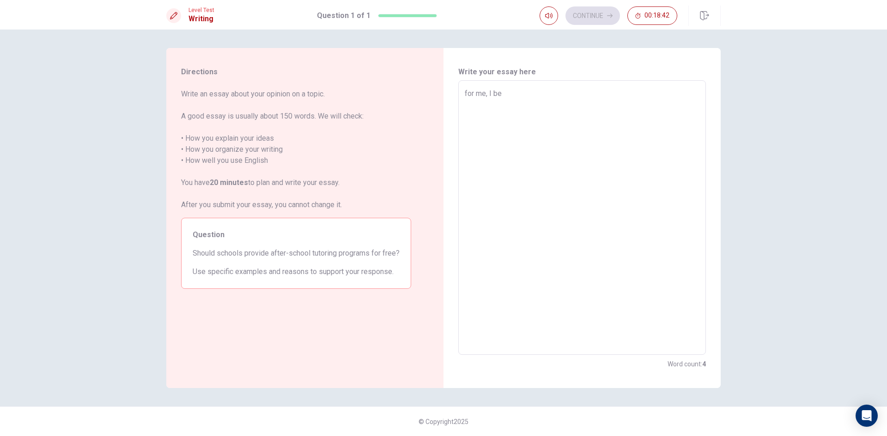
type textarea "for me, I bel"
type textarea "x"
type textarea "for me, I beli"
type textarea "x"
type textarea "for me, I belie"
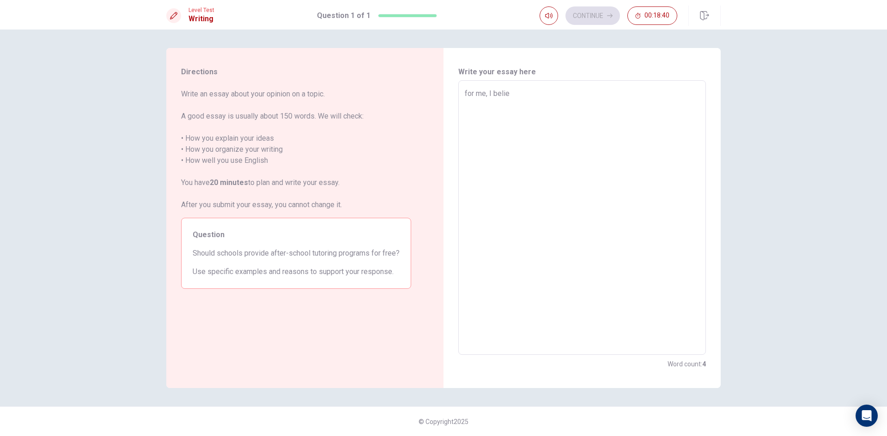
type textarea "x"
type textarea "for me, I beliei"
type textarea "x"
type textarea "for me, I belieie"
type textarea "x"
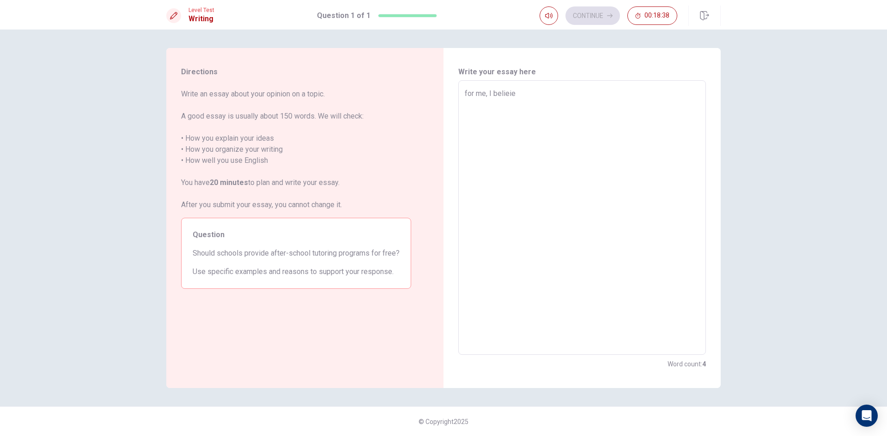
type textarea "for me, I beliei"
type textarea "x"
type textarea "for me, I belie"
type textarea "x"
type textarea "for me, I believ"
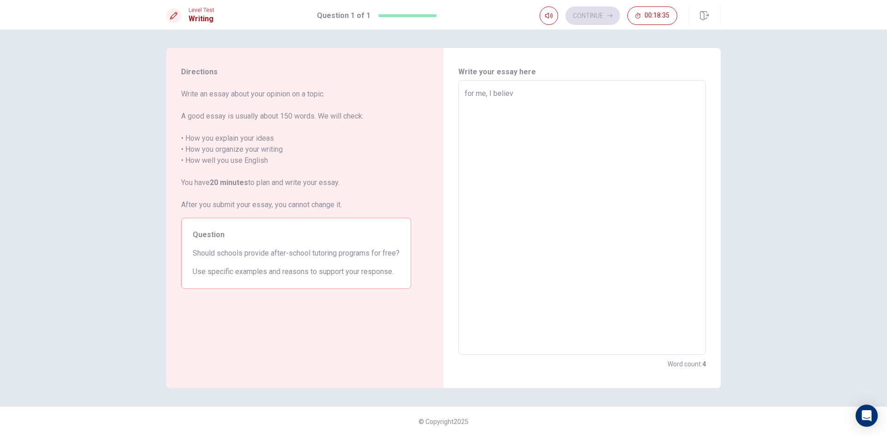
type textarea "x"
type textarea "for me, I believe"
type textarea "x"
type textarea "for me, I believe"
type textarea "x"
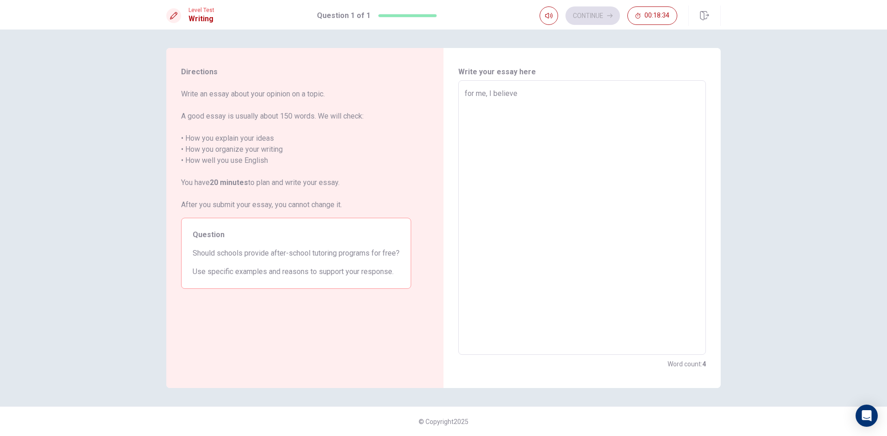
type textarea "for me, I believe t"
type textarea "x"
type textarea "for me, I believe th"
type textarea "x"
type textarea "for me, I believe tha"
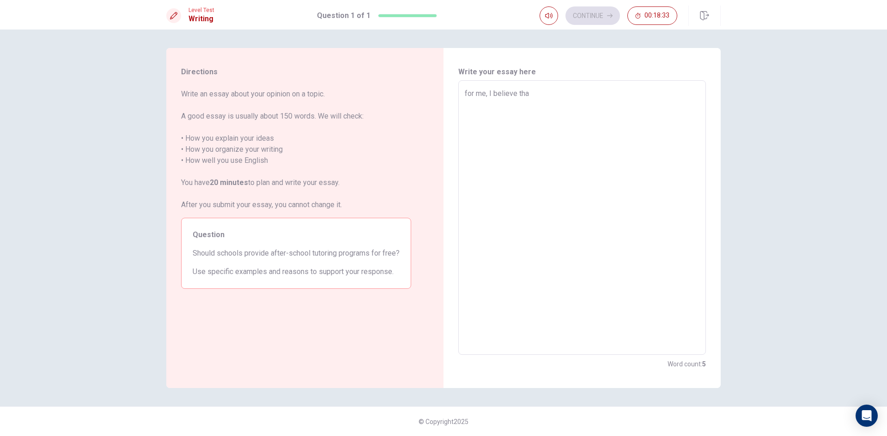
type textarea "x"
type textarea "for me, I believe thay"
type textarea "x"
type textarea "for me, I believe tha"
type textarea "x"
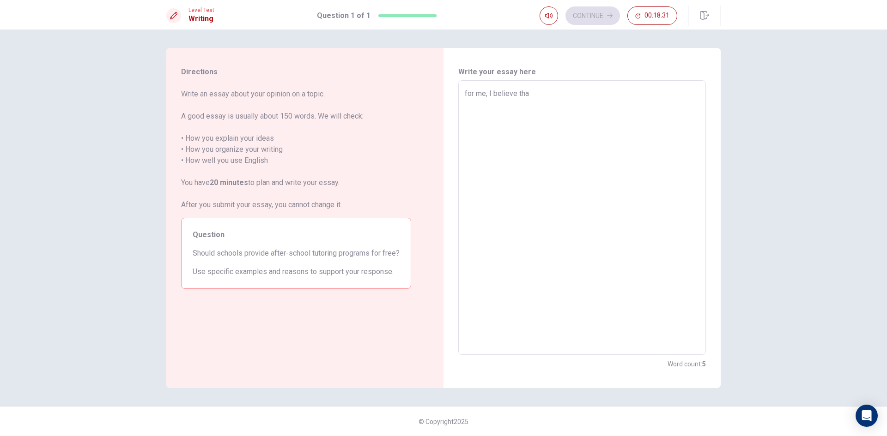
type textarea "for me, I believe that"
type textarea "x"
type textarea "for me, I believe that"
type textarea "x"
type textarea "for me, I believe that i"
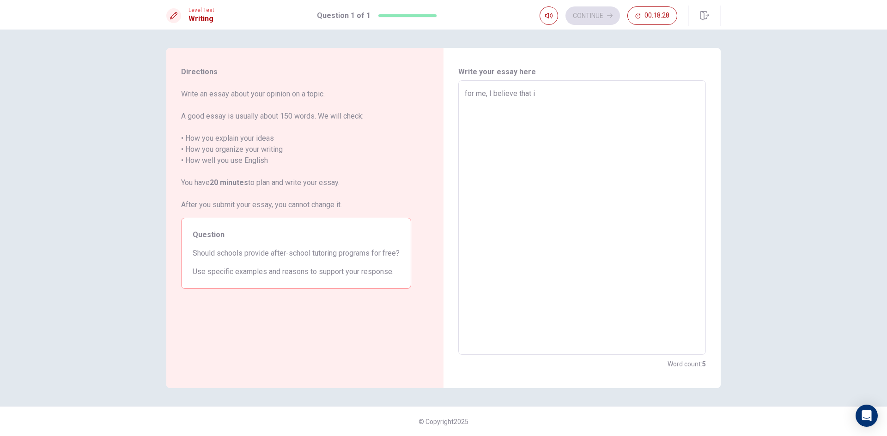
type textarea "x"
type textarea "for me, I believe that it"
type textarea "x"
type textarea "for me, I believe that it"
type textarea "x"
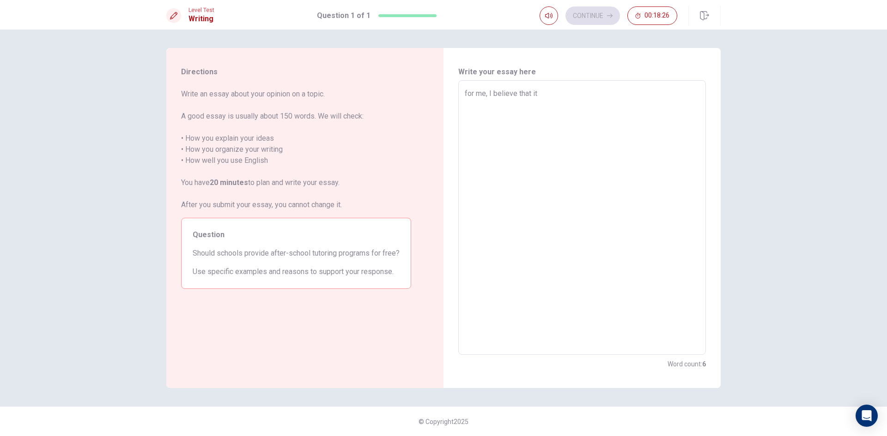
type textarea "for me, I believe that it i"
type textarea "x"
type textarea "for me, I believe that it is"
type textarea "x"
type textarea "for me, I believe that it is"
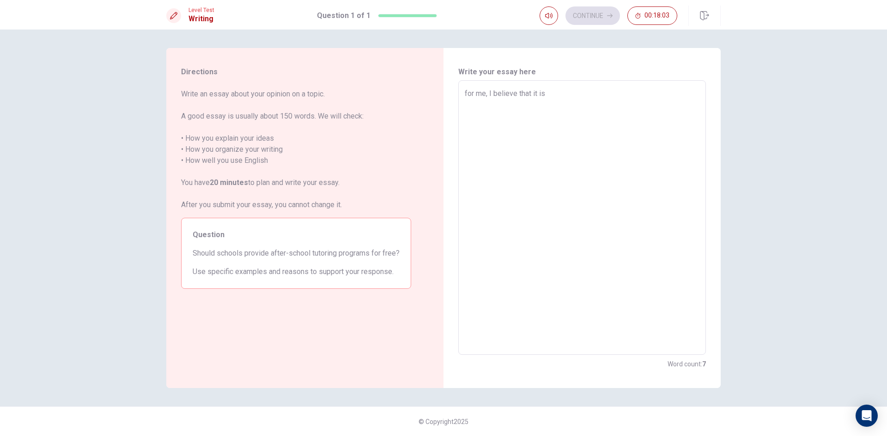
type textarea "x"
type textarea "for me, I believe that it is"
type textarea "x"
type textarea "for me, I believe that it i"
type textarea "x"
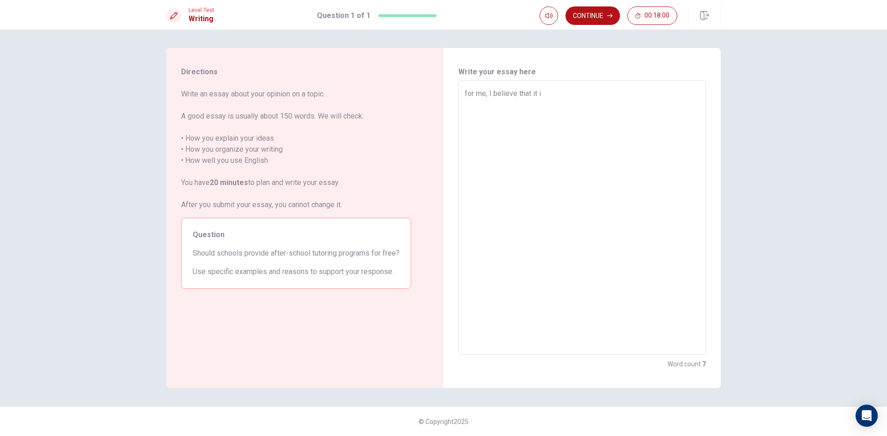
type textarea "for me, I believe that it"
type textarea "x"
type textarea "for me, I believe that it i"
type textarea "x"
type textarea "for me, I believe that it is"
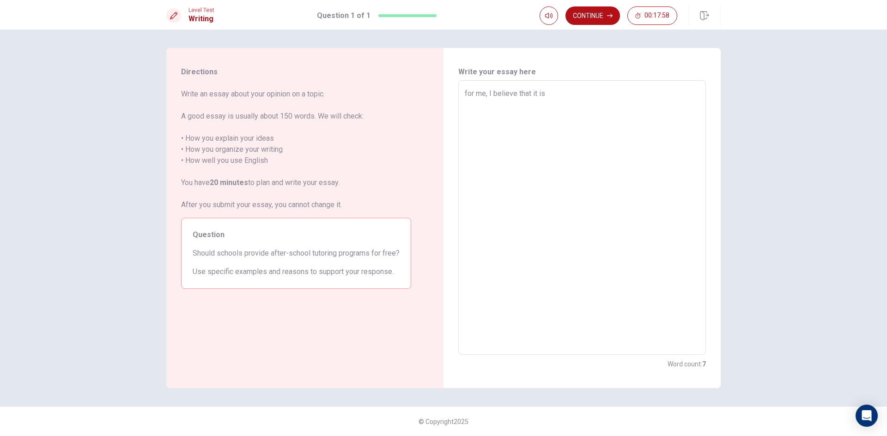
type textarea "x"
type textarea "for me, I believe that it is"
type textarea "x"
type textarea "for me, I believe that it is s"
type textarea "x"
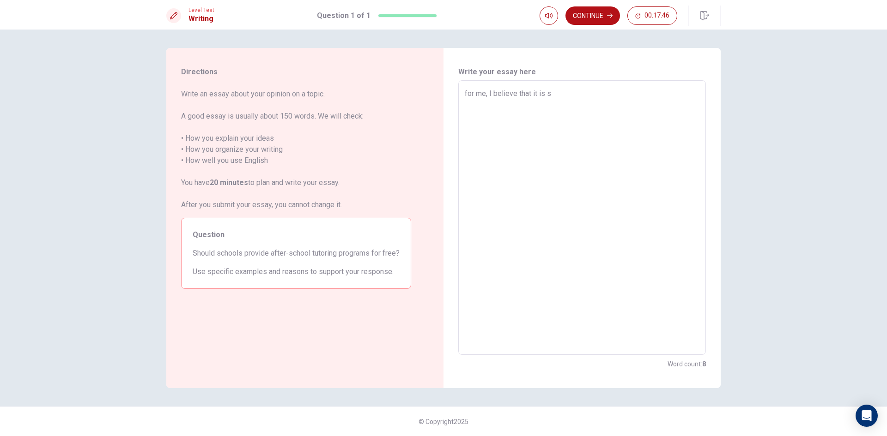
type textarea "for me, I believe that it is sh"
type textarea "x"
type textarea "for me, I believe that it is sho"
type textarea "x"
type textarea "for me, I believe that it is shou"
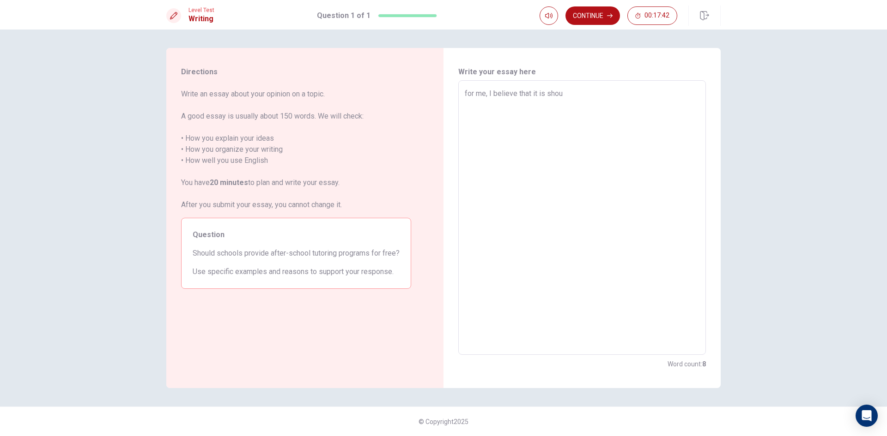
type textarea "x"
type textarea "for me, I believe that it is shoul"
type textarea "x"
type textarea "for me, I believe that it is shoule"
type textarea "x"
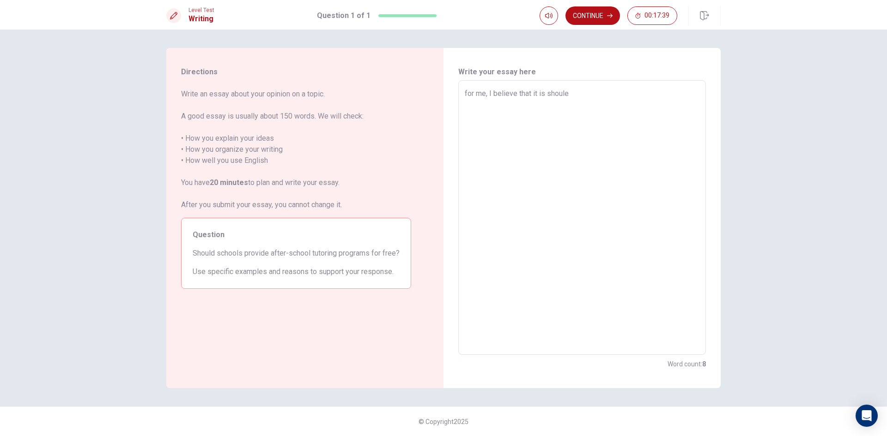
type textarea "for me, I believe that it is shoul"
type textarea "x"
type textarea "for me, I believe that it is shou"
type textarea "x"
type textarea "for me, I believe that it is sho"
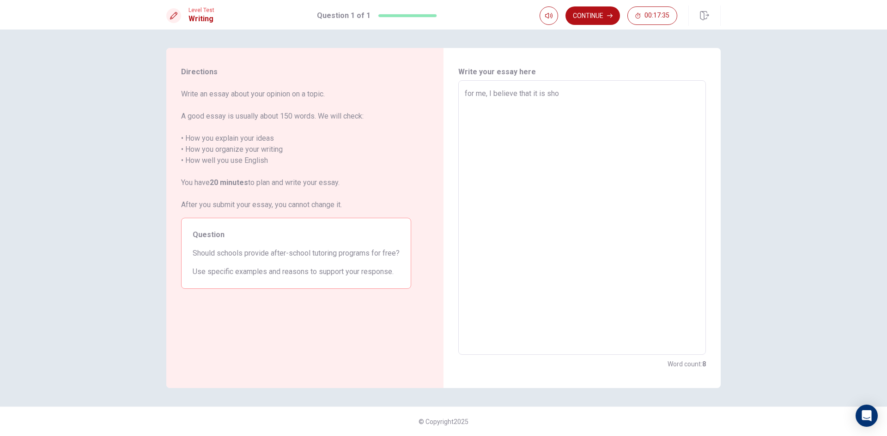
type textarea "x"
type textarea "for me, I believe that it is shol"
type textarea "x"
type textarea "for me, I believe that it is shole"
type textarea "x"
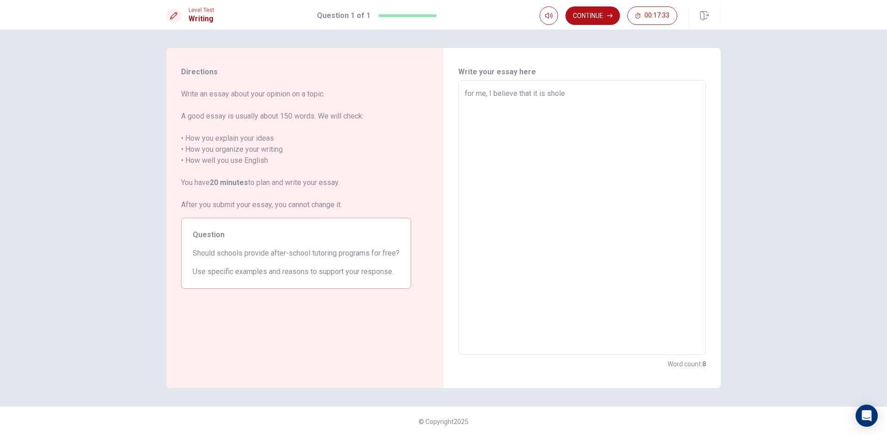
type textarea "for me, I believe that it is shol"
type textarea "x"
type textarea "for me, I believe that it is sho"
type textarea "x"
type textarea "for me, I believe that it is shoi"
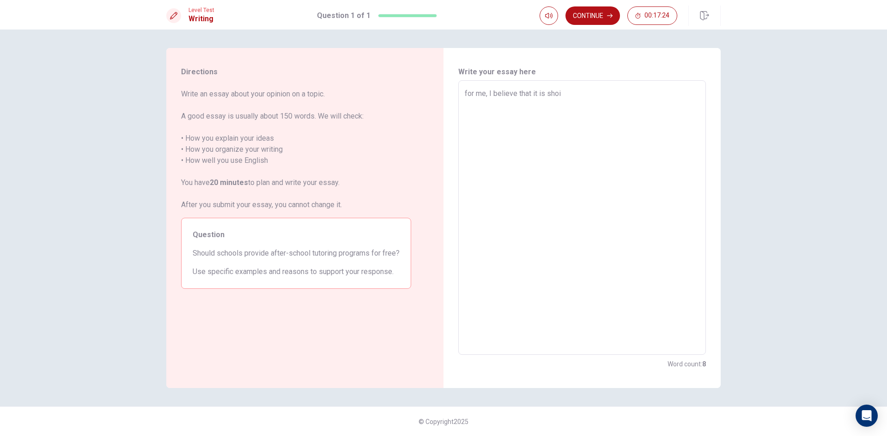
type textarea "x"
type textarea "for me, I believe that it is sho"
type textarea "x"
type textarea "for me, I believe that it is shou"
type textarea "x"
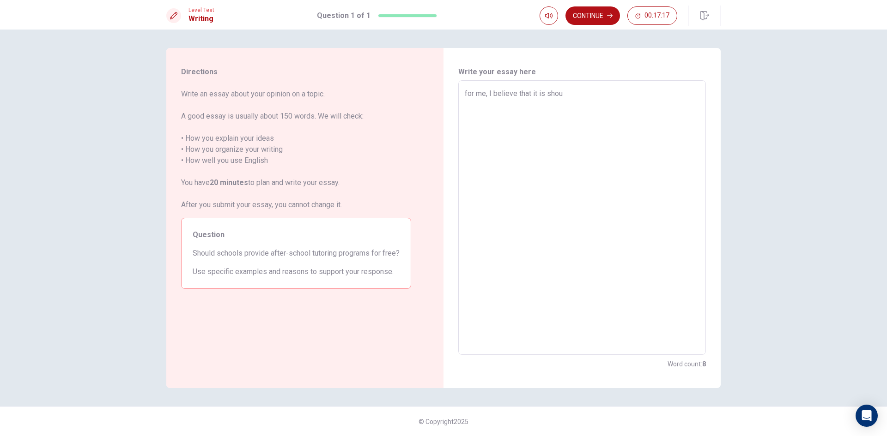
type textarea "for me, I believe that it is shoul"
type textarea "x"
type textarea "for me, I believe that it is should"
type textarea "x"
type textarea "for me, I believe that it is should"
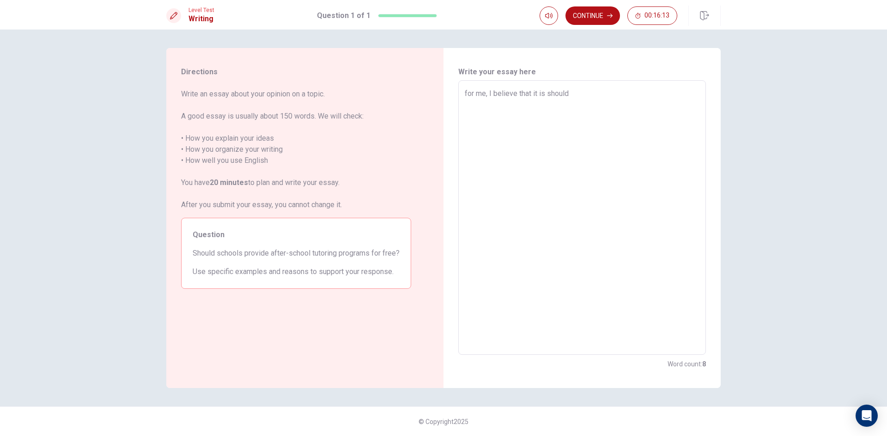
type textarea "x"
type textarea "for me, I believe that it is should s"
type textarea "x"
type textarea "for me, I believe that it is should sh"
type textarea "x"
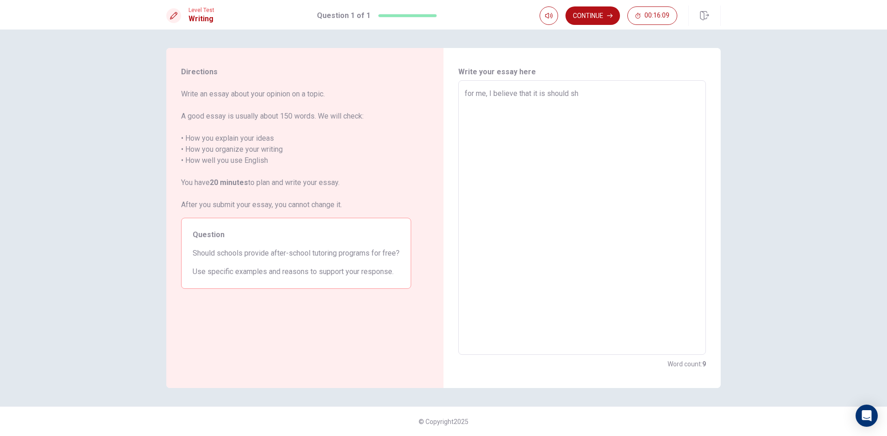
type textarea "for me, I believe that it is should s"
type textarea "x"
type textarea "for me, I believe that it is should"
type textarea "x"
type textarea "for me, I believe that it is should p"
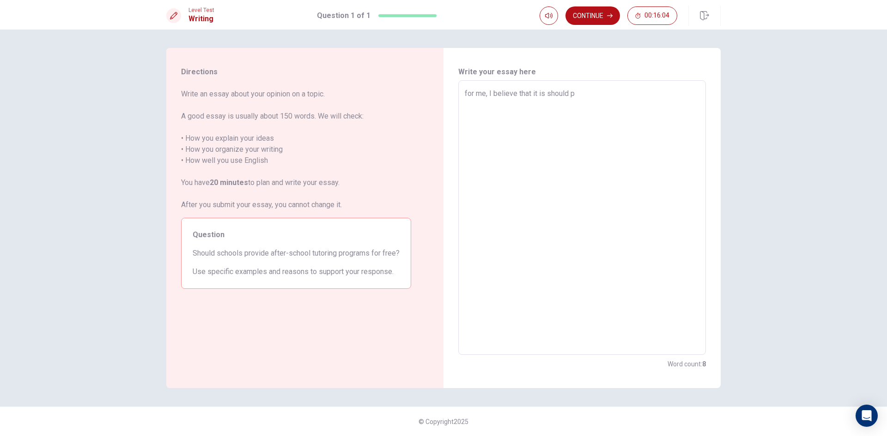
type textarea "x"
type textarea "for me, I believe that it is should pr"
type textarea "x"
type textarea "for me, I believe that it is should pro"
type textarea "x"
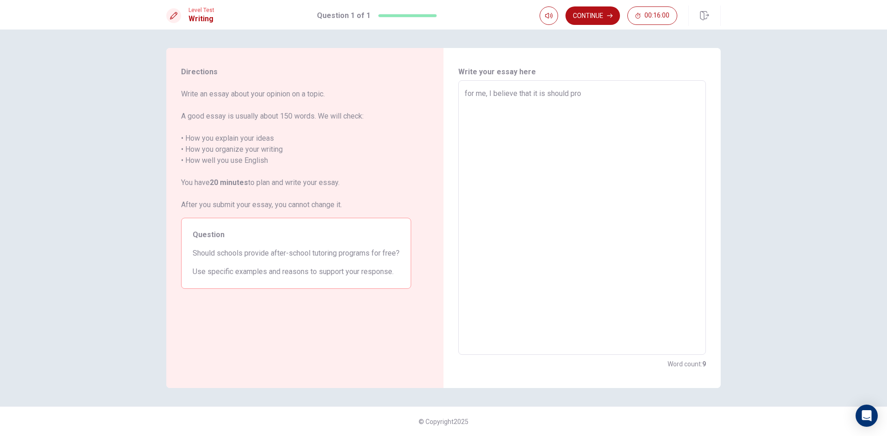
type textarea "for me, I believe that it is should prog"
type textarea "x"
type textarea "for me, I believe that it is should progr"
type textarea "x"
type textarea "for me, I believe that it is should progra"
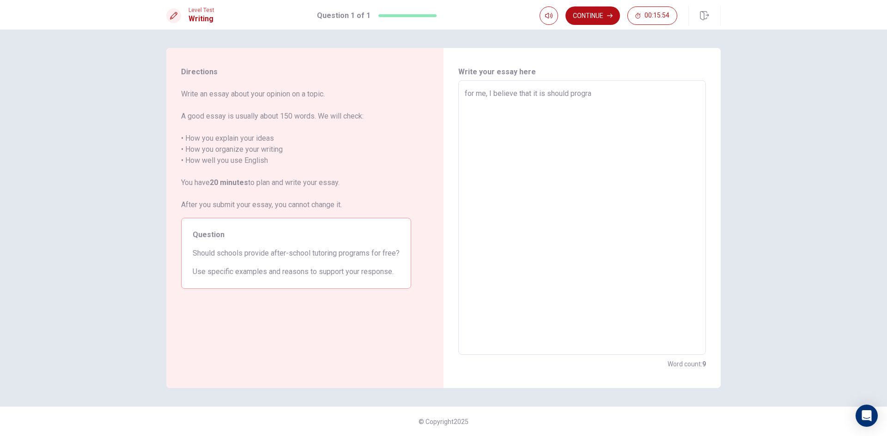
type textarea "x"
type textarea "for me, I believe that it is should program"
type textarea "x"
type textarea "for me, I believe that it is should programs"
type textarea "x"
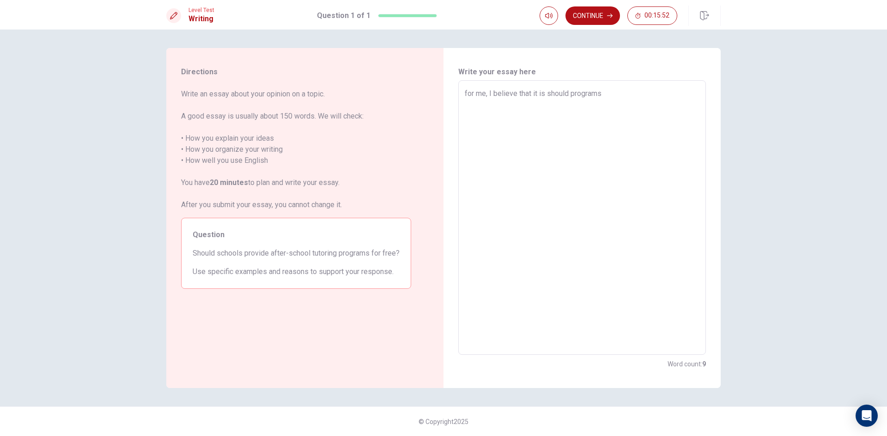
type textarea "for me, I believe that it is should programs"
type textarea "x"
type textarea "for me, I believe that it is should programs f"
type textarea "x"
type textarea "for me, I believe that it is should programs fo"
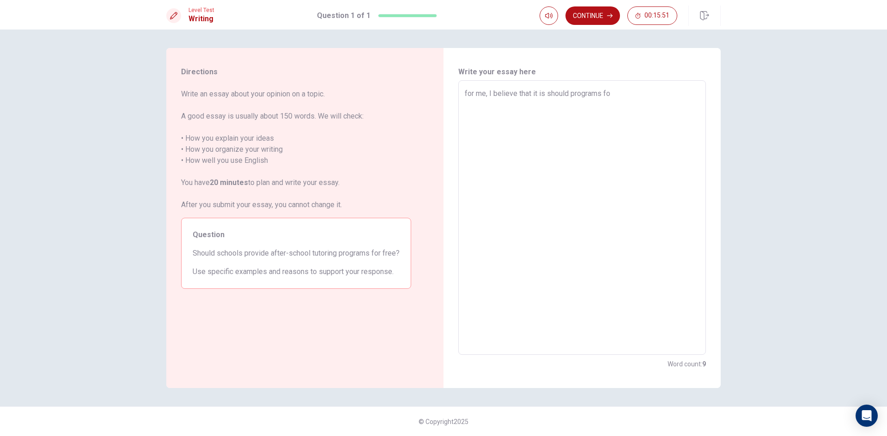
type textarea "x"
type textarea "for me, I believe that it is should programs fot"
type textarea "x"
type textarea "for me, I believe that it is should programs fo"
type textarea "x"
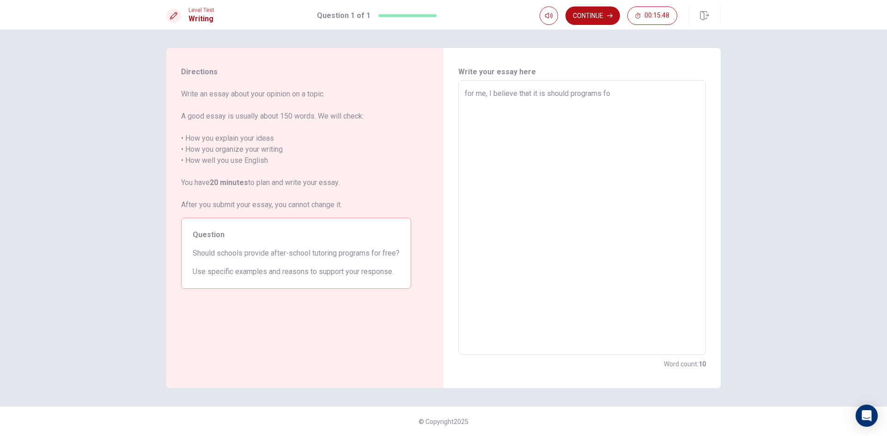
type textarea "for me, I believe that it is should programs for"
type textarea "x"
type textarea "for me, I believe that it is should programs for"
type textarea "x"
type textarea "for me, I believe that it is should programs for f"
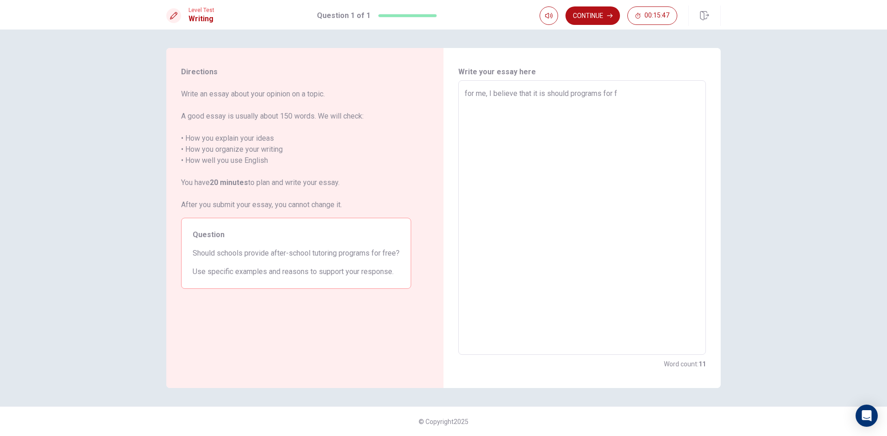
type textarea "x"
type textarea "for me, I believe that it is should programs for ft"
type textarea "x"
type textarea "for me, I believe that it is should programs for f"
type textarea "x"
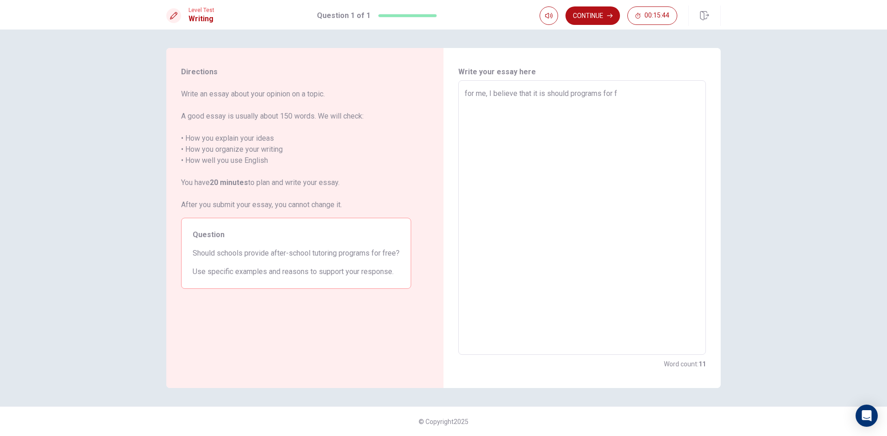
type textarea "for me, I believe that it is should programs for fr"
type textarea "x"
type textarea "for me, I believe that it is should programs for fre"
type textarea "x"
type textarea "for me, I believe that it is should programs for free"
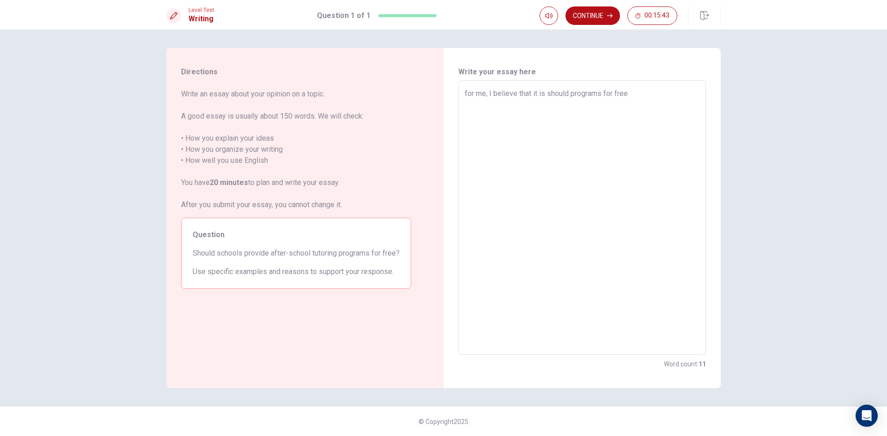
type textarea "x"
type textarea "for me, I believe that it is should programs for free"
type textarea "x"
type textarea "for me, I believe that it is should programs for free b"
type textarea "x"
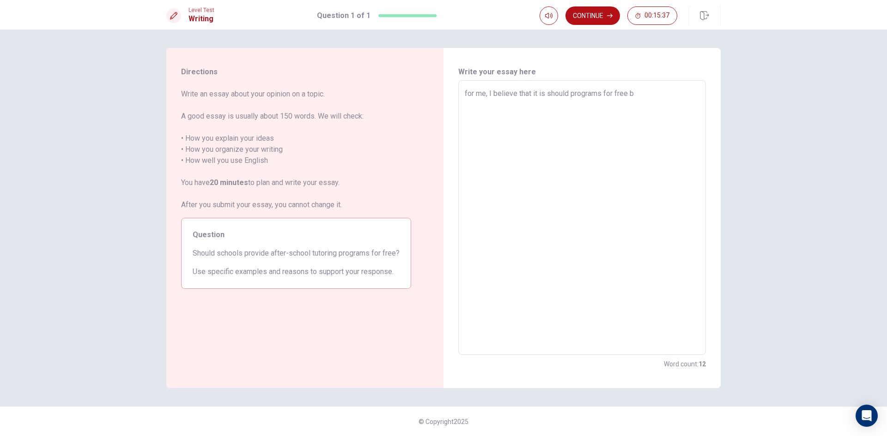
type textarea "for me, I believe that it is should programs for free be"
type textarea "x"
type textarea "for me, I believe that it is should programs for free bec"
type textarea "x"
type textarea "for me, I believe that it is should programs for free beca"
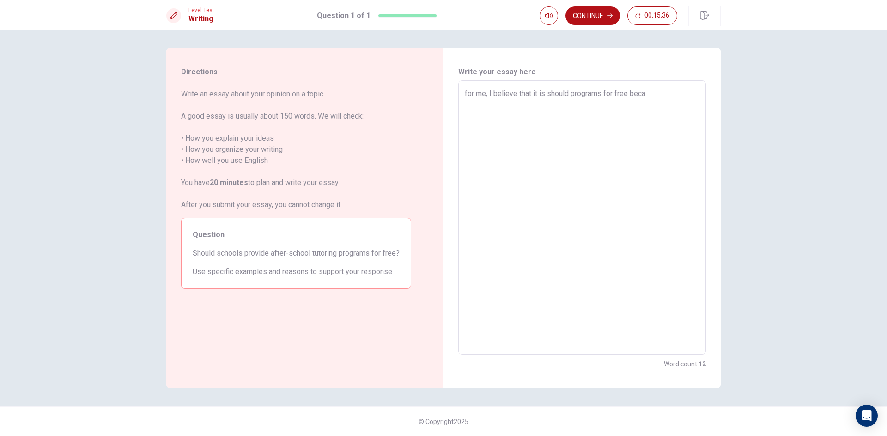
type textarea "x"
type textarea "for me, I believe that it is should programs for free becas"
type textarea "x"
type textarea "for me, I believe that it is should programs for free becase"
type textarea "x"
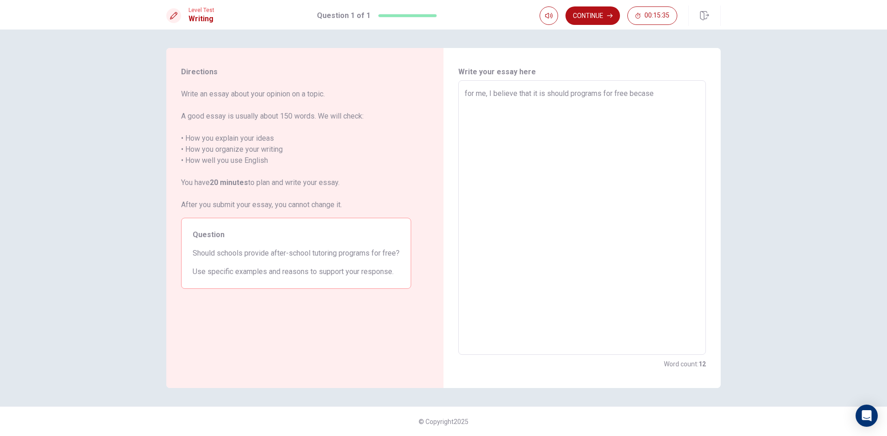
type textarea "for me, I believe that it is should programs for free becases"
type textarea "x"
type textarea "for me, I believe that it is should programs for free becase"
type textarea "x"
type textarea "for me, I believe that it is should programs for free becas"
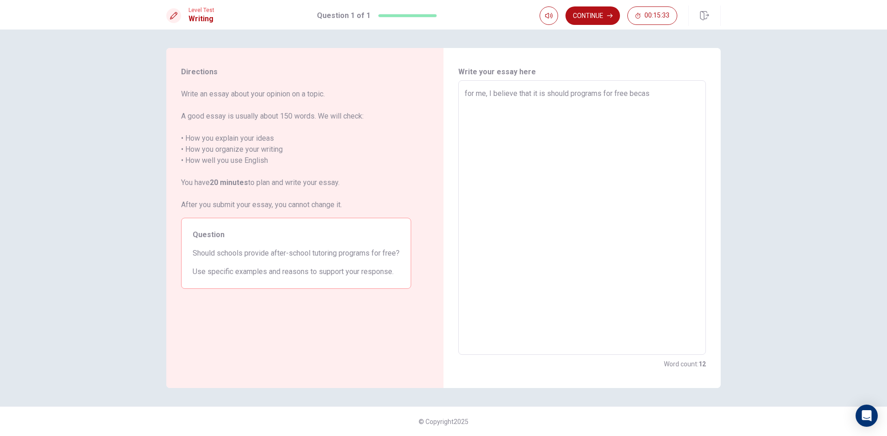
type textarea "x"
type textarea "for me, I believe that it is should programs for free beca"
type textarea "x"
type textarea "for me, I believe that it is should programs for free becas"
type textarea "x"
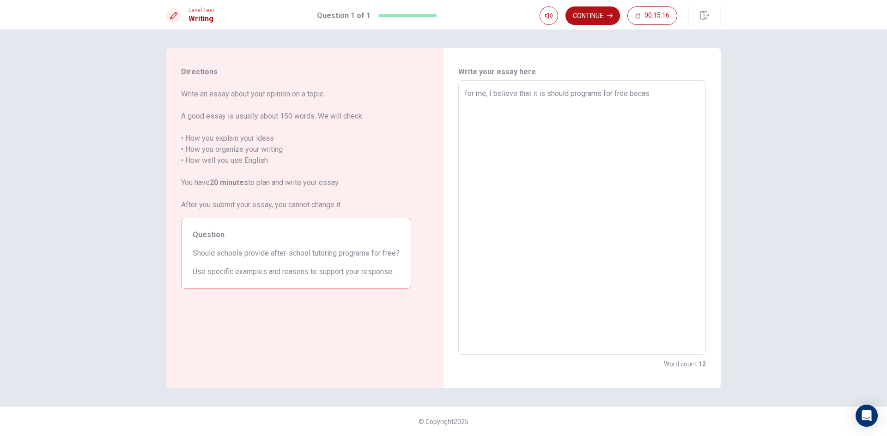
type textarea "for me, I believe that it is should programs for free becase"
type textarea "x"
type textarea "for me, I believe that it is should programs for free becases"
type textarea "x"
type textarea "for me, I believe that it is should programs for free becases"
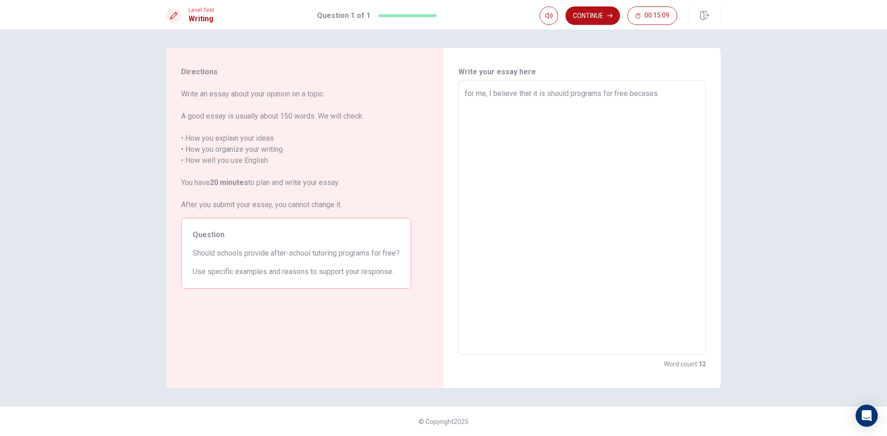
type textarea "x"
click at [611, 116] on textarea "for me, I believe that it is should programs for free becases school is free 15…" at bounding box center [582, 218] width 235 height 260
click at [634, 115] on textarea "for me, I believe that it is should programs for free becases school is free 15…" at bounding box center [582, 218] width 235 height 260
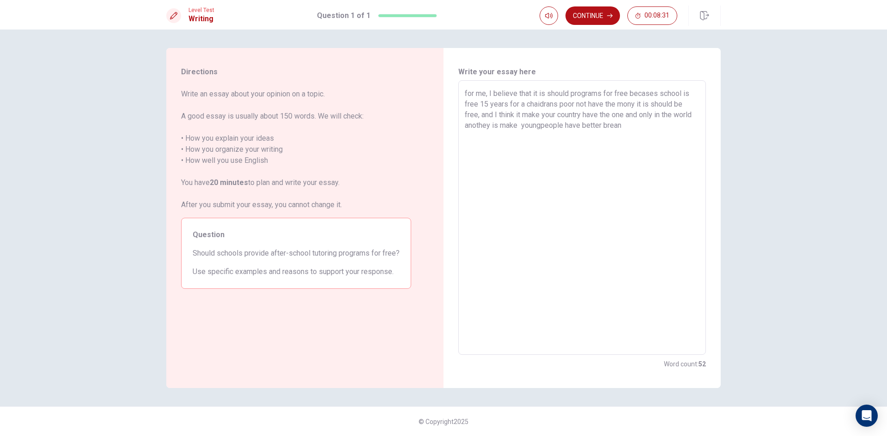
click at [629, 106] on textarea "for me, I believe that it is should programs for free becases school is free 15…" at bounding box center [582, 218] width 235 height 260
click at [586, 124] on textarea "for me, I believe that it is should programs for free becases school is free 15…" at bounding box center [582, 218] width 235 height 260
click at [685, 126] on textarea "for me, I believe that it is should programs for free becases school is free 15…" at bounding box center [582, 218] width 235 height 260
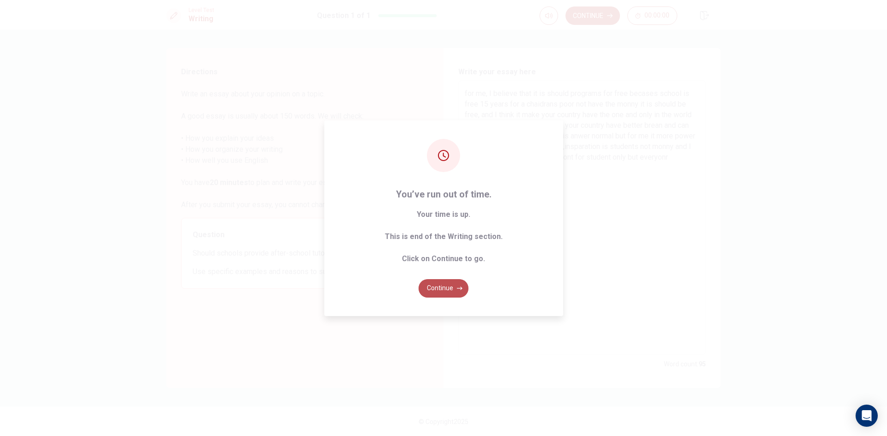
click at [446, 288] on button "Continue" at bounding box center [443, 288] width 50 height 18
